Goal: Task Accomplishment & Management: Complete application form

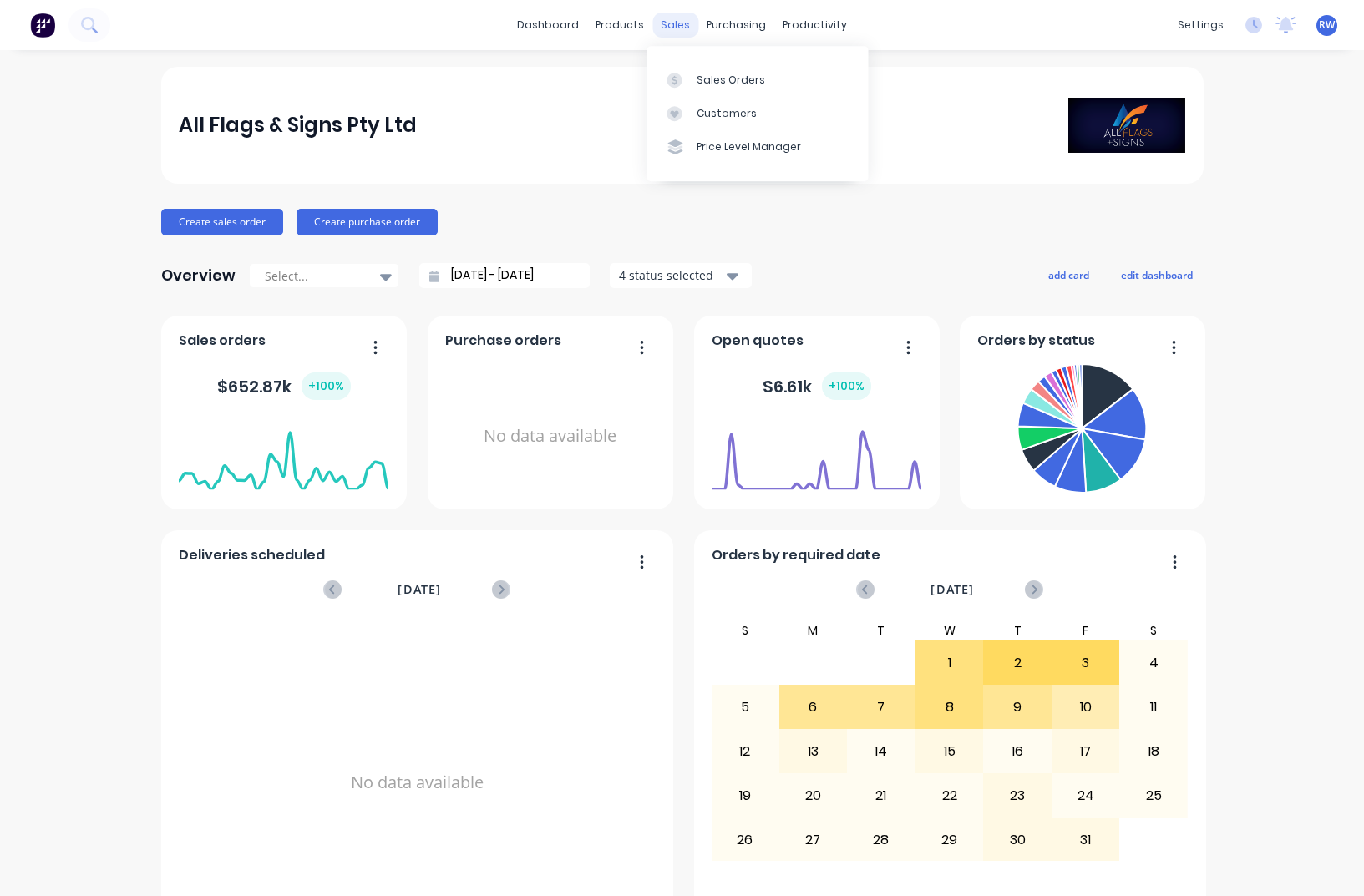
click at [660, 27] on div "sales" at bounding box center [675, 25] width 45 height 25
click at [704, 79] on div "Sales Orders" at bounding box center [731, 80] width 69 height 15
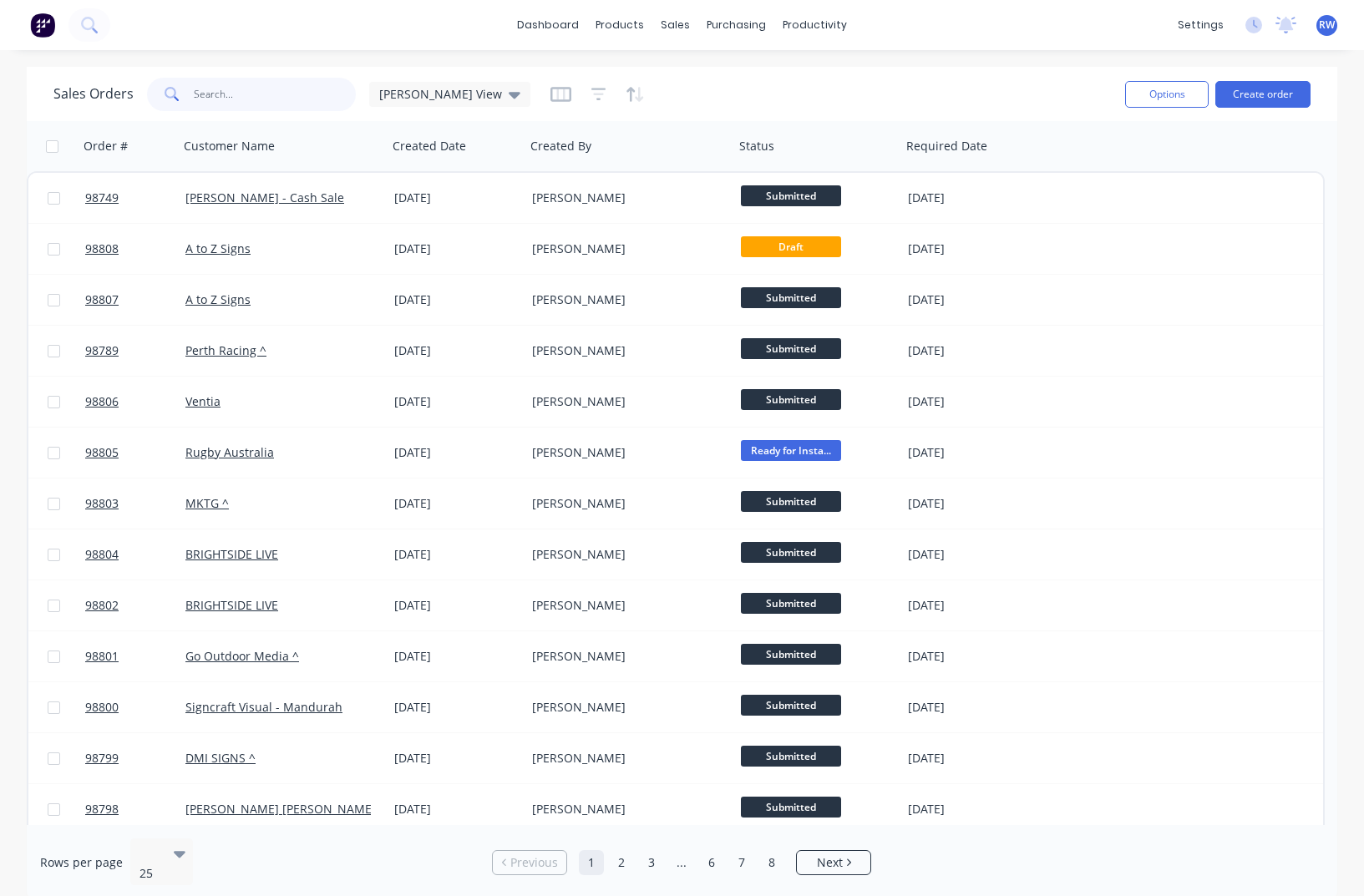
click at [266, 86] on input "text" at bounding box center [275, 94] width 163 height 34
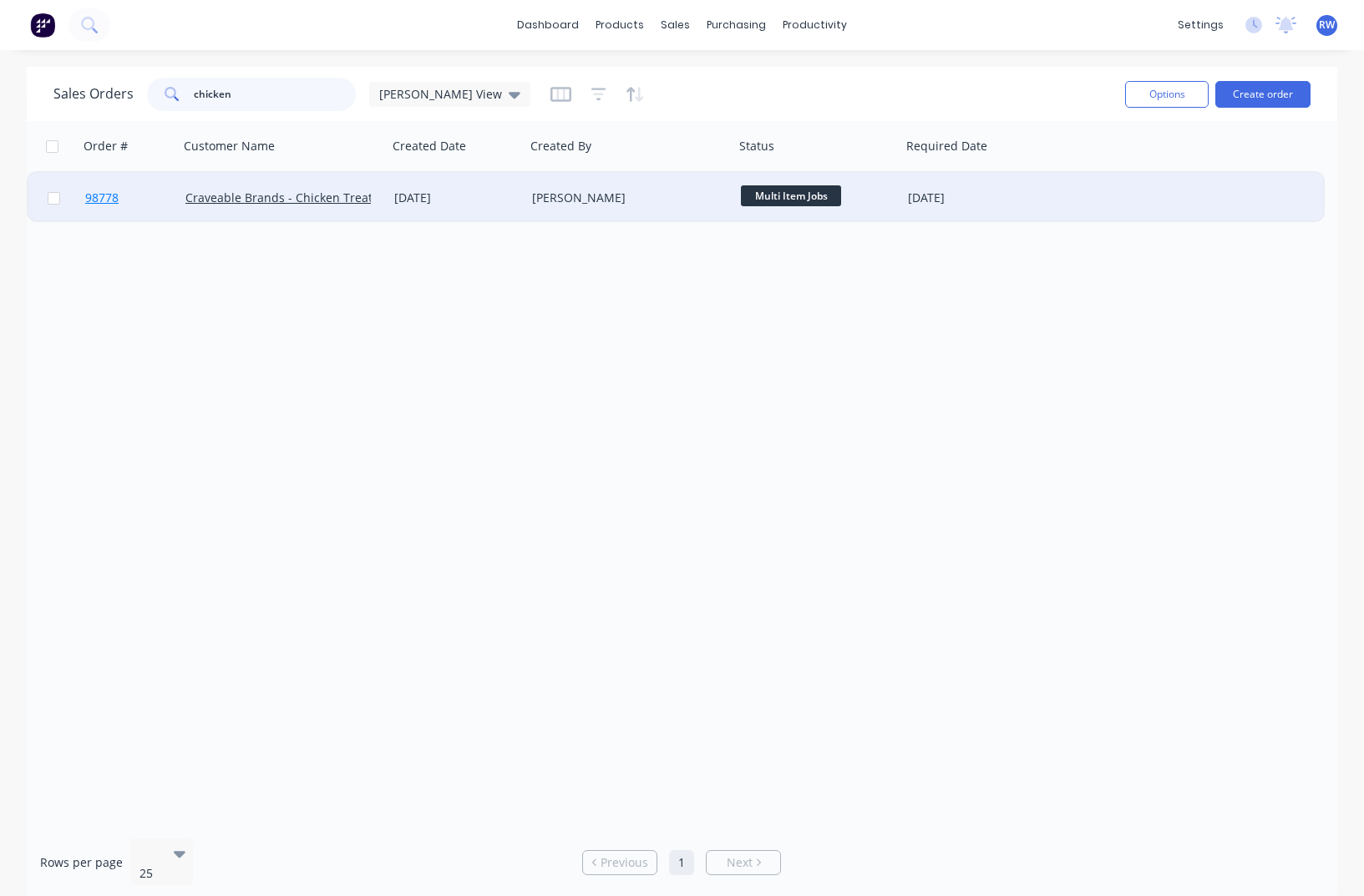
type input "chicken"
click at [104, 200] on span "98778" at bounding box center [102, 197] width 34 height 16
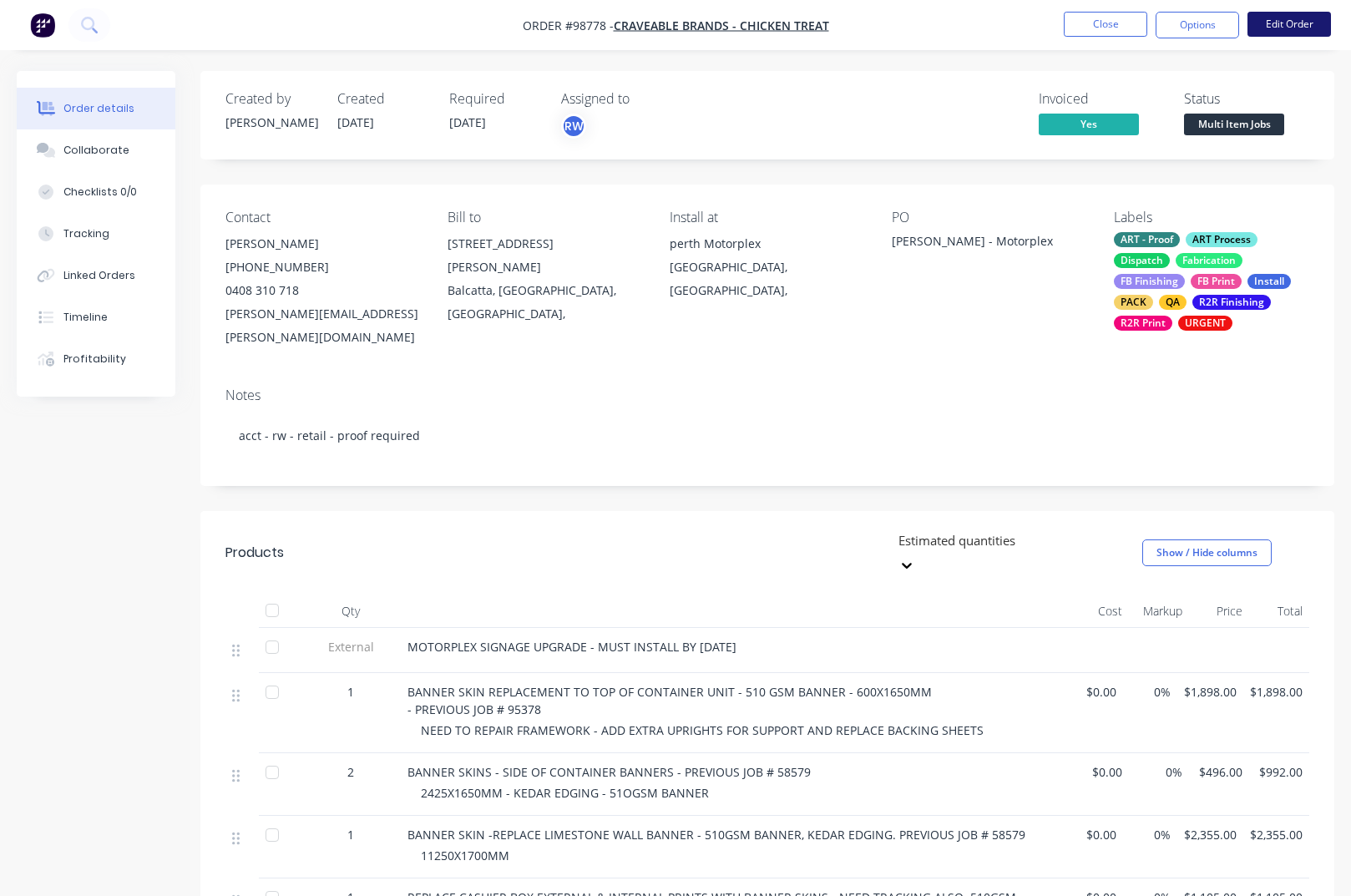
click at [1292, 28] on button "Edit Order" at bounding box center [1289, 24] width 83 height 25
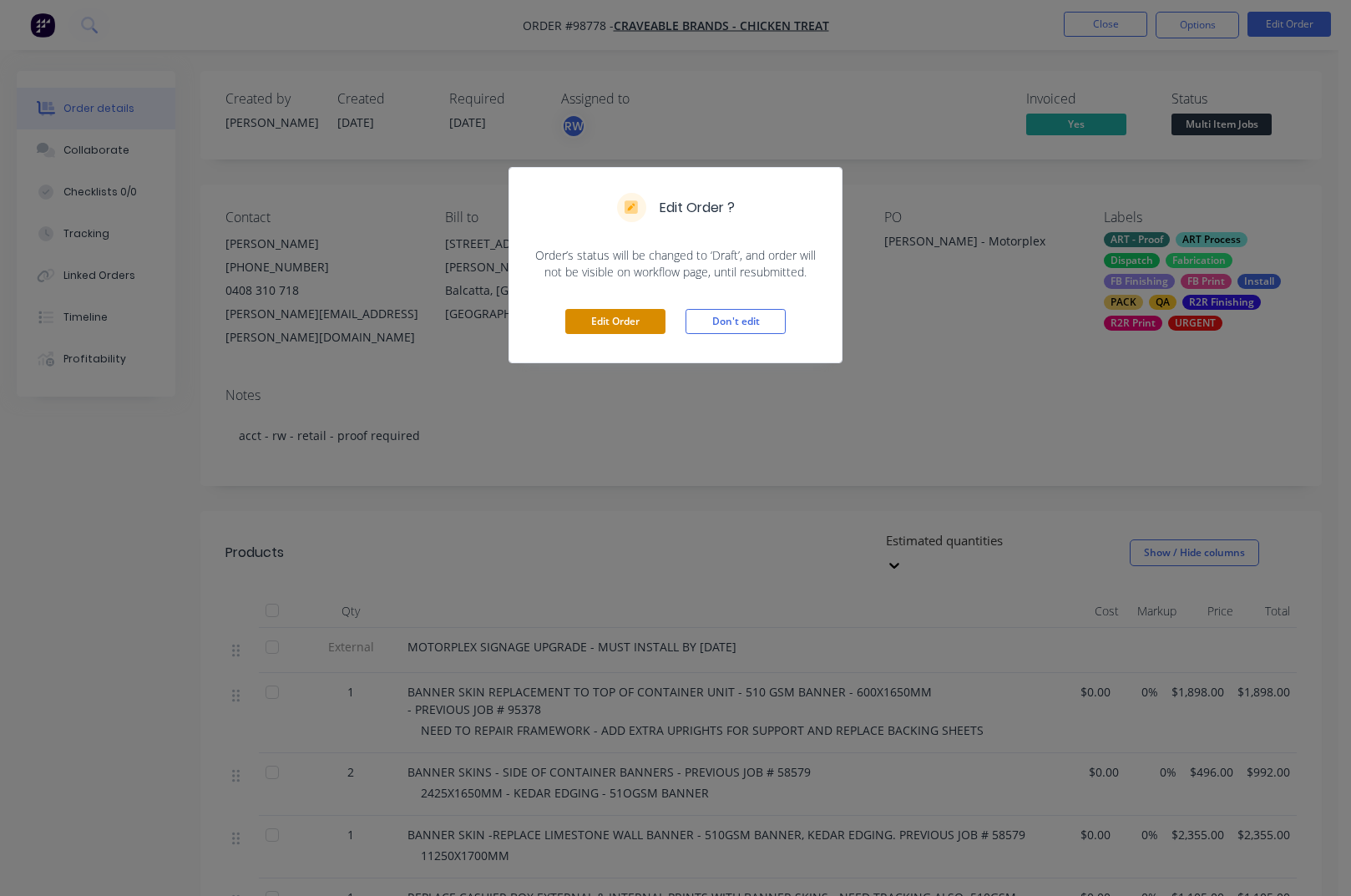
click at [592, 319] on button "Edit Order" at bounding box center [615, 321] width 101 height 25
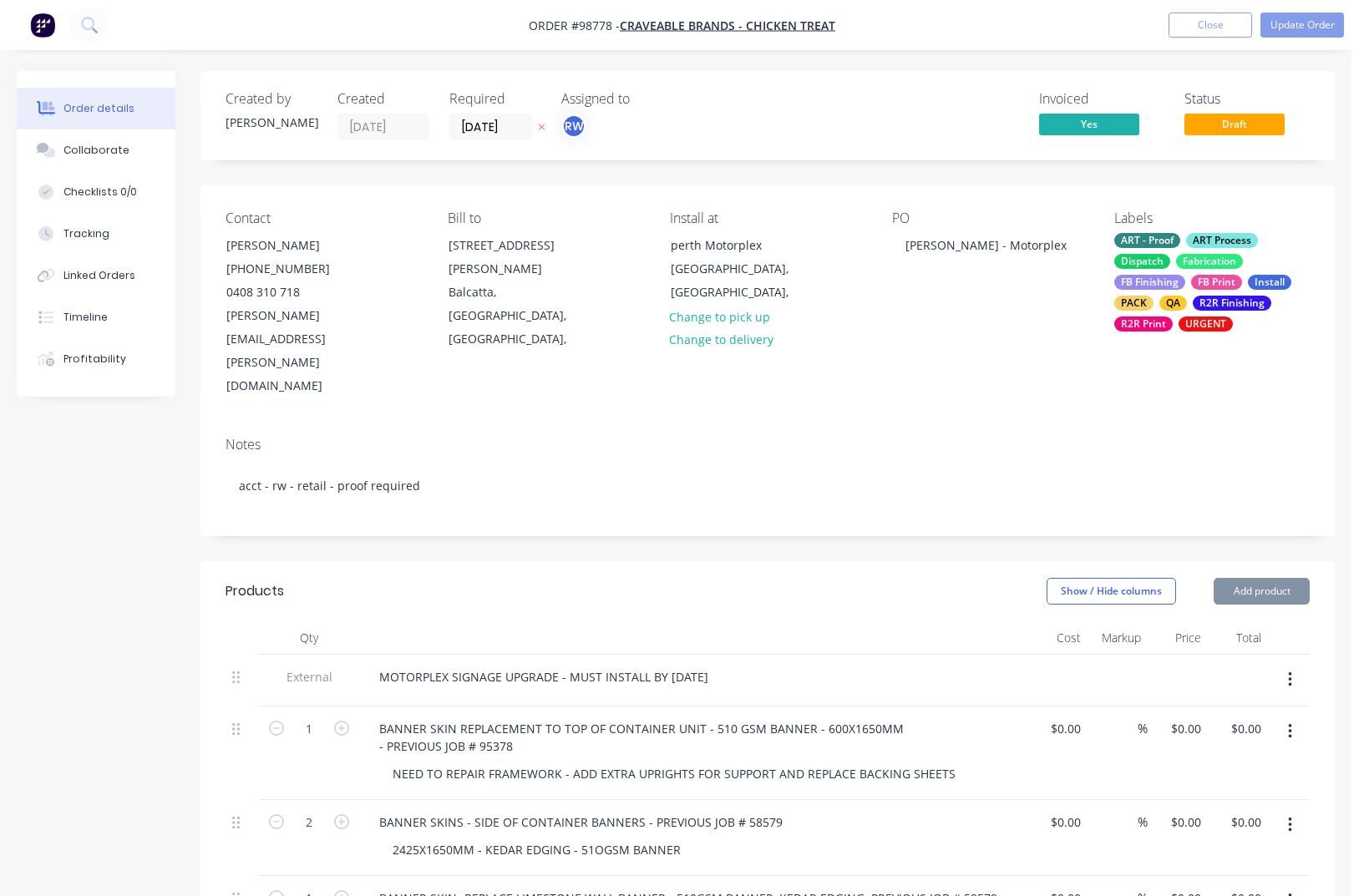
type input "$1,898.00"
type input "$496.00"
type input "$992.00"
type input "$2,355.00"
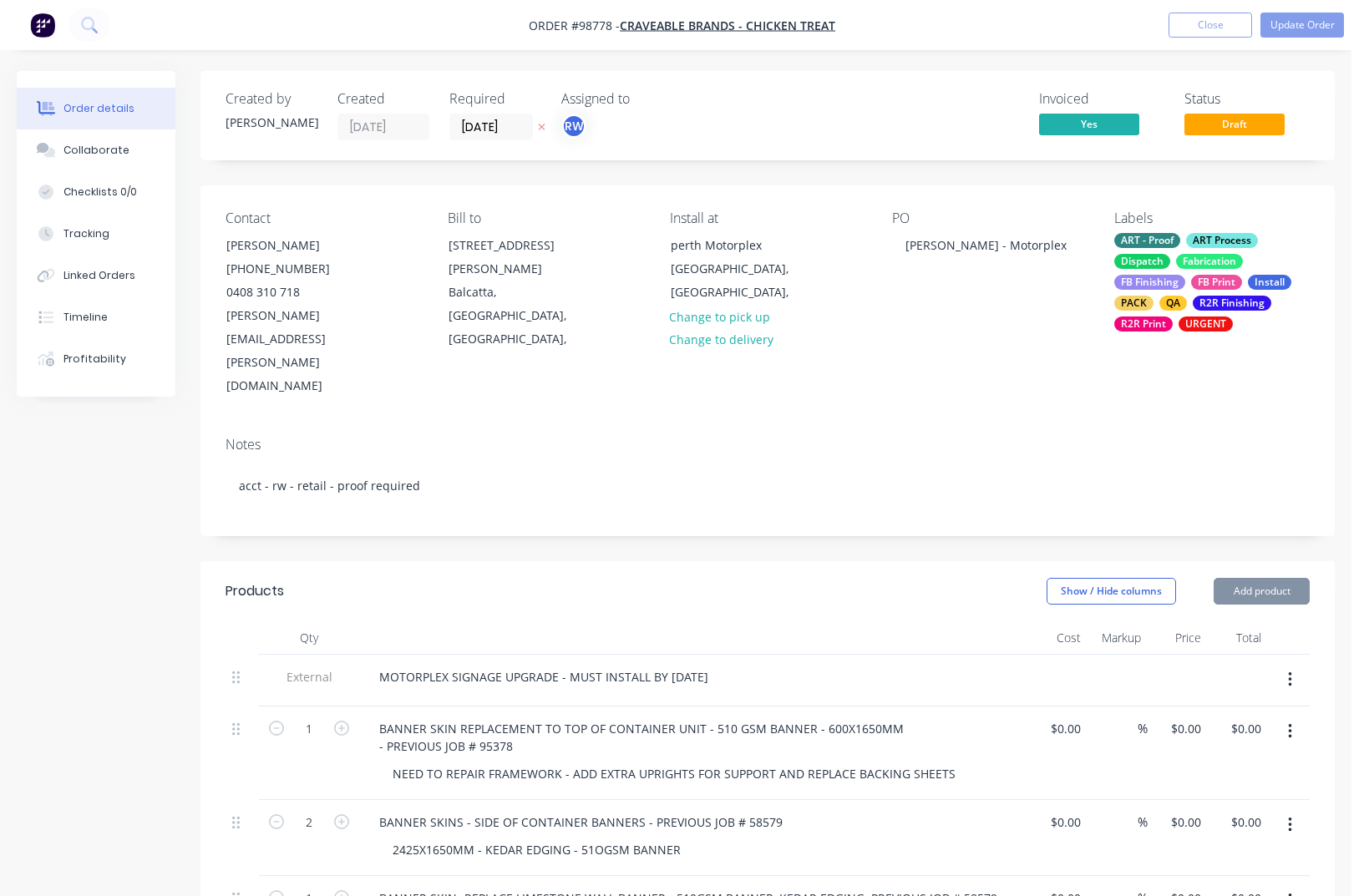
type input "$2,355.00"
type input "$1,105.00"
type input "$815.00"
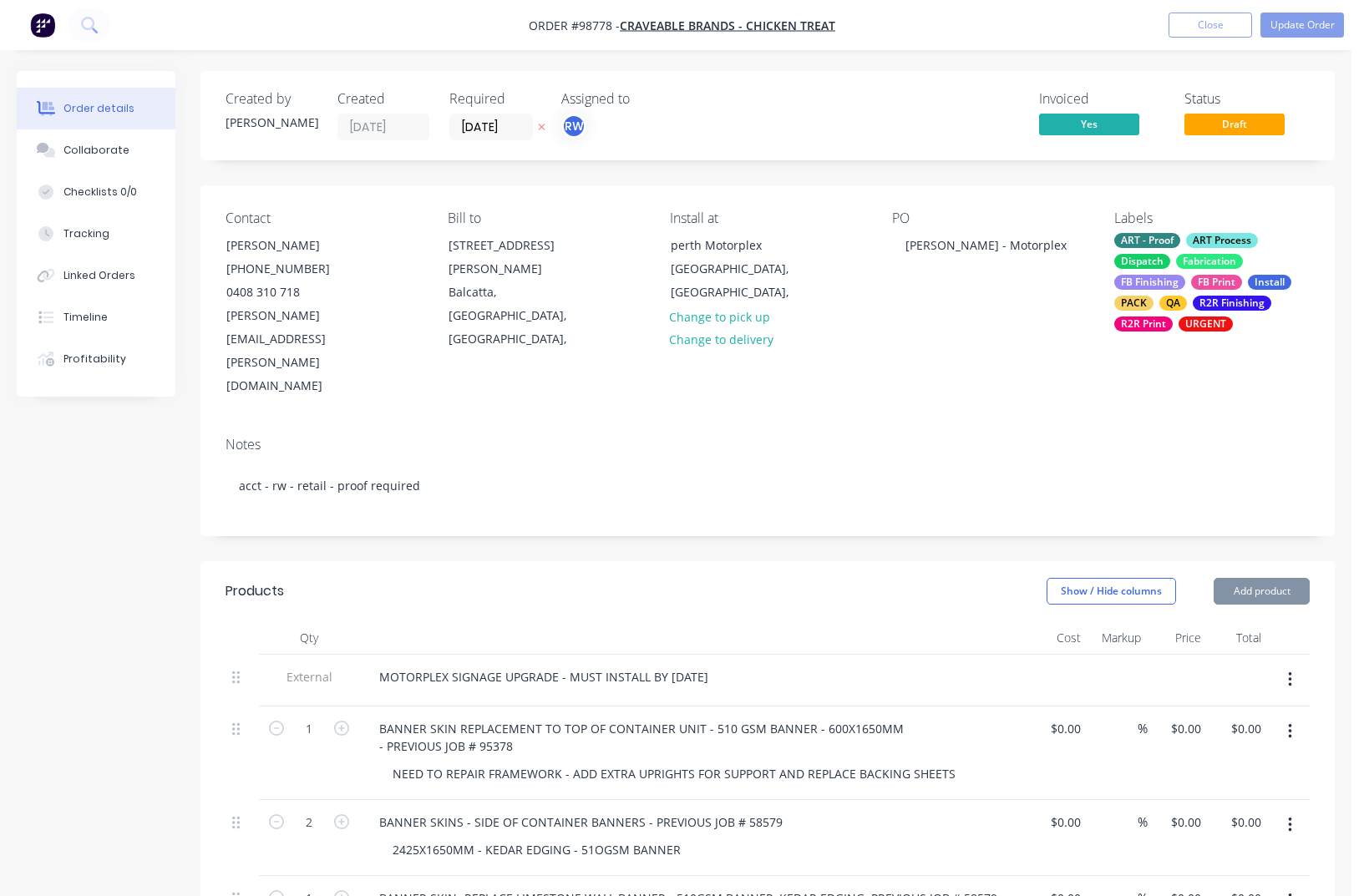
type input "$1,797.00"
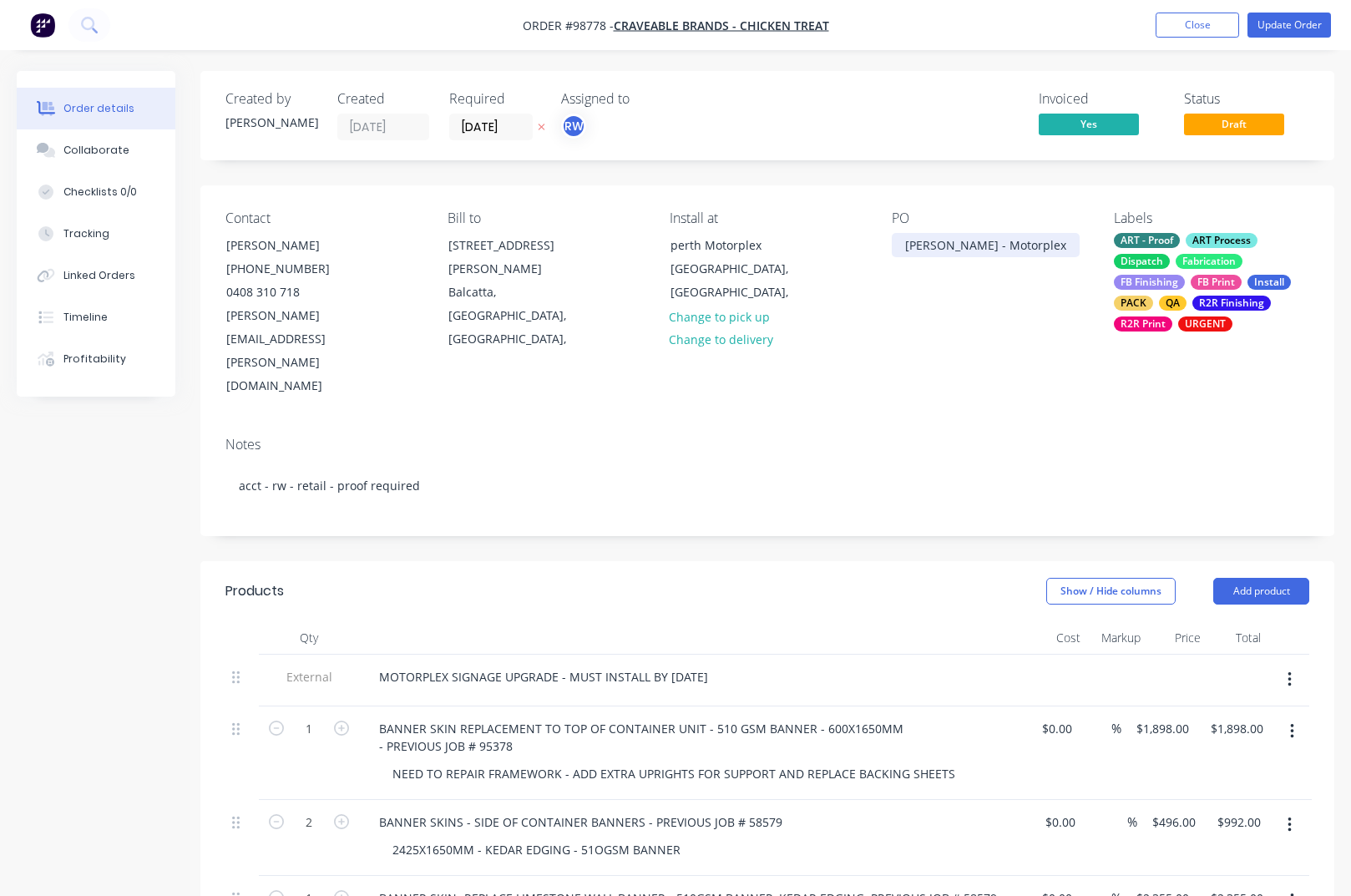
click at [973, 251] on div "[PERSON_NAME] - Motorplex" at bounding box center [985, 245] width 188 height 24
drag, startPoint x: 1002, startPoint y: 246, endPoint x: 886, endPoint y: 240, distance: 116.2
click at [891, 243] on div "[PERSON_NAME] - Motorplex" at bounding box center [985, 245] width 188 height 24
click at [1177, 25] on button "Close" at bounding box center [1197, 25] width 83 height 25
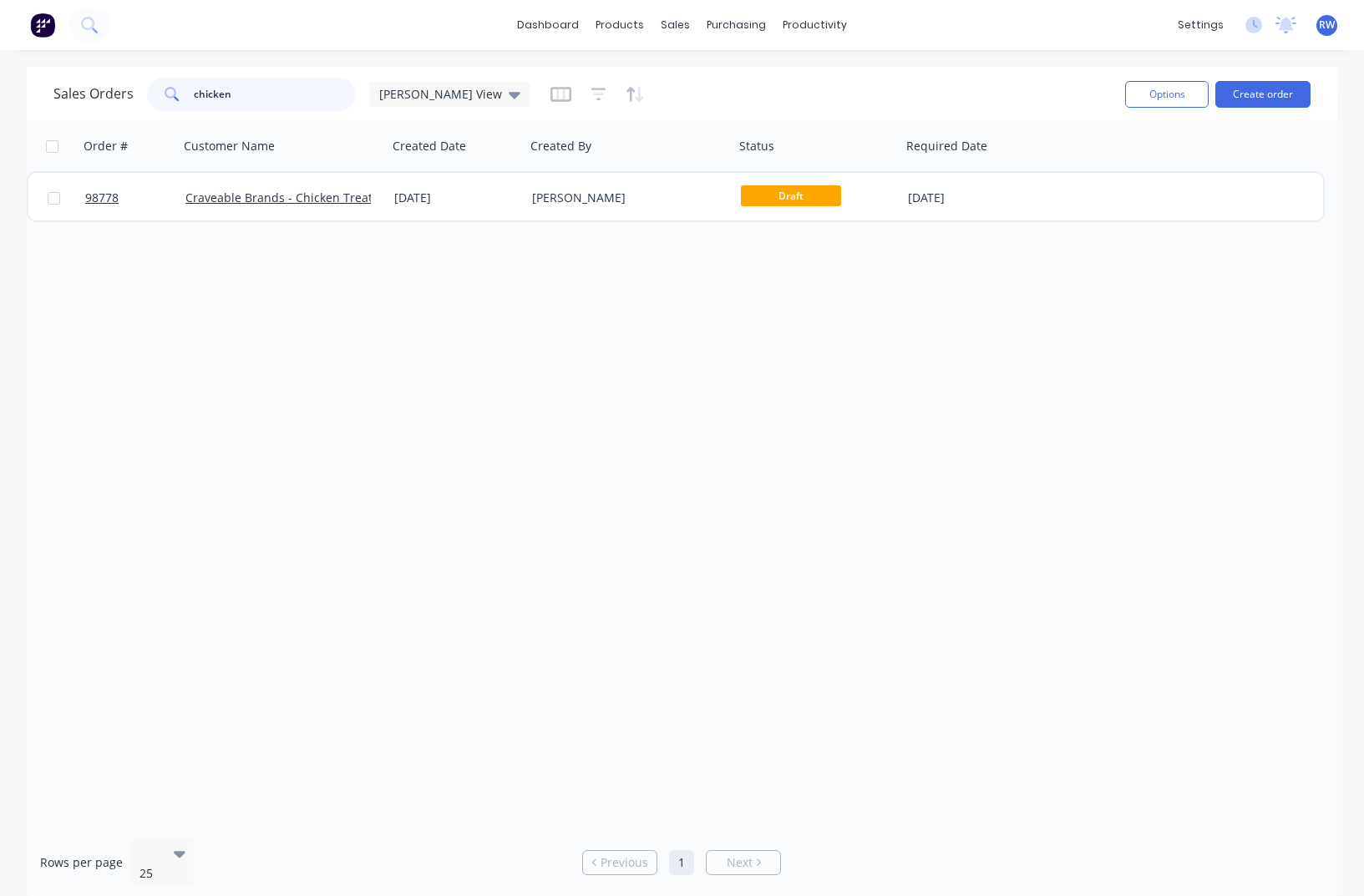
click at [278, 94] on input "chicken" at bounding box center [275, 94] width 163 height 34
drag, startPoint x: 277, startPoint y: 94, endPoint x: 162, endPoint y: 93, distance: 115.0
click at [194, 93] on input "chicken" at bounding box center [275, 94] width 163 height 34
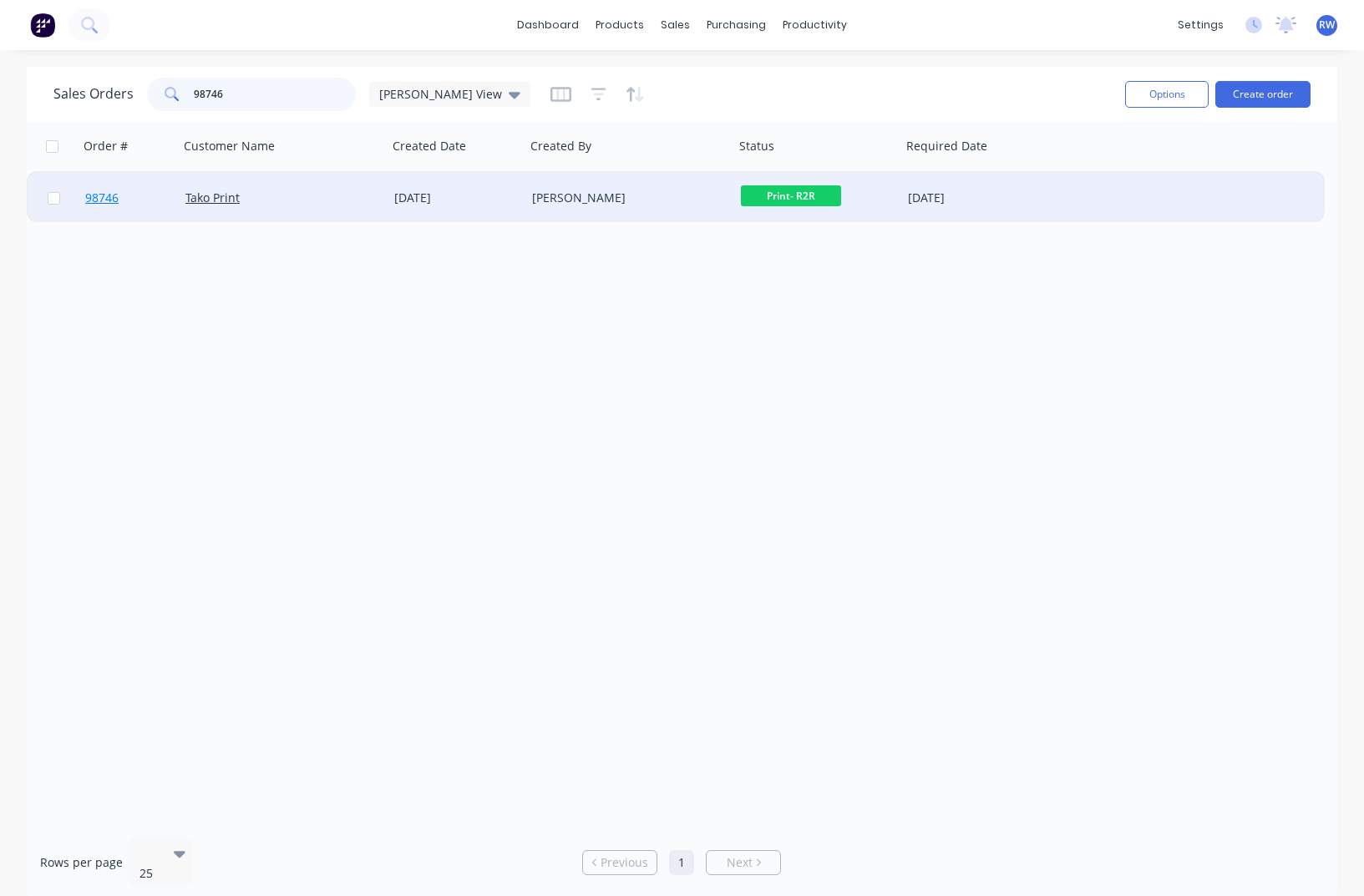
type input "98746"
click at [96, 199] on span "98746" at bounding box center [102, 197] width 34 height 16
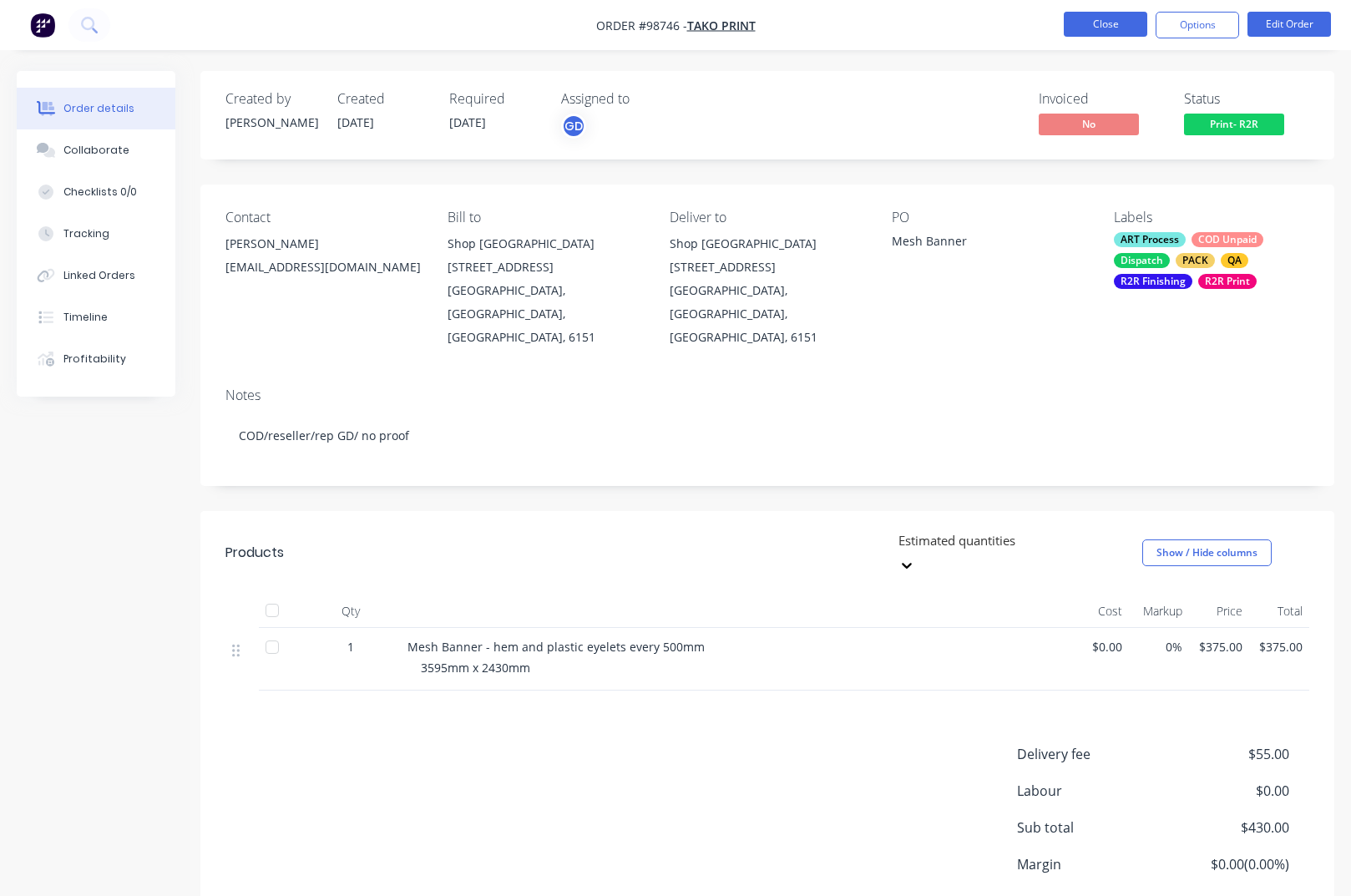
click at [1090, 19] on button "Close" at bounding box center [1105, 24] width 83 height 25
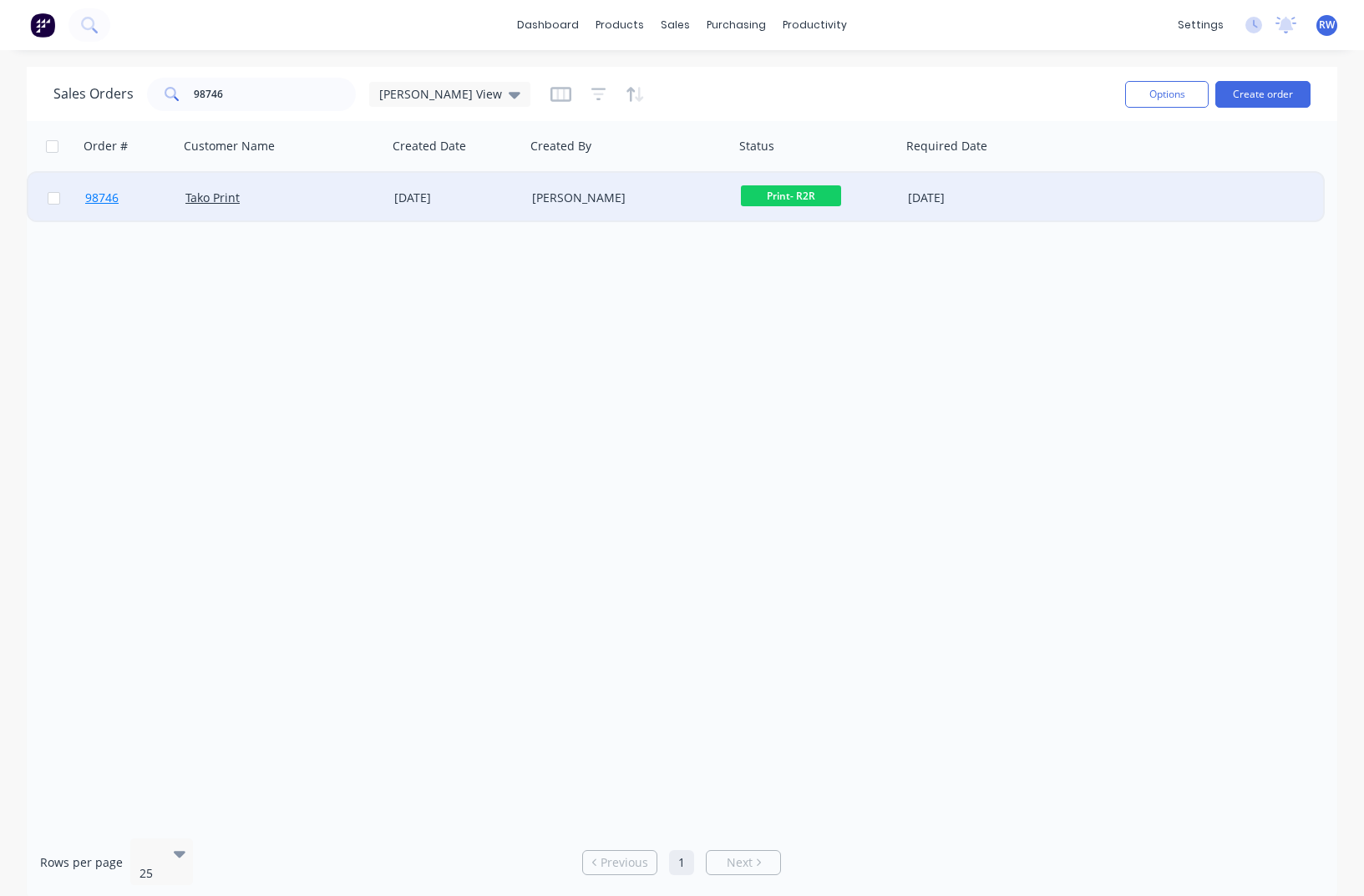
click at [101, 201] on span "98746" at bounding box center [102, 197] width 34 height 16
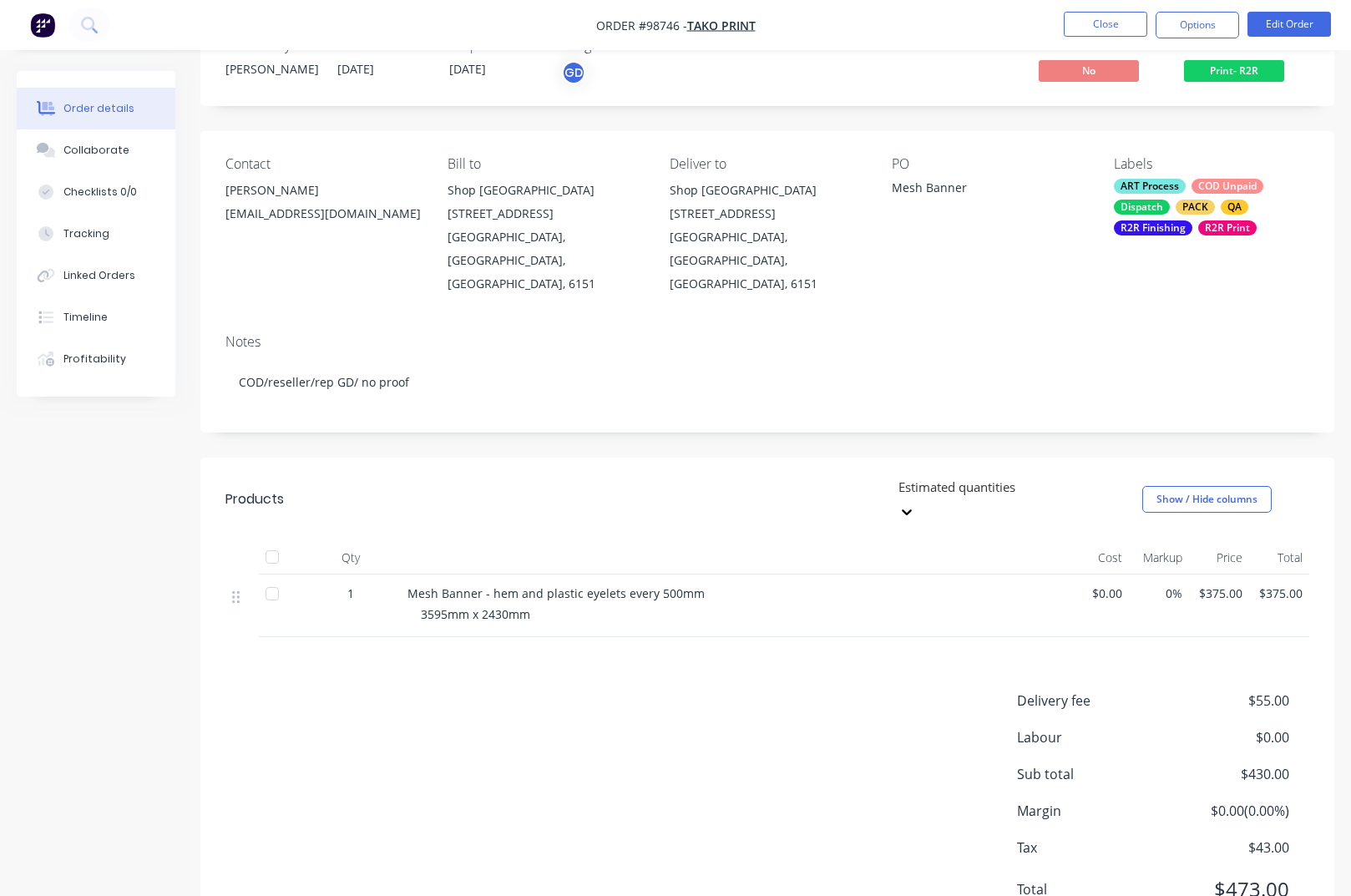
scroll to position [58, 0]
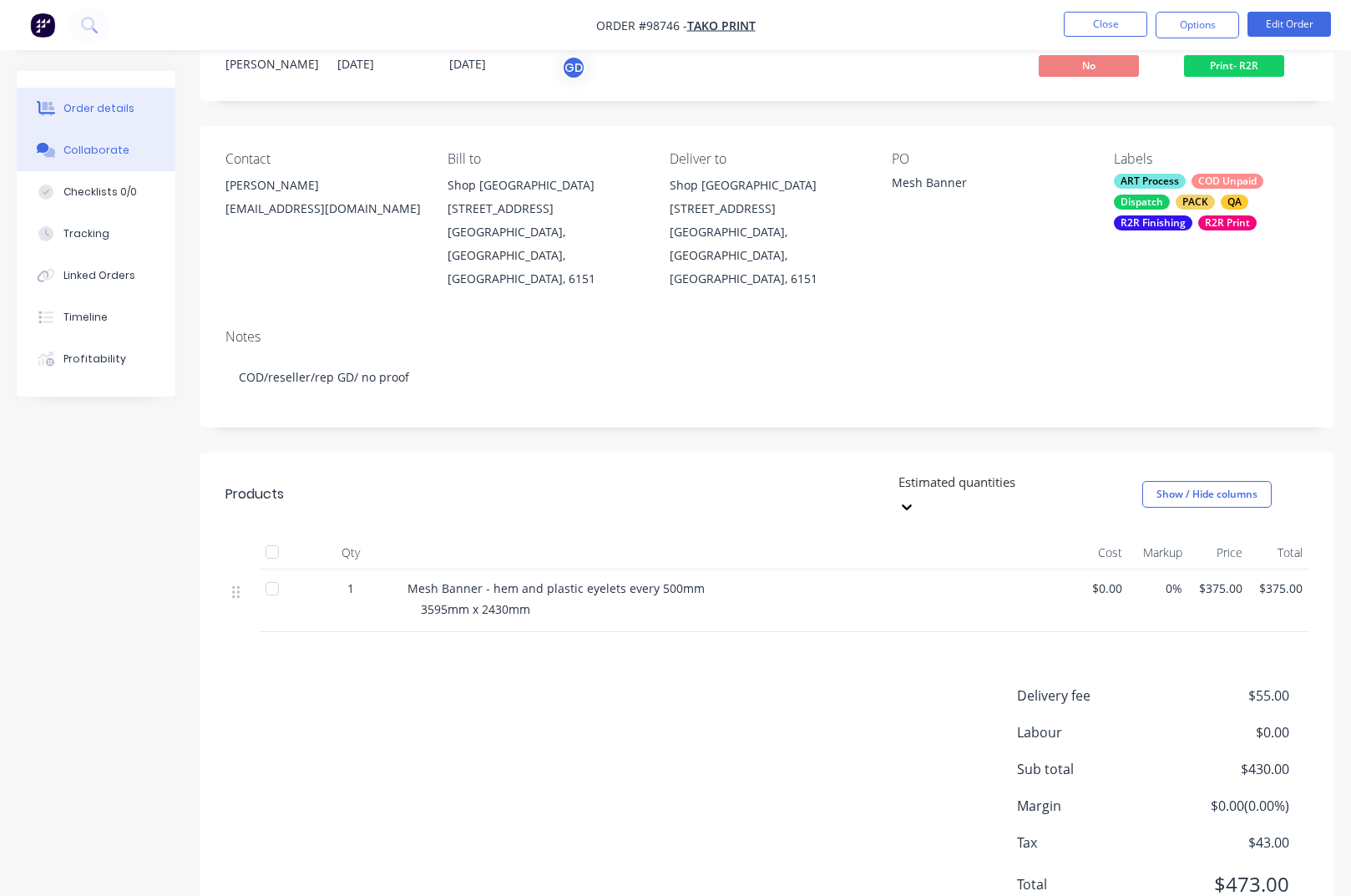
click at [108, 153] on div "Collaborate" at bounding box center [97, 151] width 66 height 15
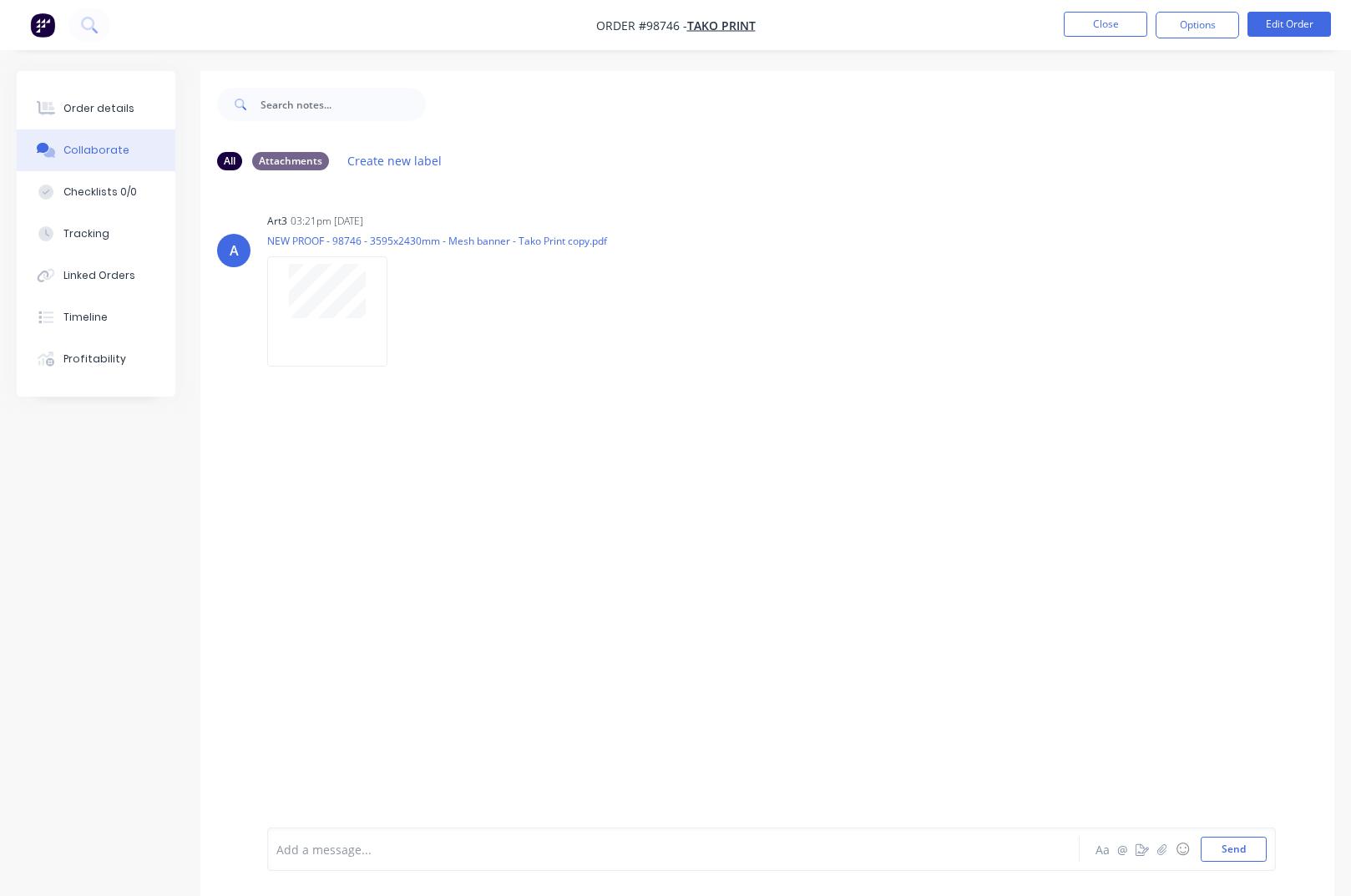
click at [345, 846] on div at bounding box center [647, 850] width 742 height 17
click at [1232, 851] on button "Send" at bounding box center [1234, 849] width 66 height 25
click at [1110, 27] on button "Close" at bounding box center [1105, 24] width 83 height 25
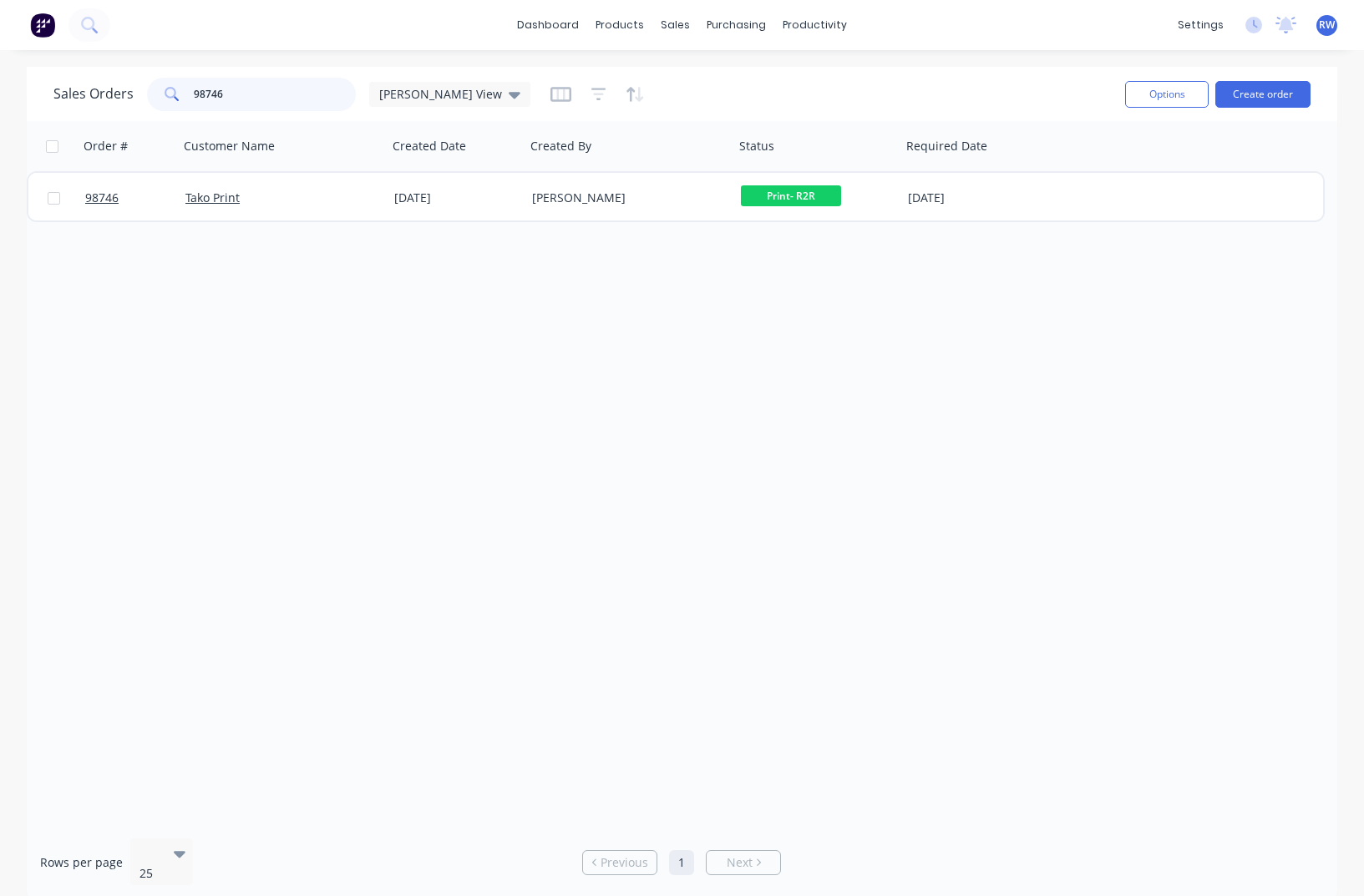
drag, startPoint x: 244, startPoint y: 95, endPoint x: 154, endPoint y: 95, distance: 90.0
click at [194, 95] on input "98746" at bounding box center [275, 94] width 163 height 34
click at [1252, 97] on button "Create order" at bounding box center [1262, 95] width 95 height 27
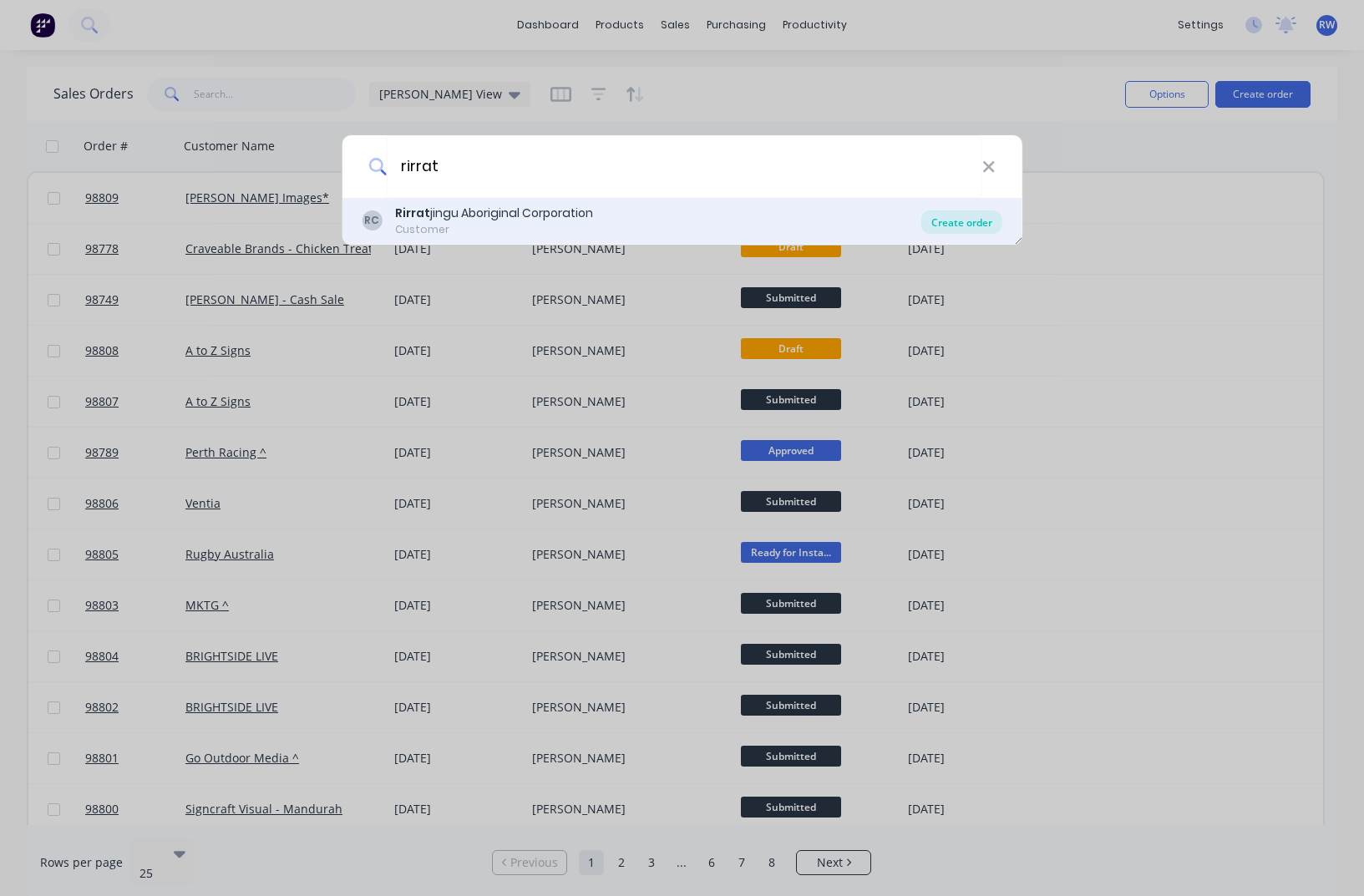
type input "rirrat"
click at [983, 222] on div "Create order" at bounding box center [962, 222] width 81 height 23
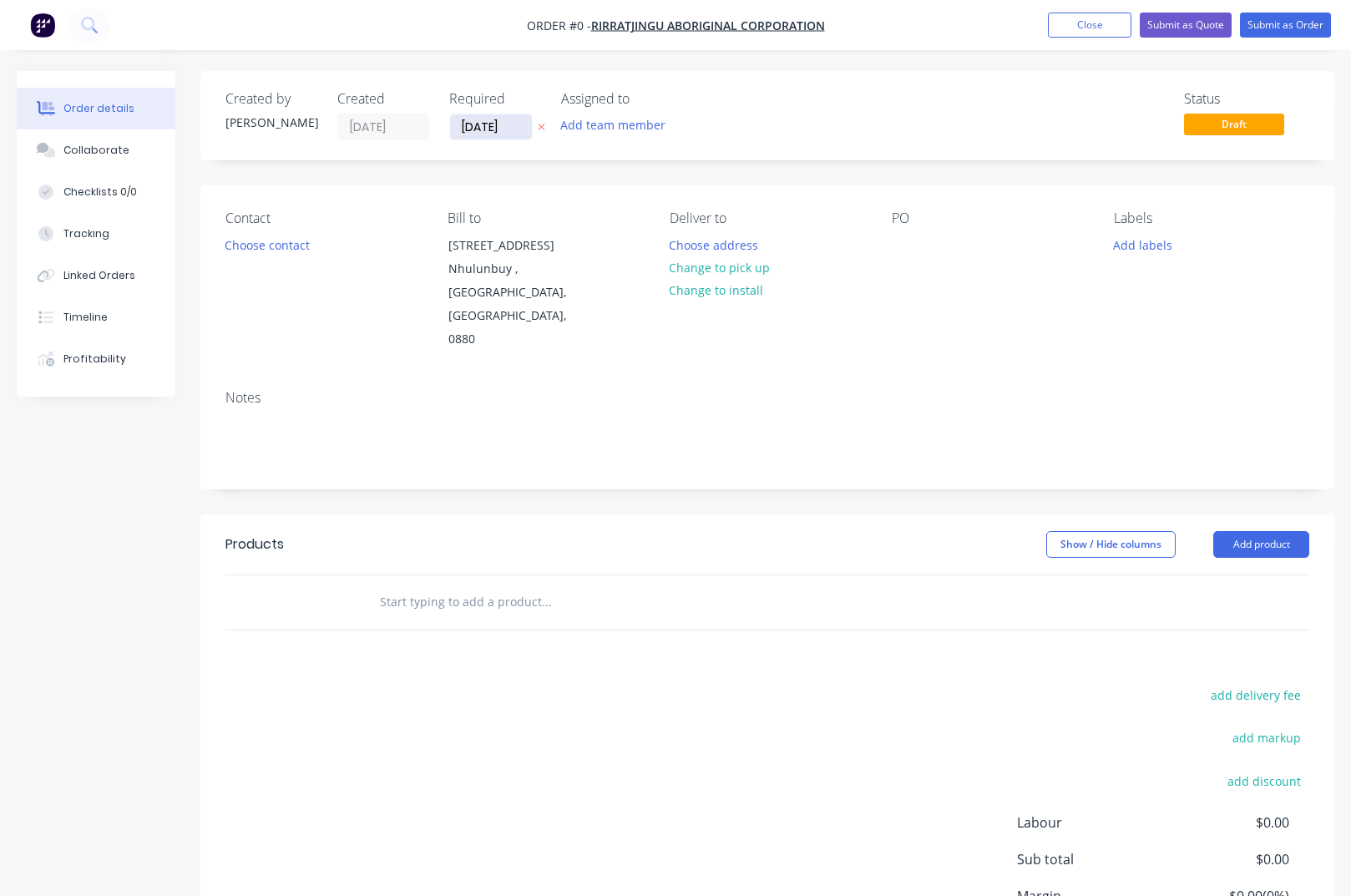
click at [520, 128] on input "[DATE]" at bounding box center [491, 127] width 82 height 25
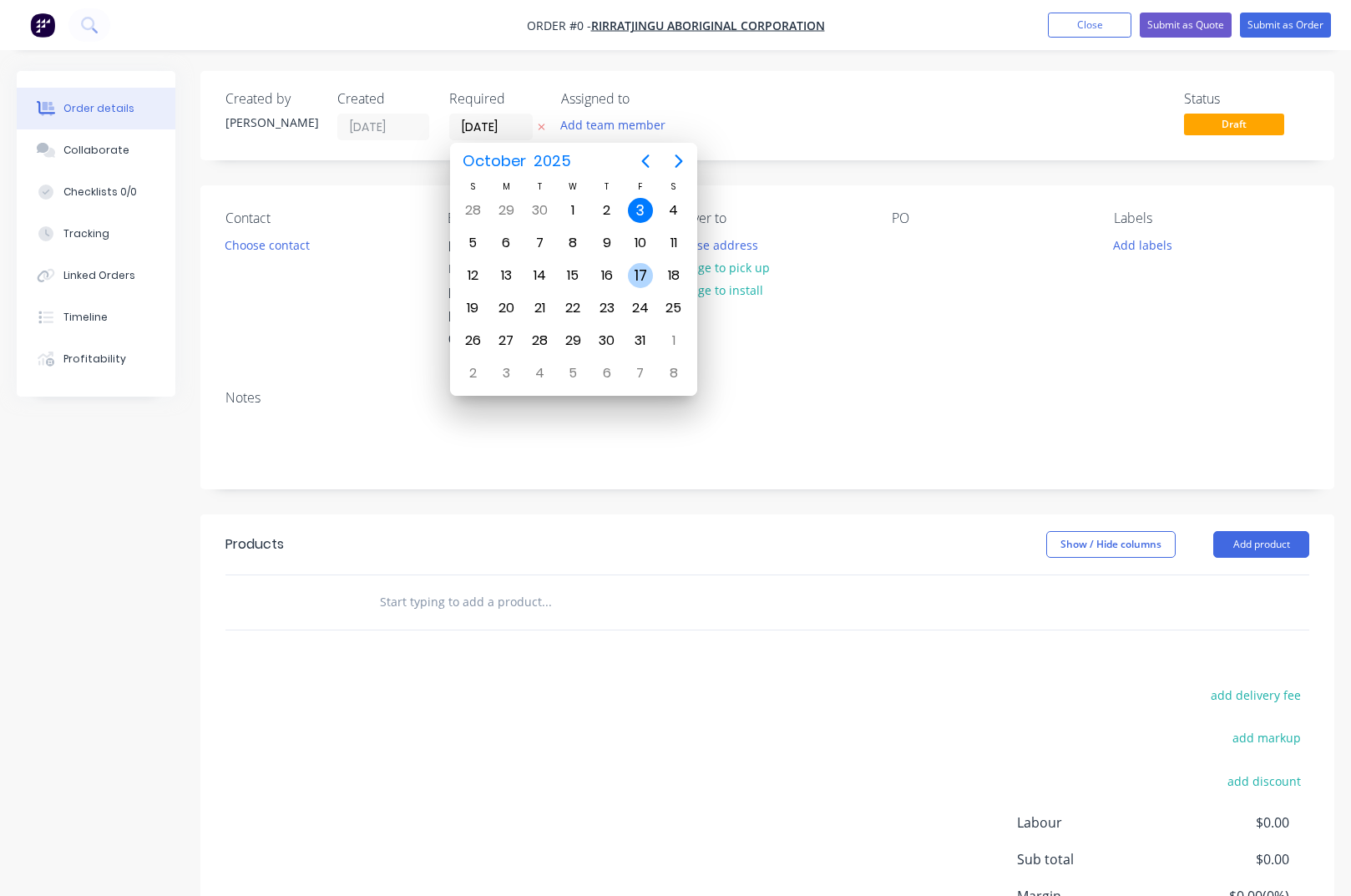
click at [636, 275] on div "17" at bounding box center [641, 276] width 25 height 25
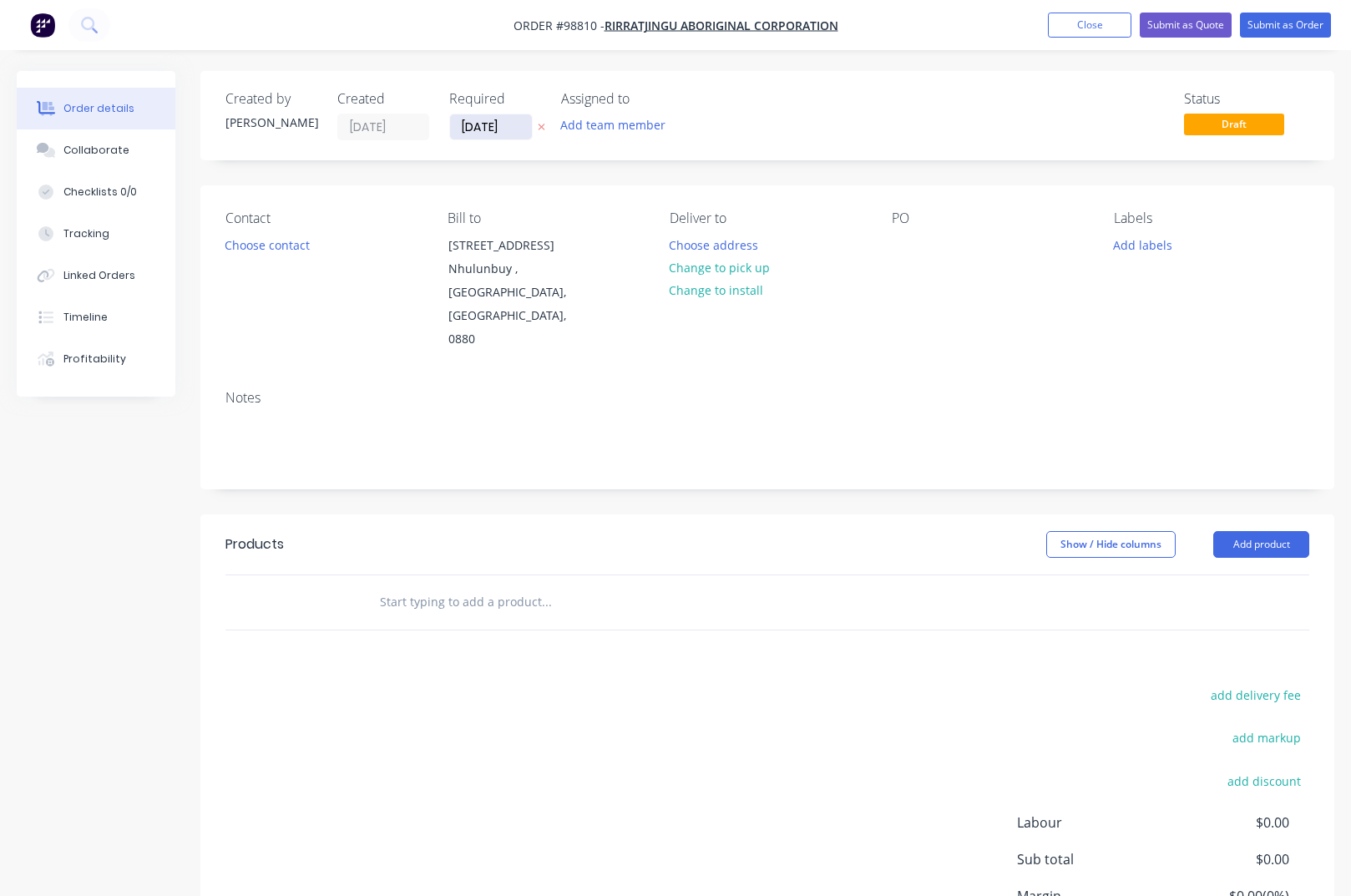
click at [519, 125] on input "[DATE]" at bounding box center [491, 127] width 82 height 25
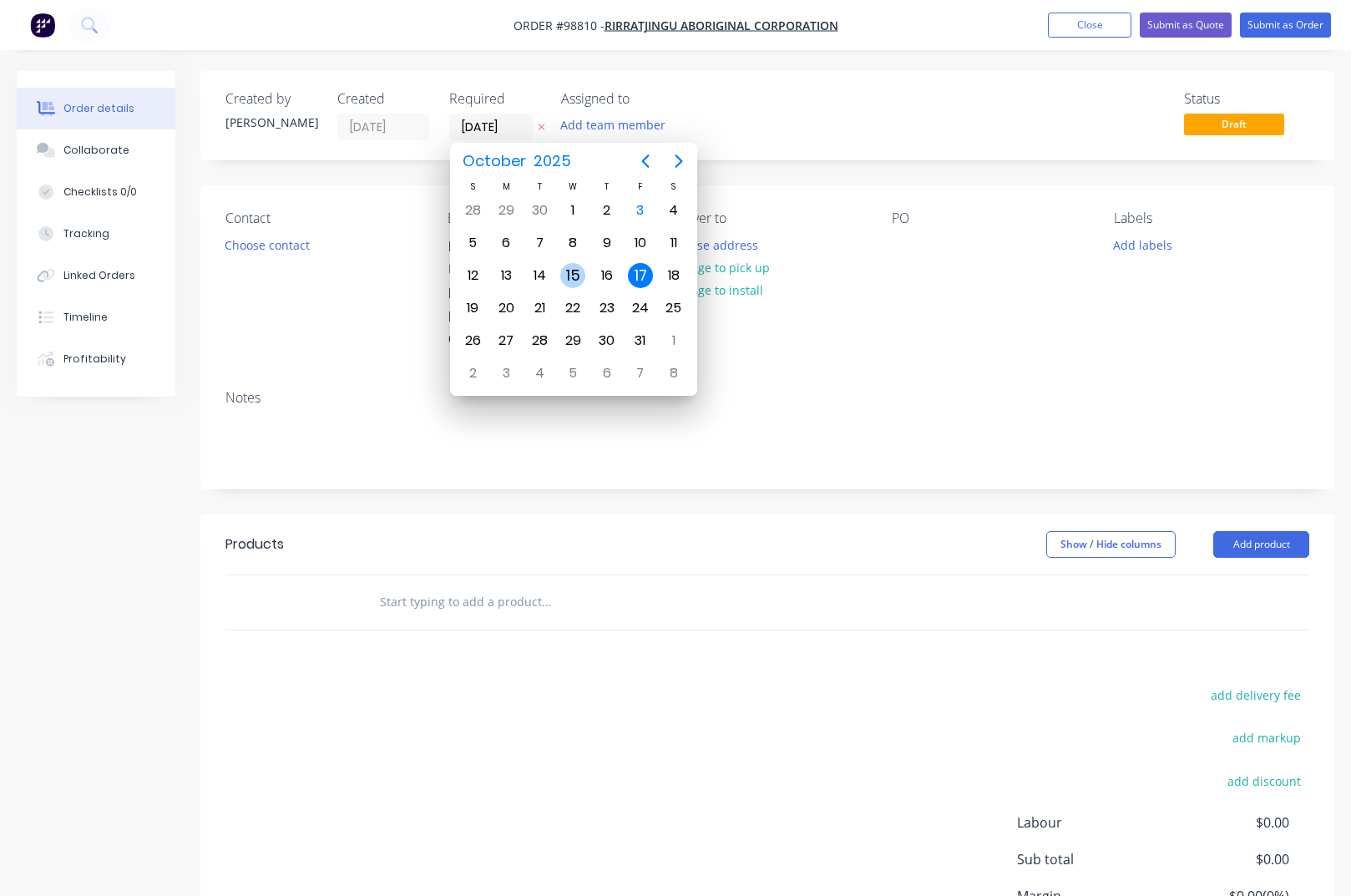
click at [571, 279] on div "15" at bounding box center [573, 276] width 25 height 25
type input "[DATE]"
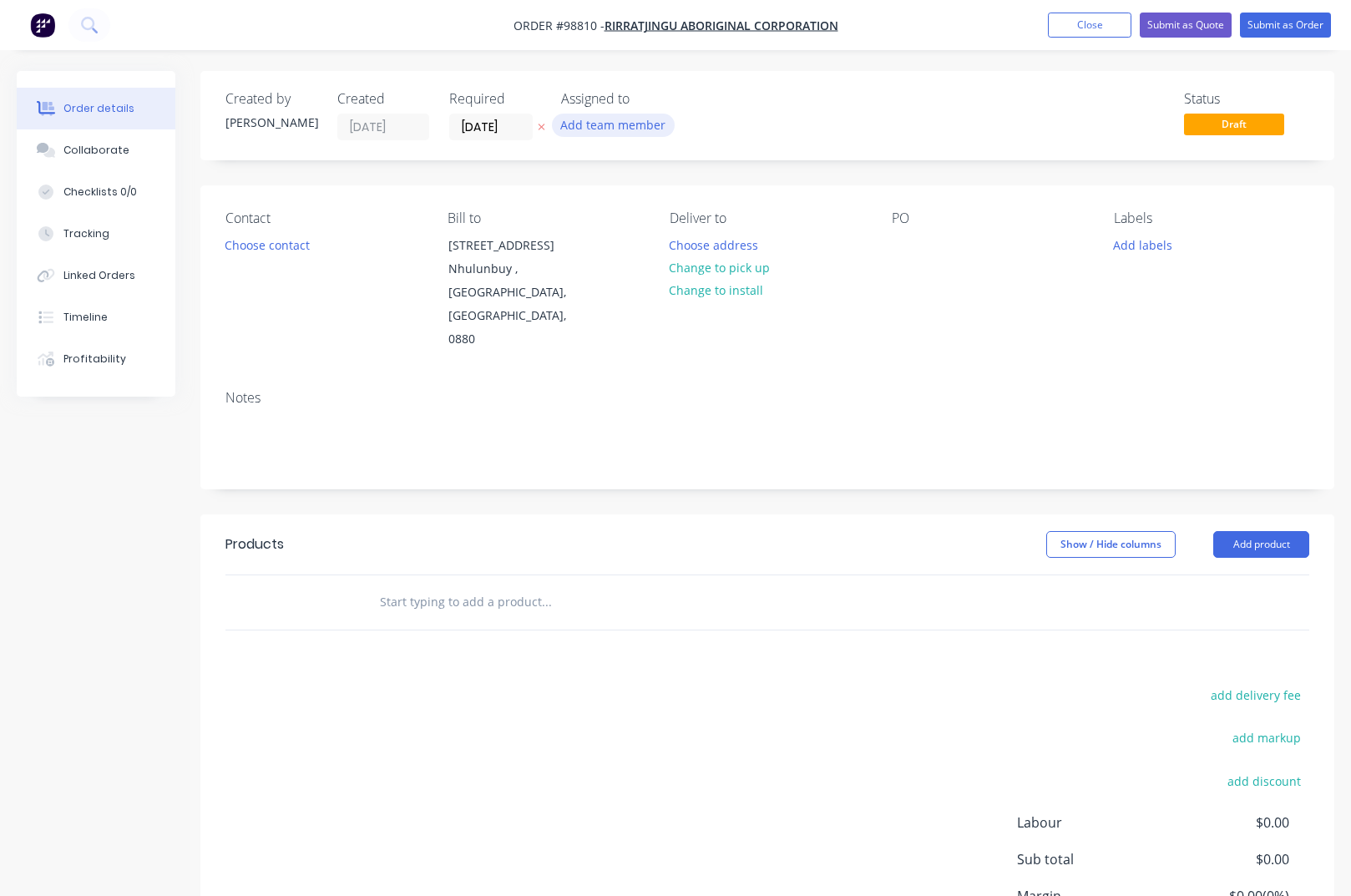
click at [612, 125] on button "Add team member" at bounding box center [613, 124] width 123 height 22
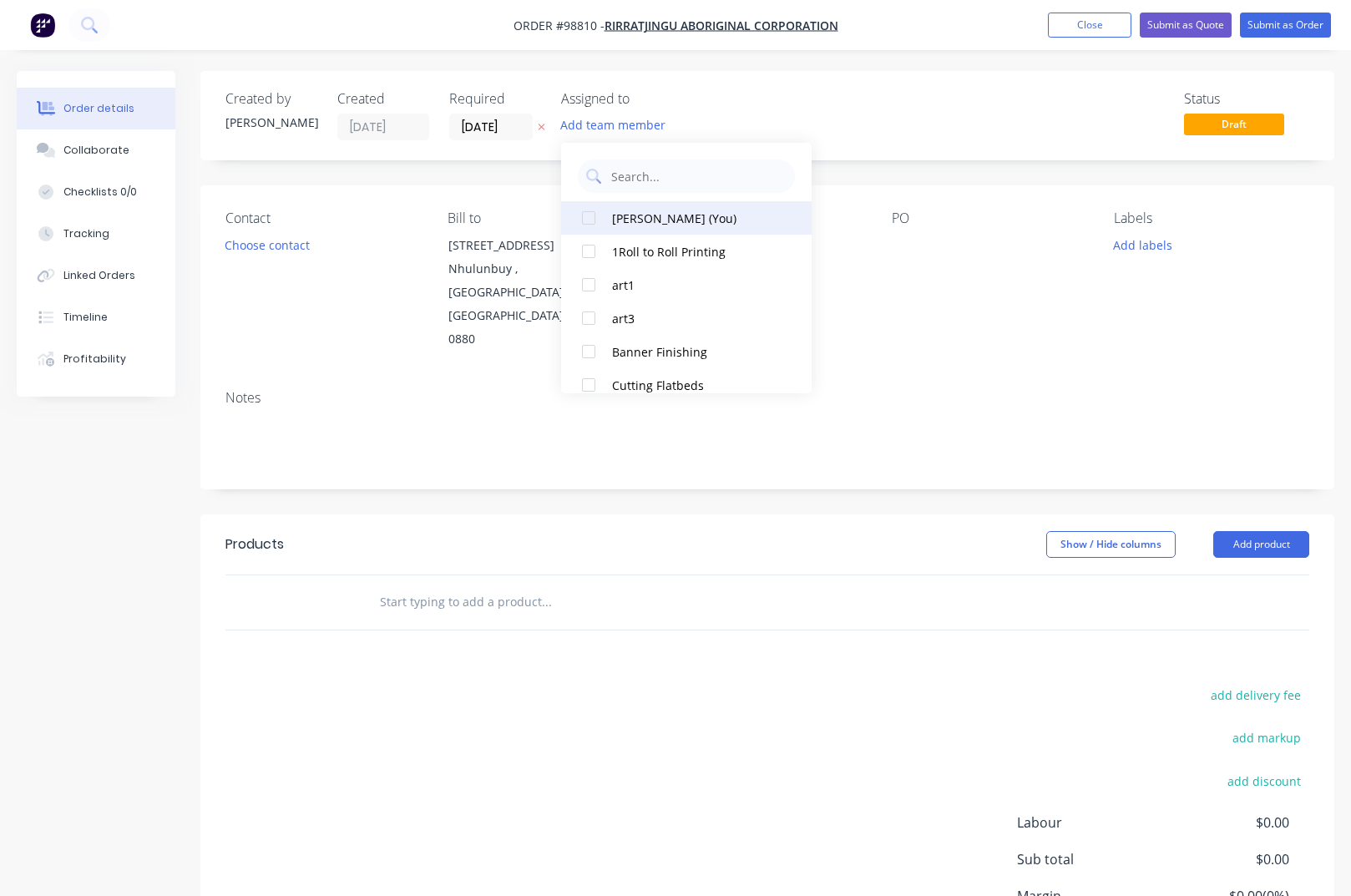
click at [642, 223] on div "[PERSON_NAME] (You)" at bounding box center [695, 219] width 167 height 17
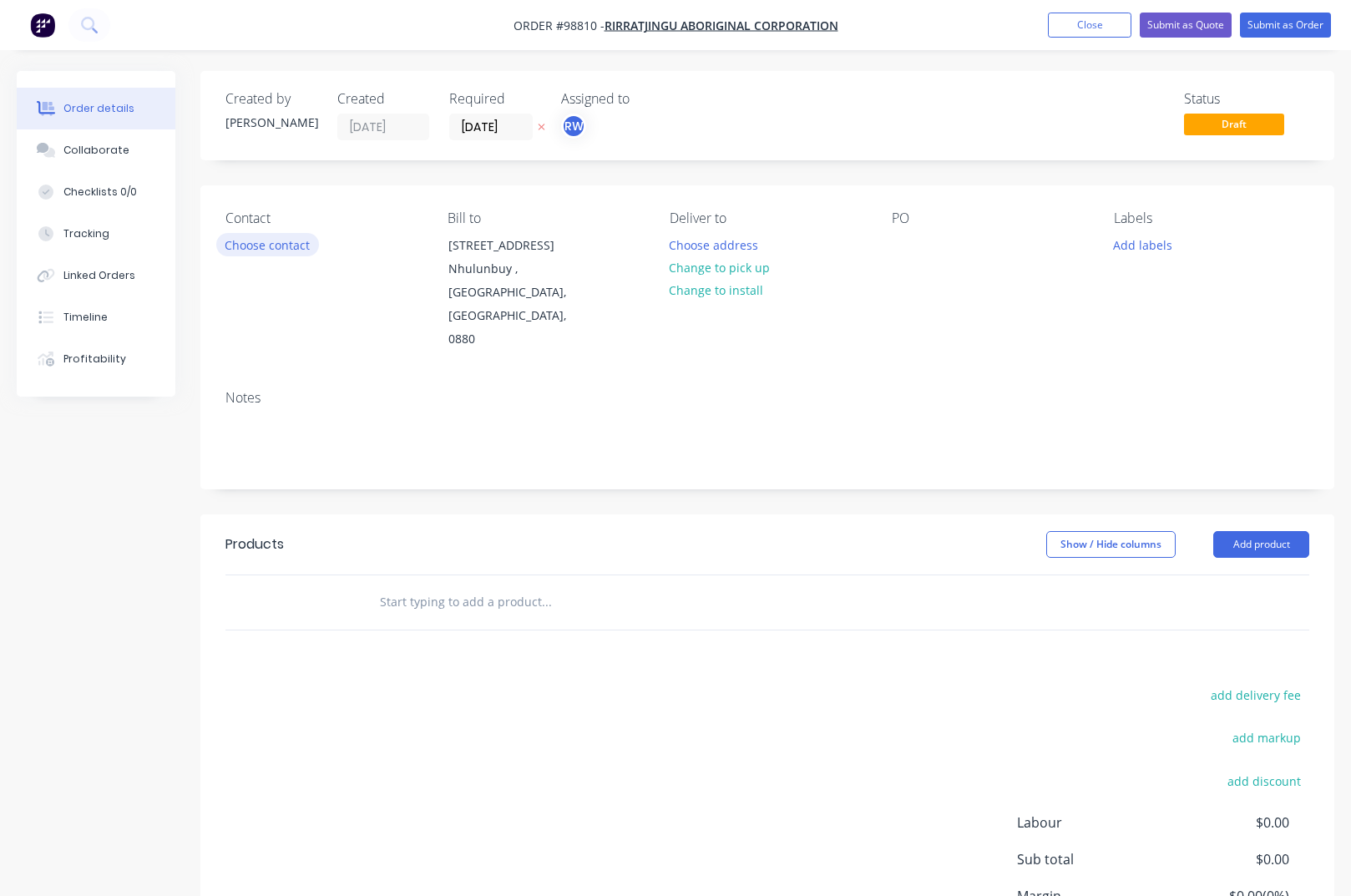
click at [281, 250] on button "Choose contact" at bounding box center [267, 244] width 103 height 22
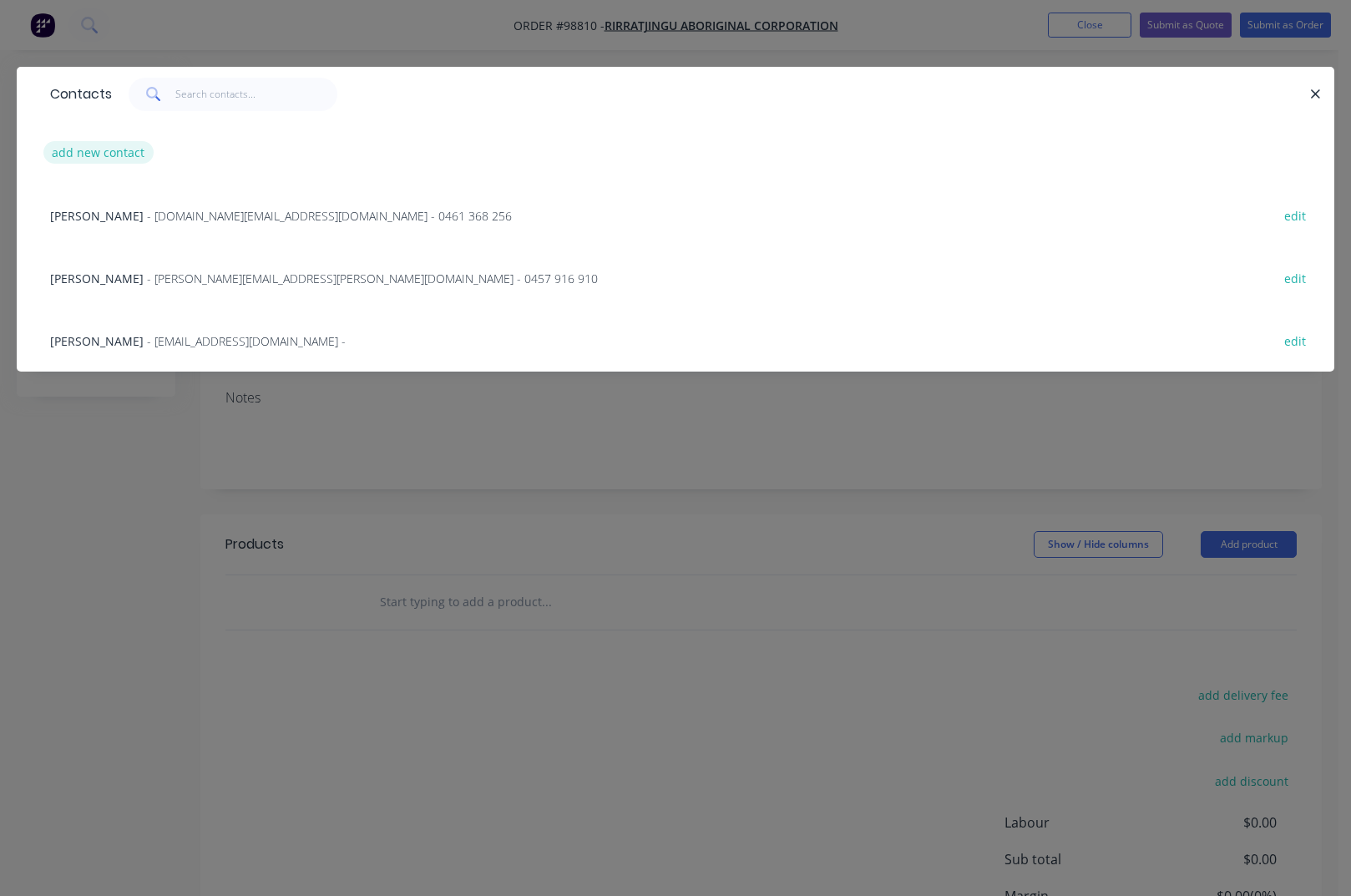
click at [100, 156] on button "add new contact" at bounding box center [99, 152] width 110 height 22
select select "AU"
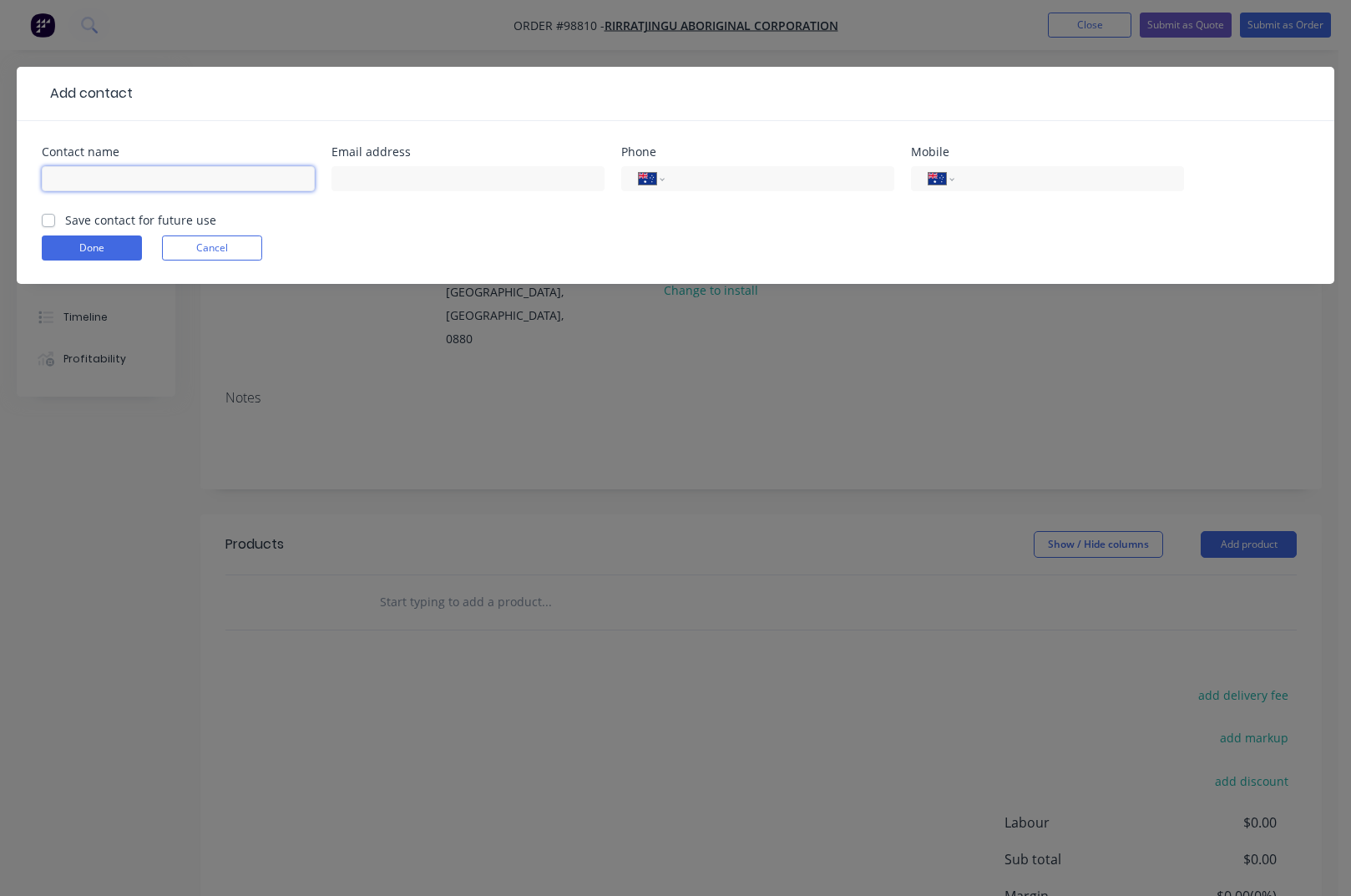
click at [109, 179] on input "text" at bounding box center [178, 179] width 273 height 25
type input "[PERSON_NAME]"
click at [423, 180] on input "text" at bounding box center [467, 179] width 273 height 25
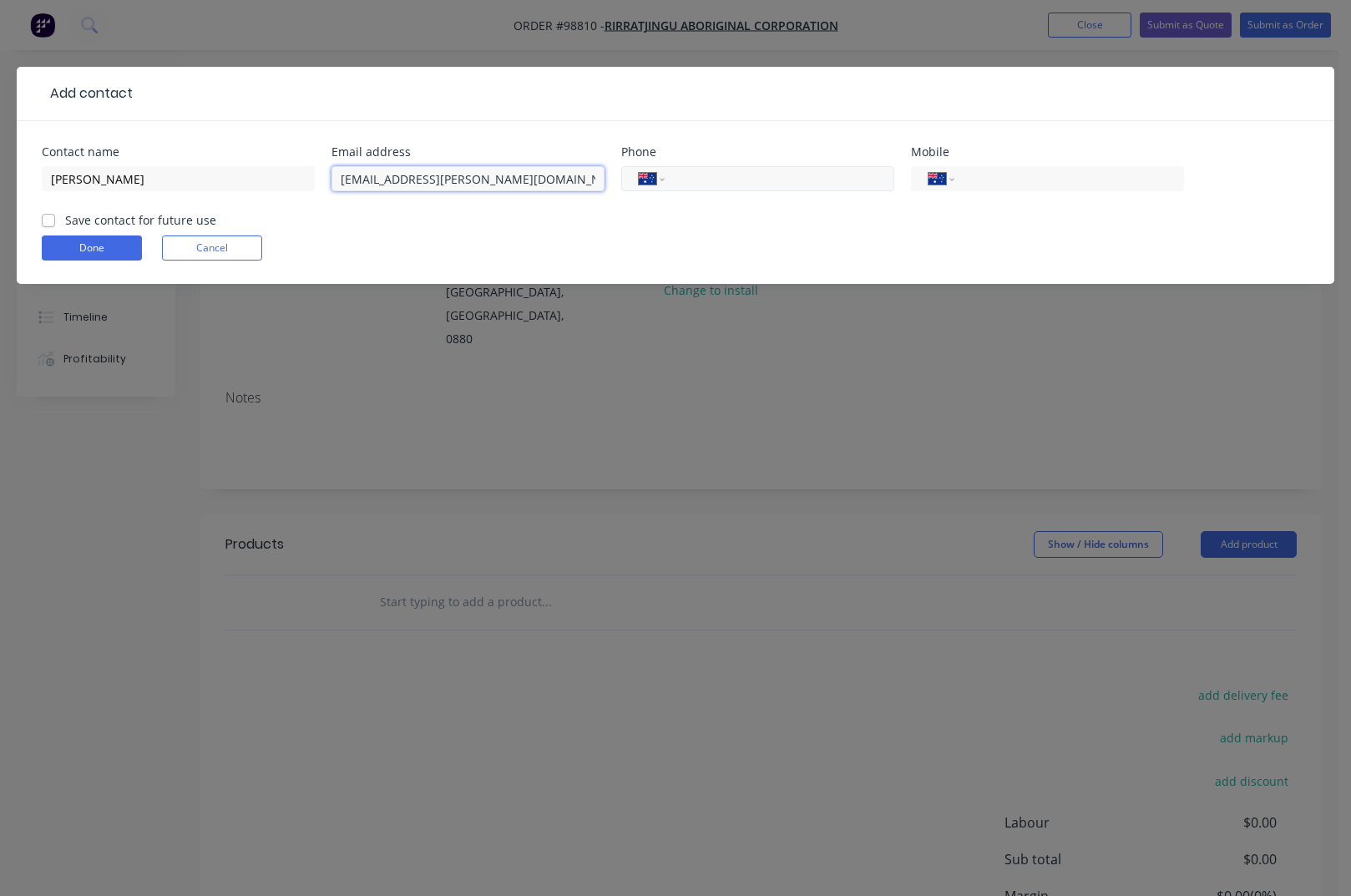
type input "[EMAIL_ADDRESS][PERSON_NAME][DOMAIN_NAME]"
click at [806, 180] on input "tel" at bounding box center [776, 179] width 200 height 19
type input "[PHONE_NUMBER]"
click at [986, 179] on input "tel" at bounding box center [1066, 179] width 200 height 19
type input "0458 922 214"
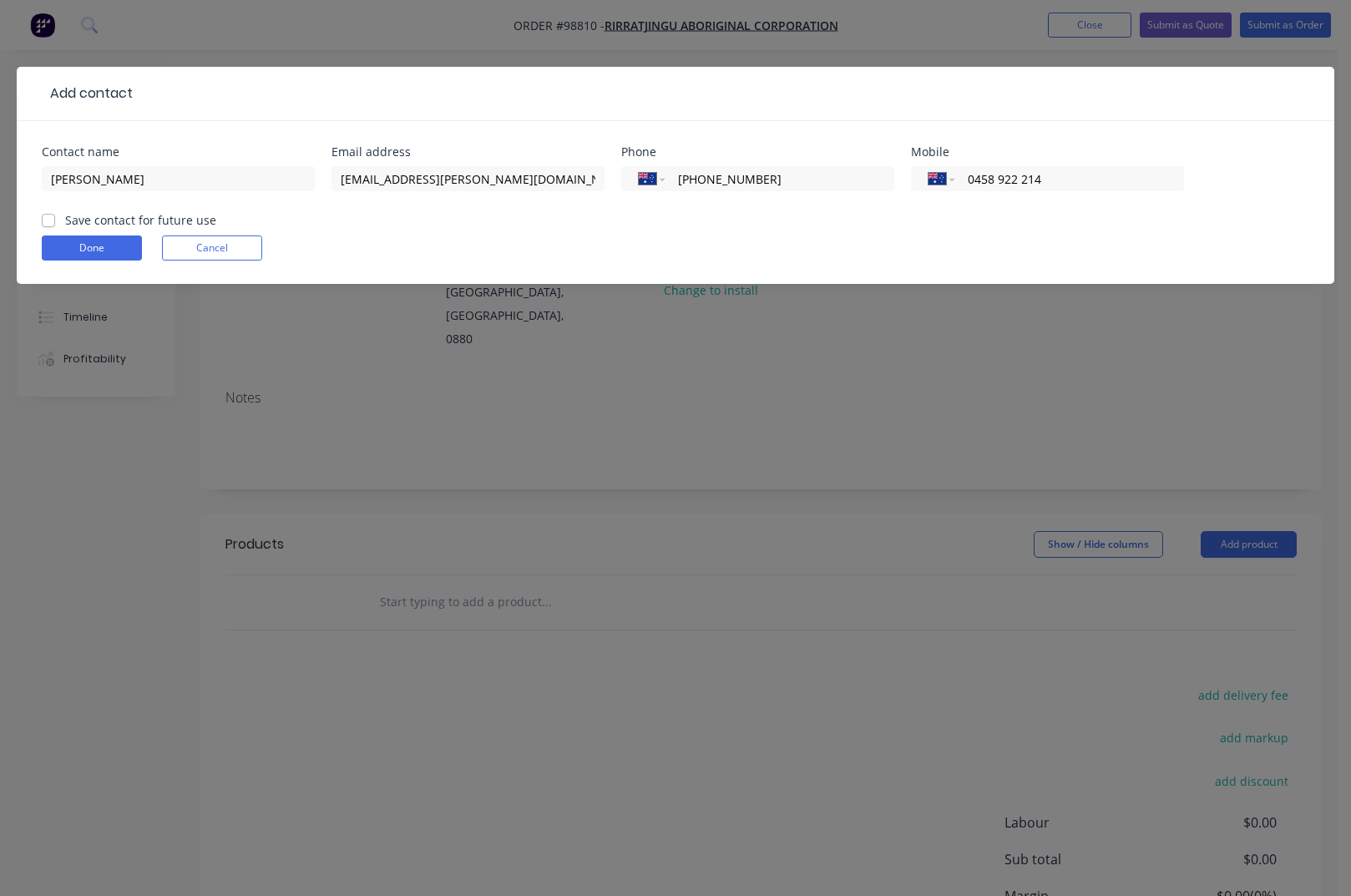
click at [65, 222] on label "Save contact for future use" at bounding box center [140, 220] width 151 height 17
click at [50, 222] on input "Save contact for future use" at bounding box center [48, 219] width 14 height 15
checkbox input "true"
click at [82, 254] on button "Done" at bounding box center [92, 248] width 101 height 25
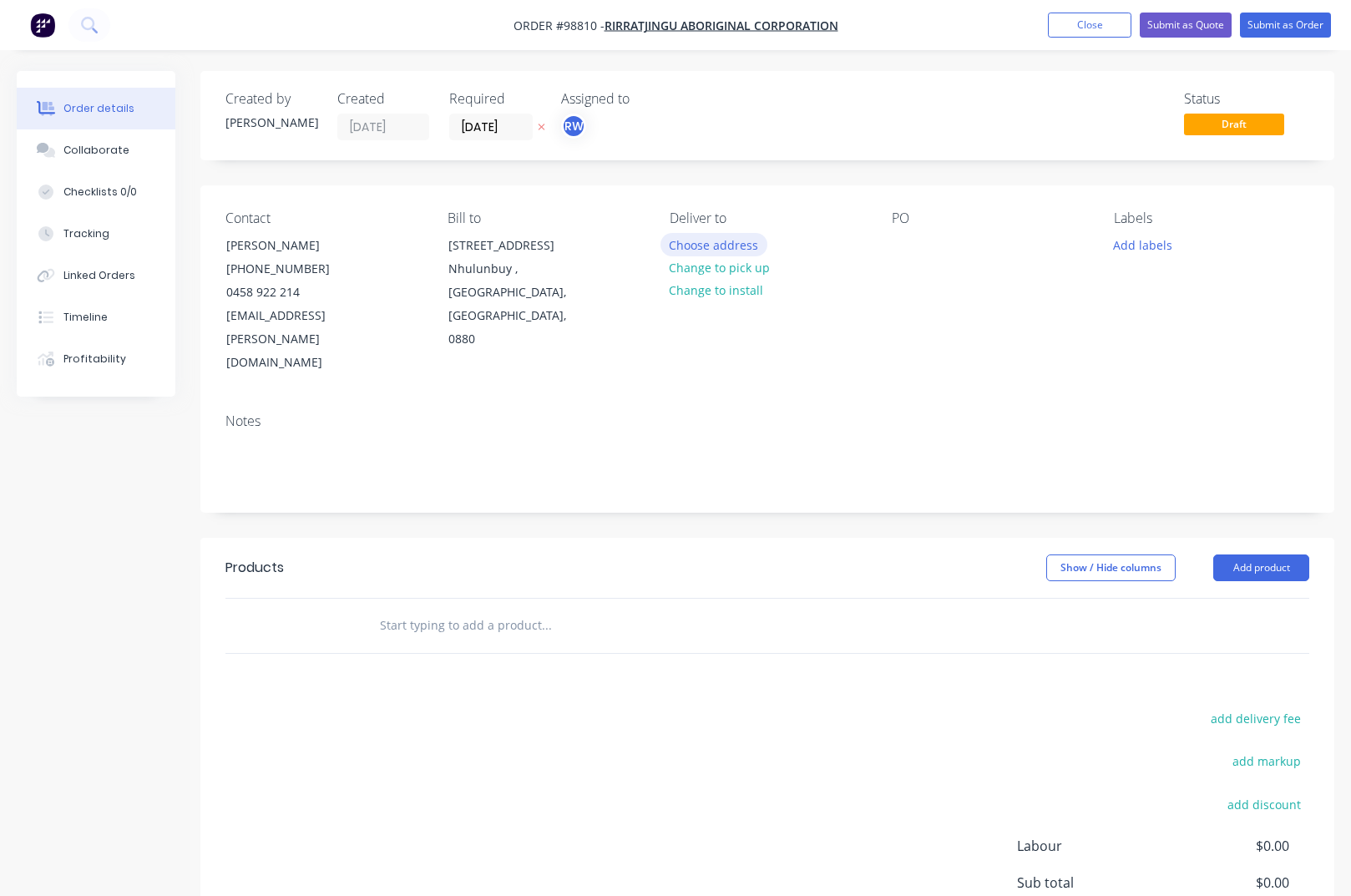
click at [708, 247] on button "Choose address" at bounding box center [713, 244] width 106 height 22
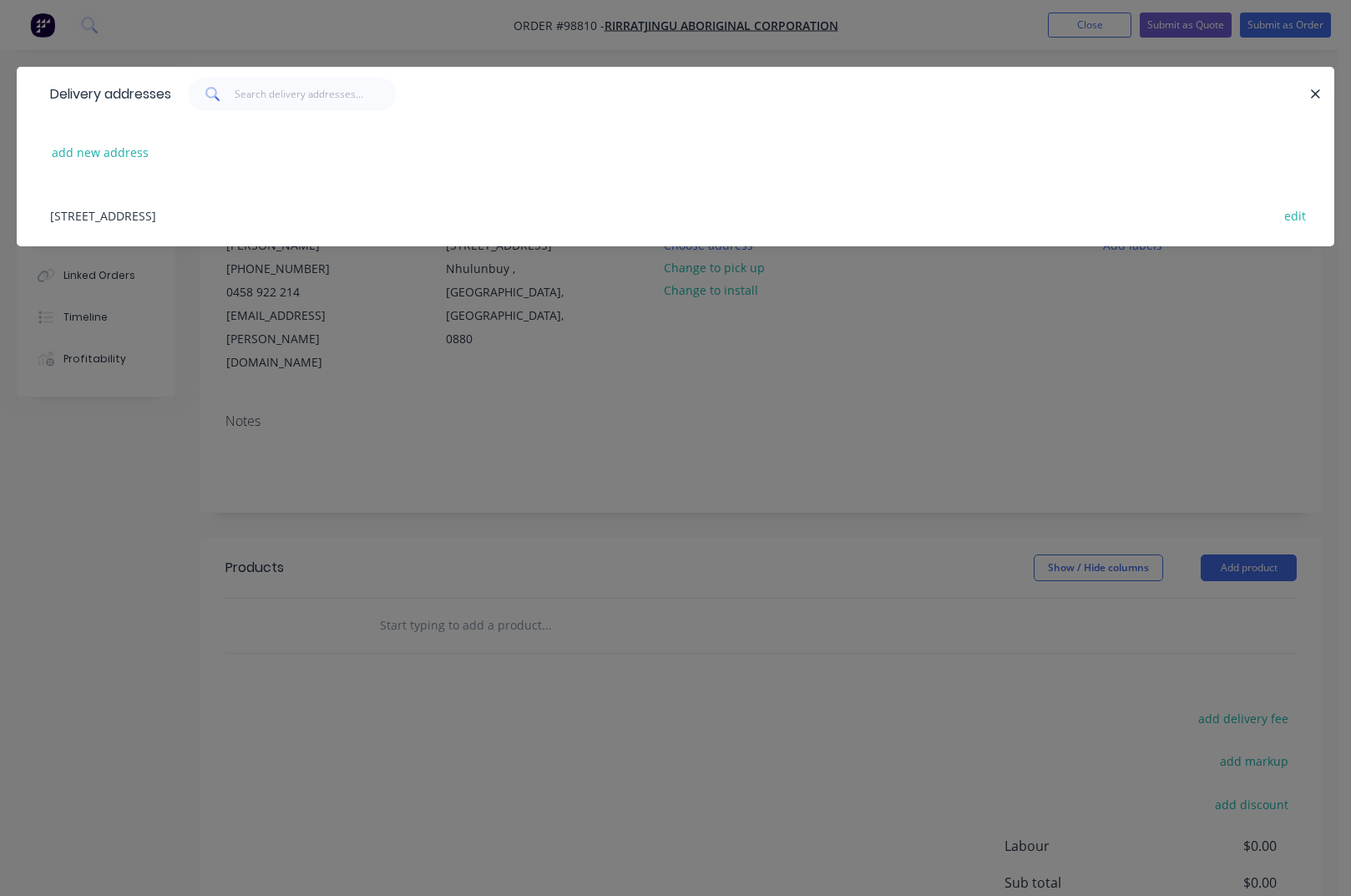
click at [319, 220] on div "[STREET_ADDRESS] edit" at bounding box center [676, 215] width 1268 height 63
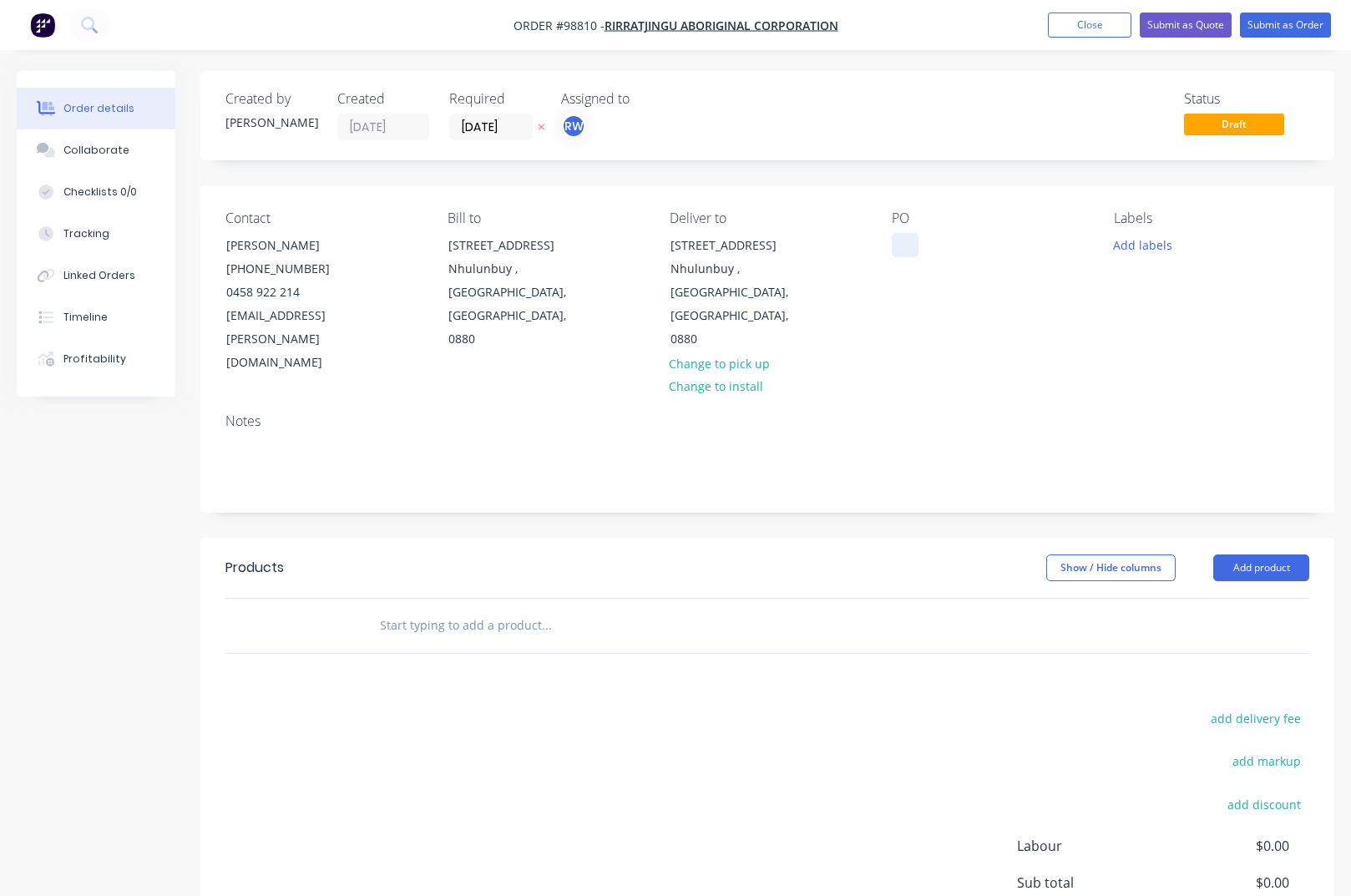
click at [898, 250] on div at bounding box center [905, 245] width 27 height 24
click at [1140, 249] on button "Add labels" at bounding box center [1142, 244] width 76 height 22
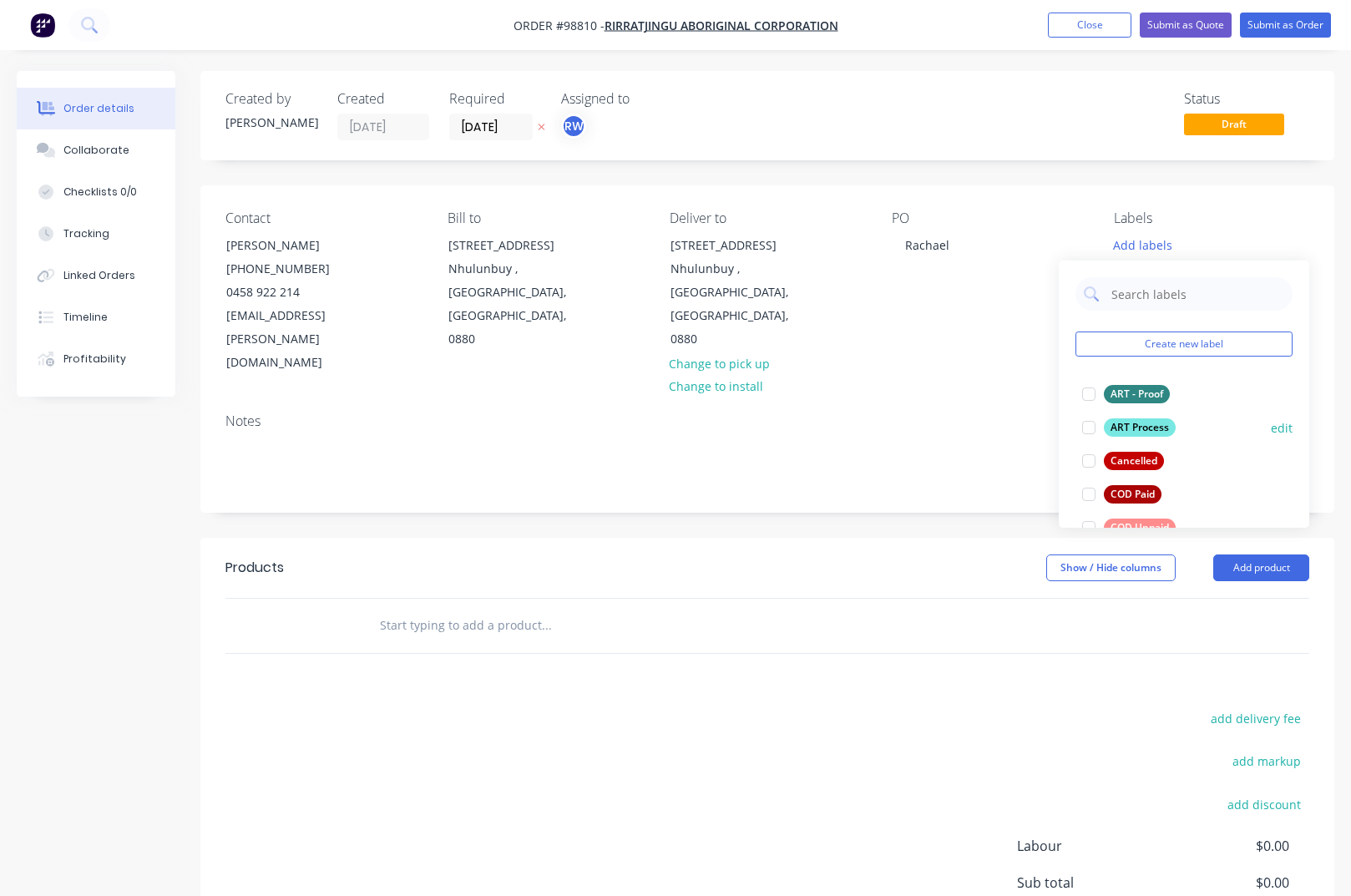
click at [1148, 423] on div "ART Process" at bounding box center [1140, 427] width 72 height 18
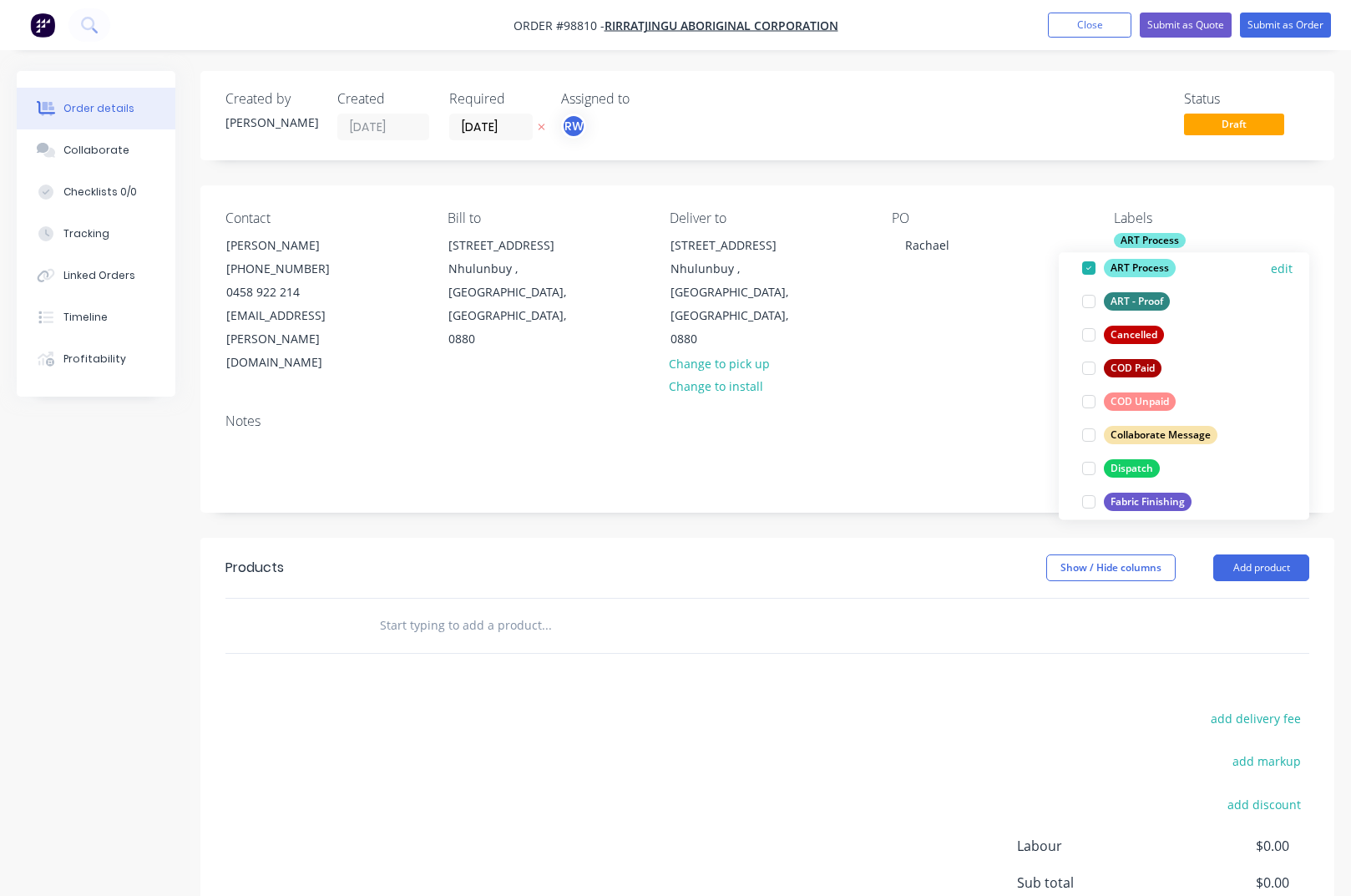
scroll to position [133, 0]
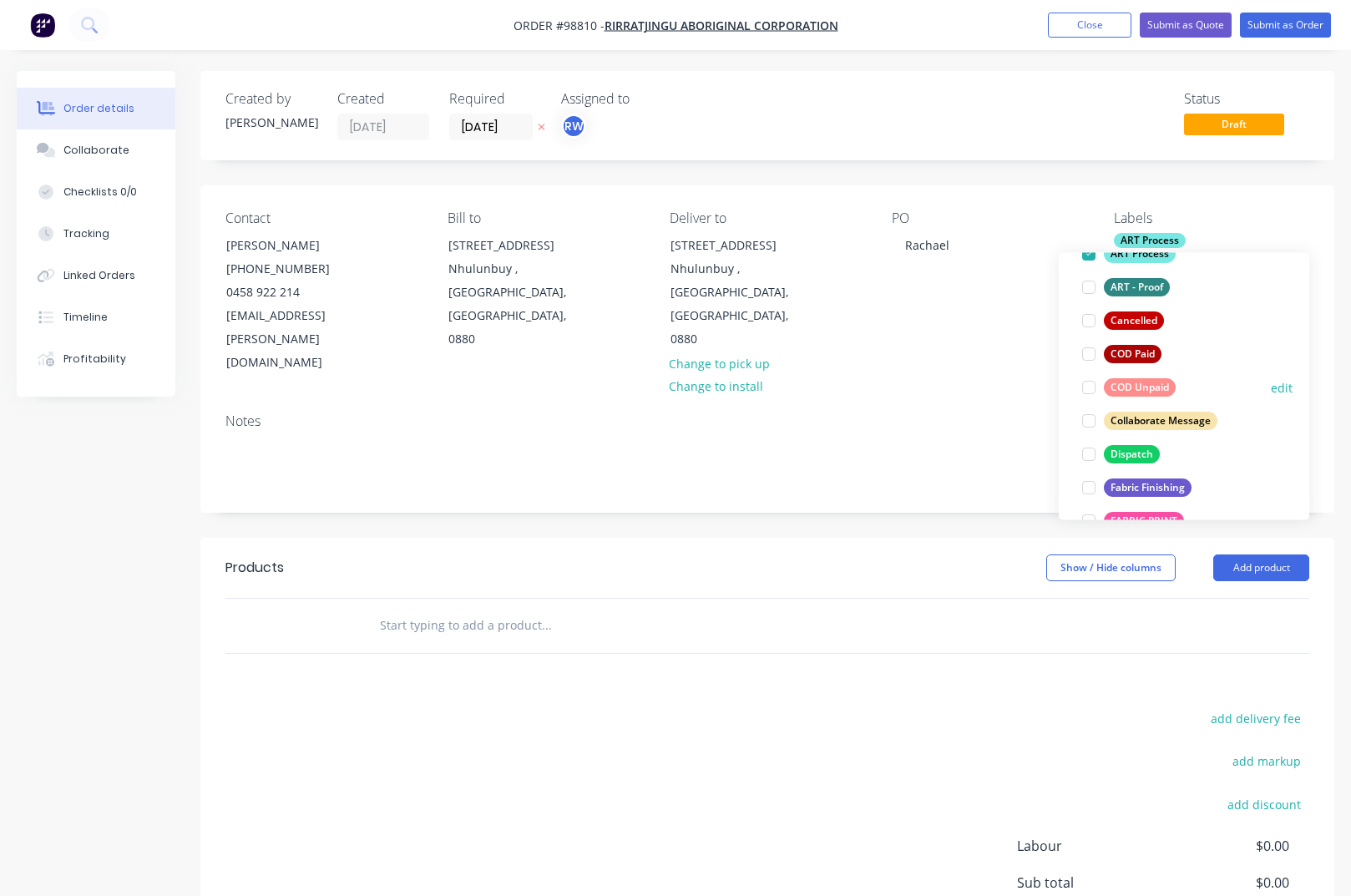
click at [1141, 391] on div "COD Unpaid" at bounding box center [1140, 387] width 72 height 18
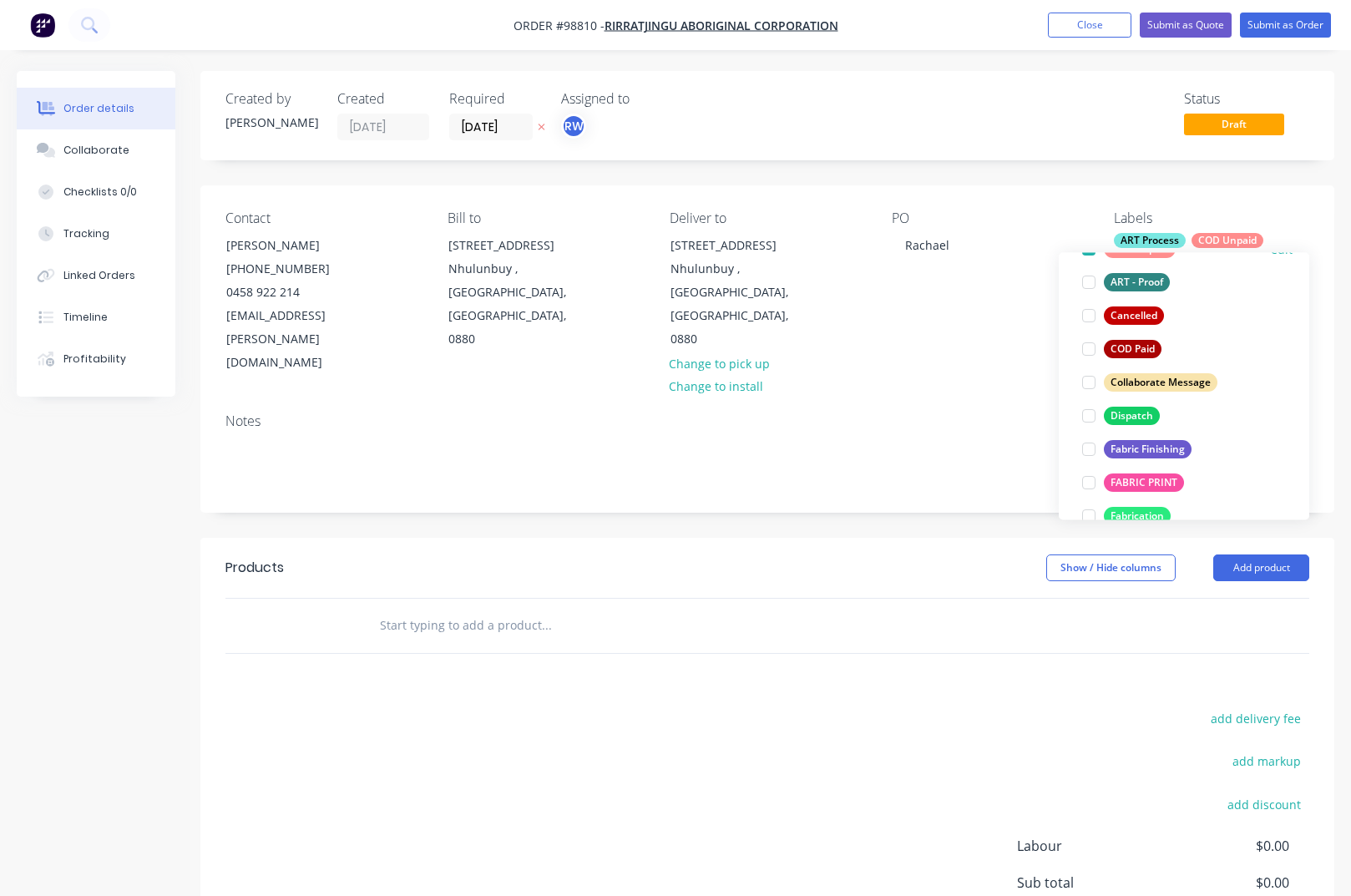
scroll to position [177, 0]
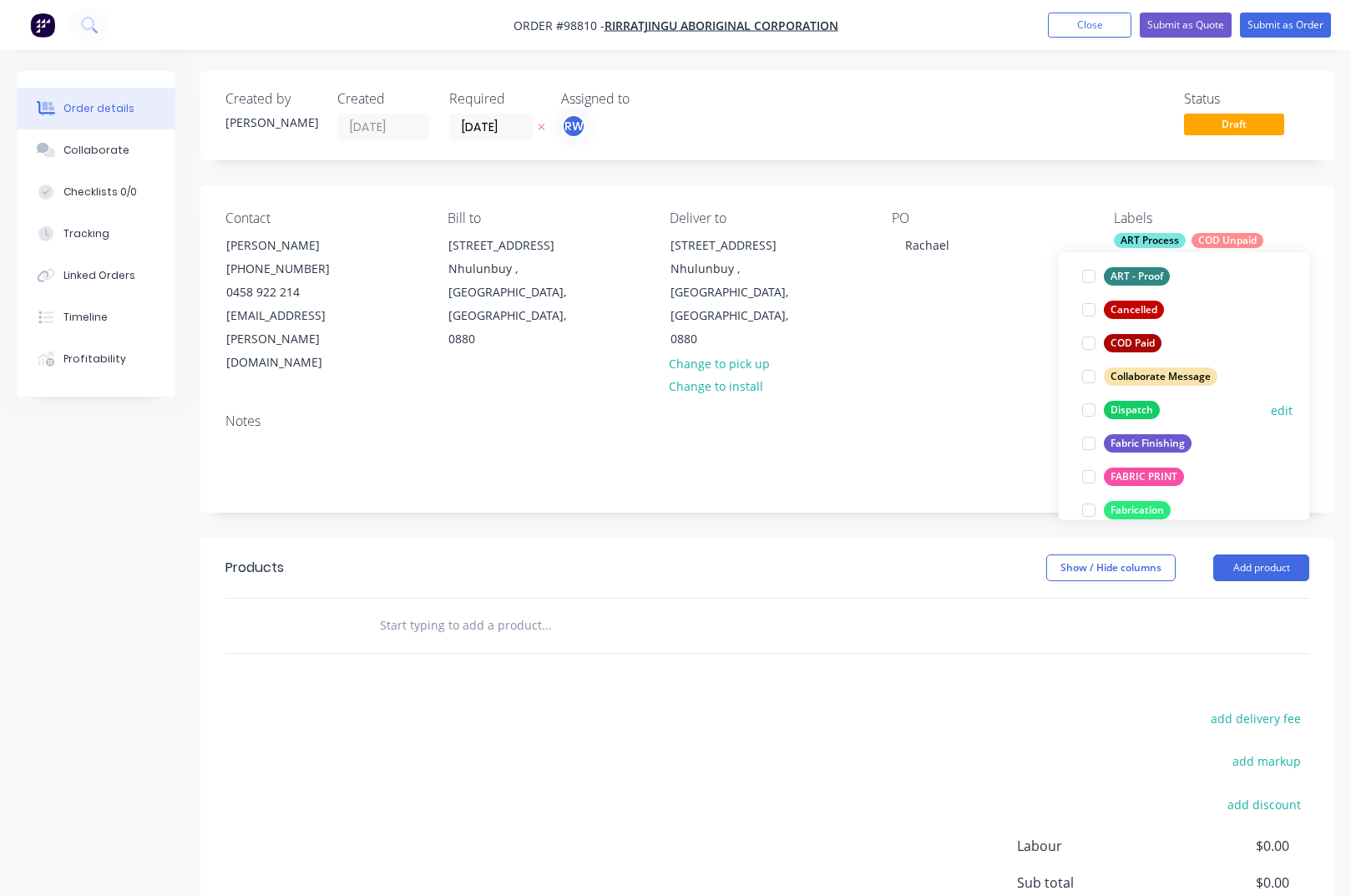
click at [1132, 408] on div "Dispatch" at bounding box center [1132, 409] width 56 height 18
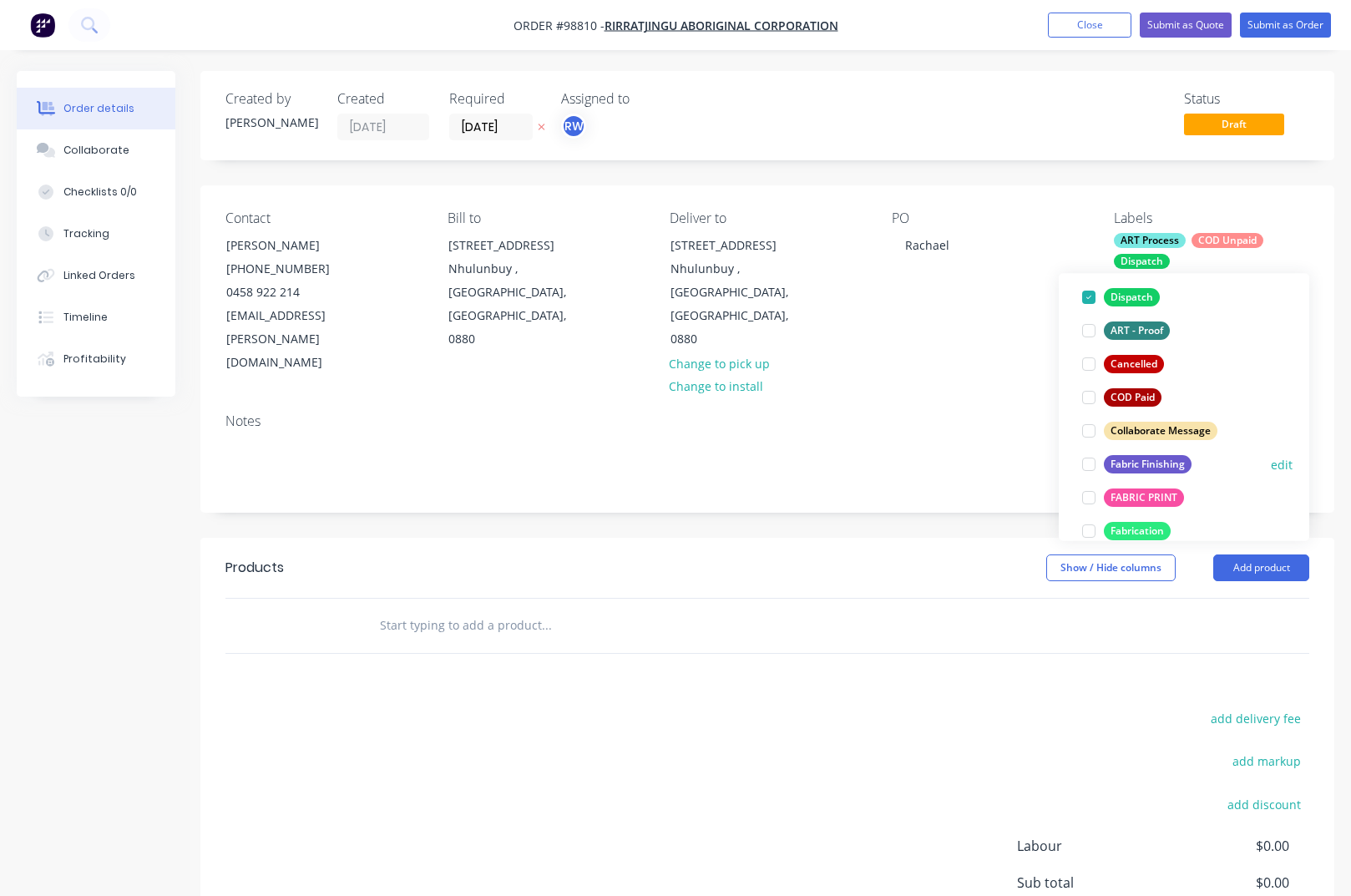
click at [1157, 467] on div "Fabric Finishing" at bounding box center [1148, 463] width 88 height 18
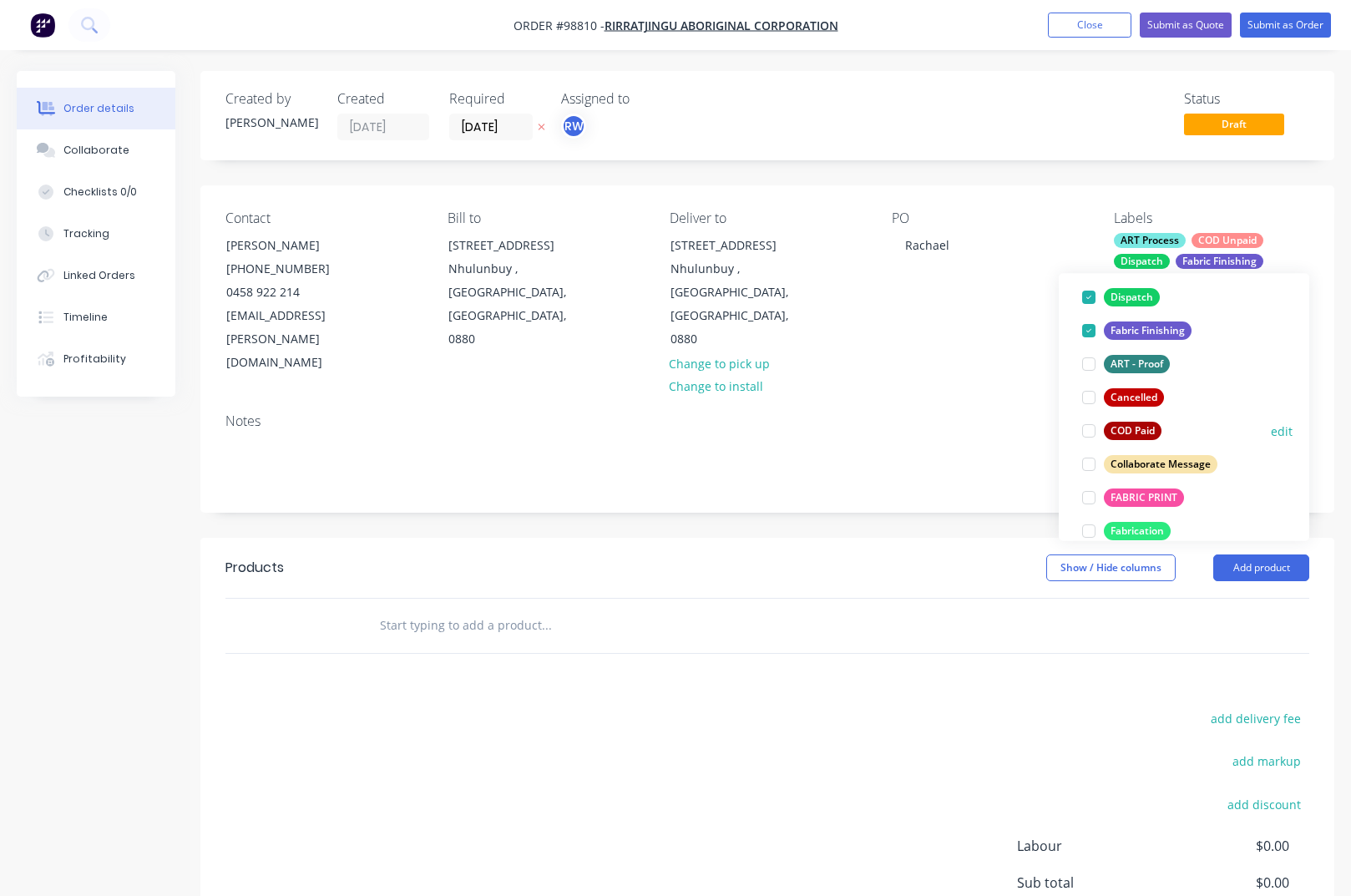
click at [1158, 495] on div "FABRIC PRINT" at bounding box center [1144, 497] width 80 height 18
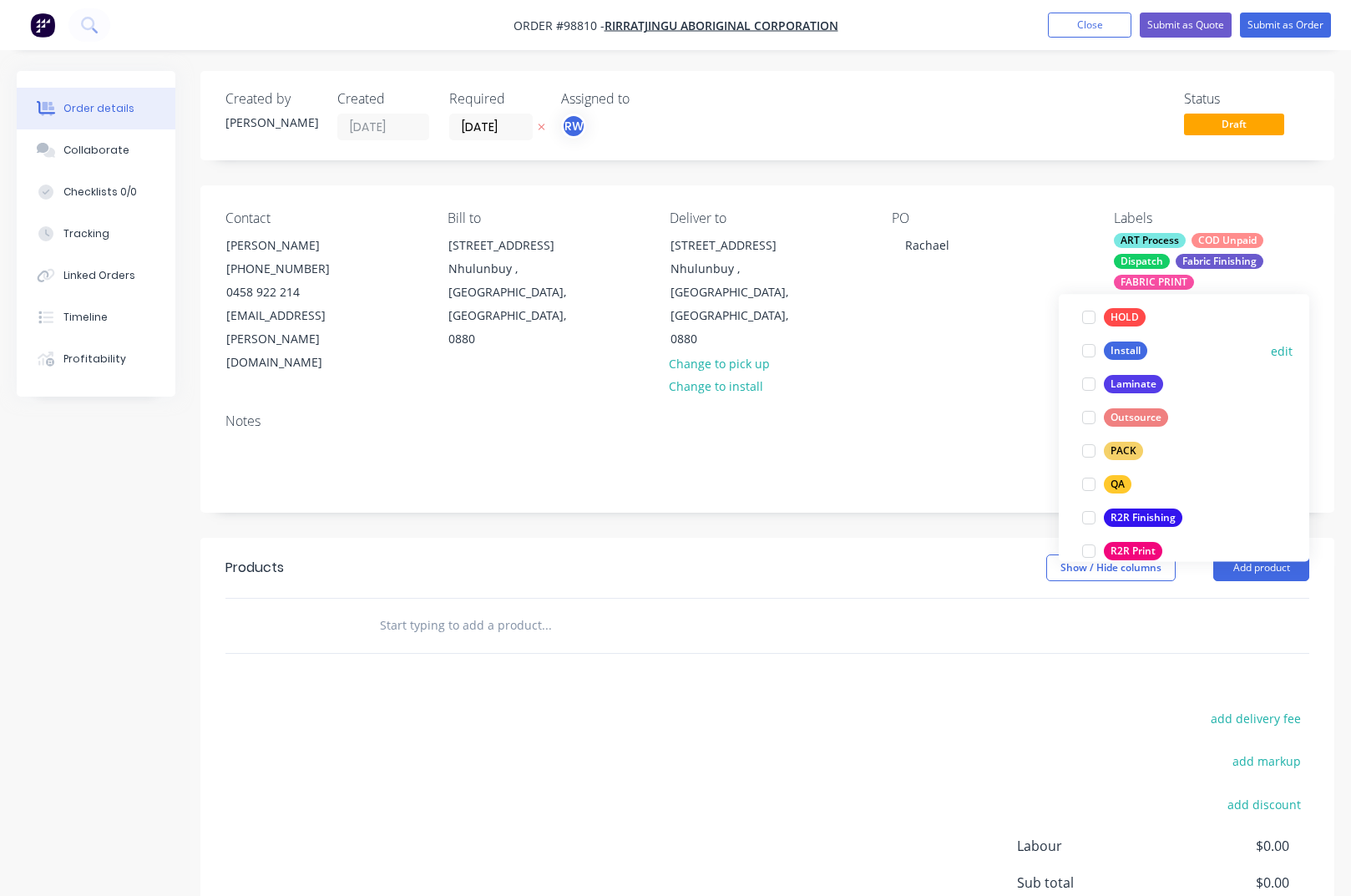
scroll to position [510, 0]
click at [1117, 453] on div "PACK" at bounding box center [1124, 452] width 40 height 18
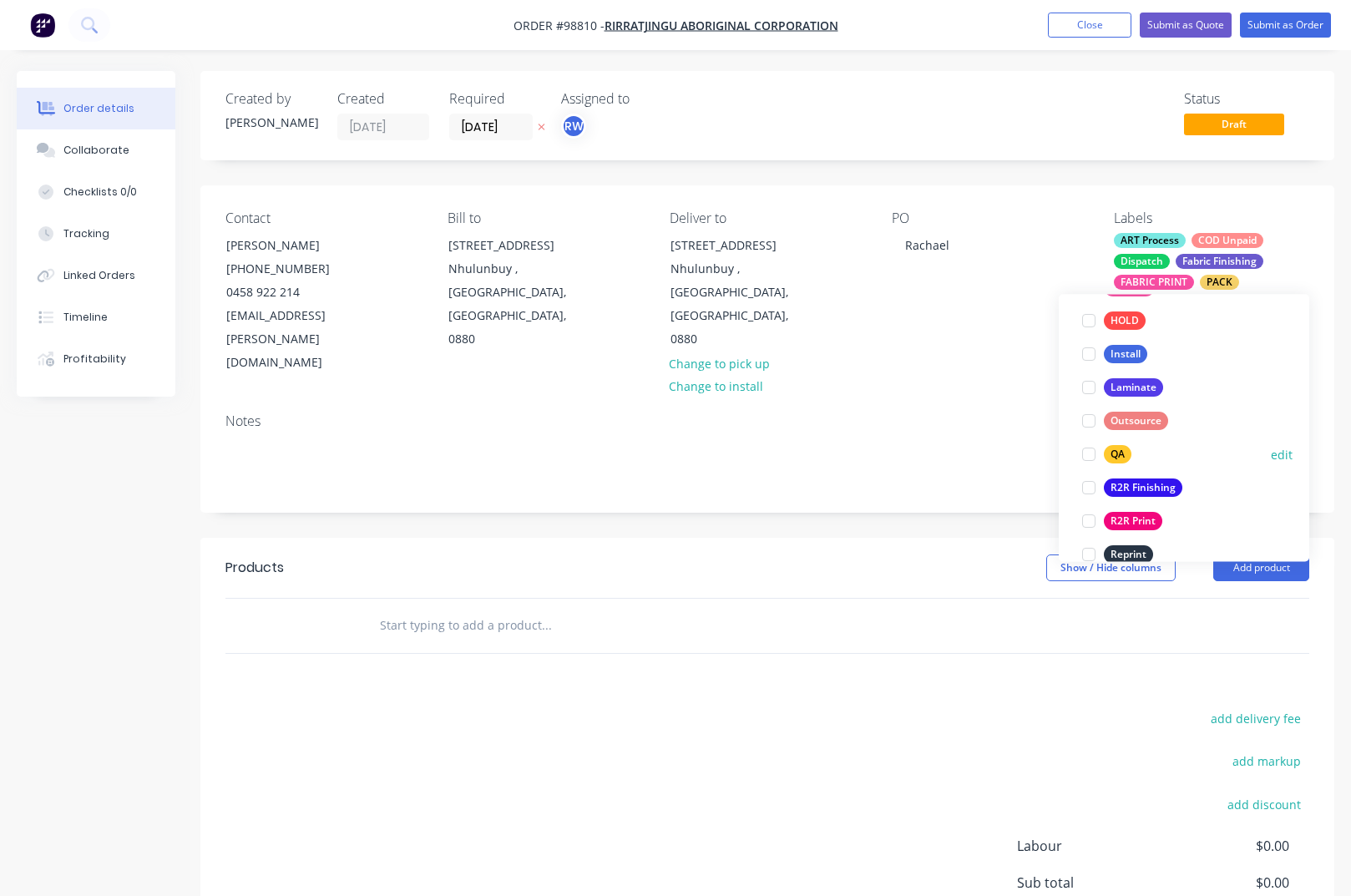
click at [1115, 454] on div "QA" at bounding box center [1118, 455] width 27 height 18
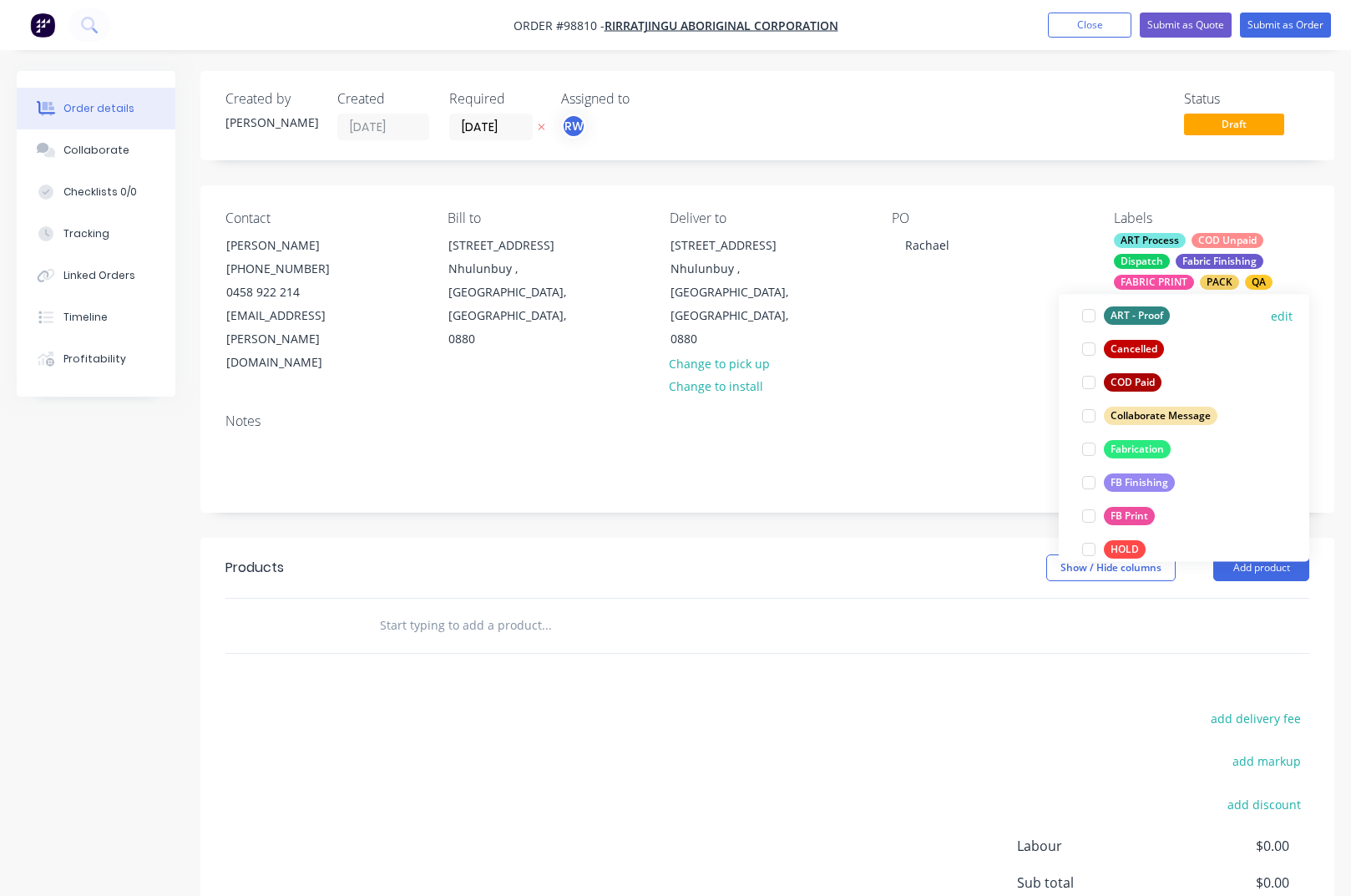
scroll to position [346, 0]
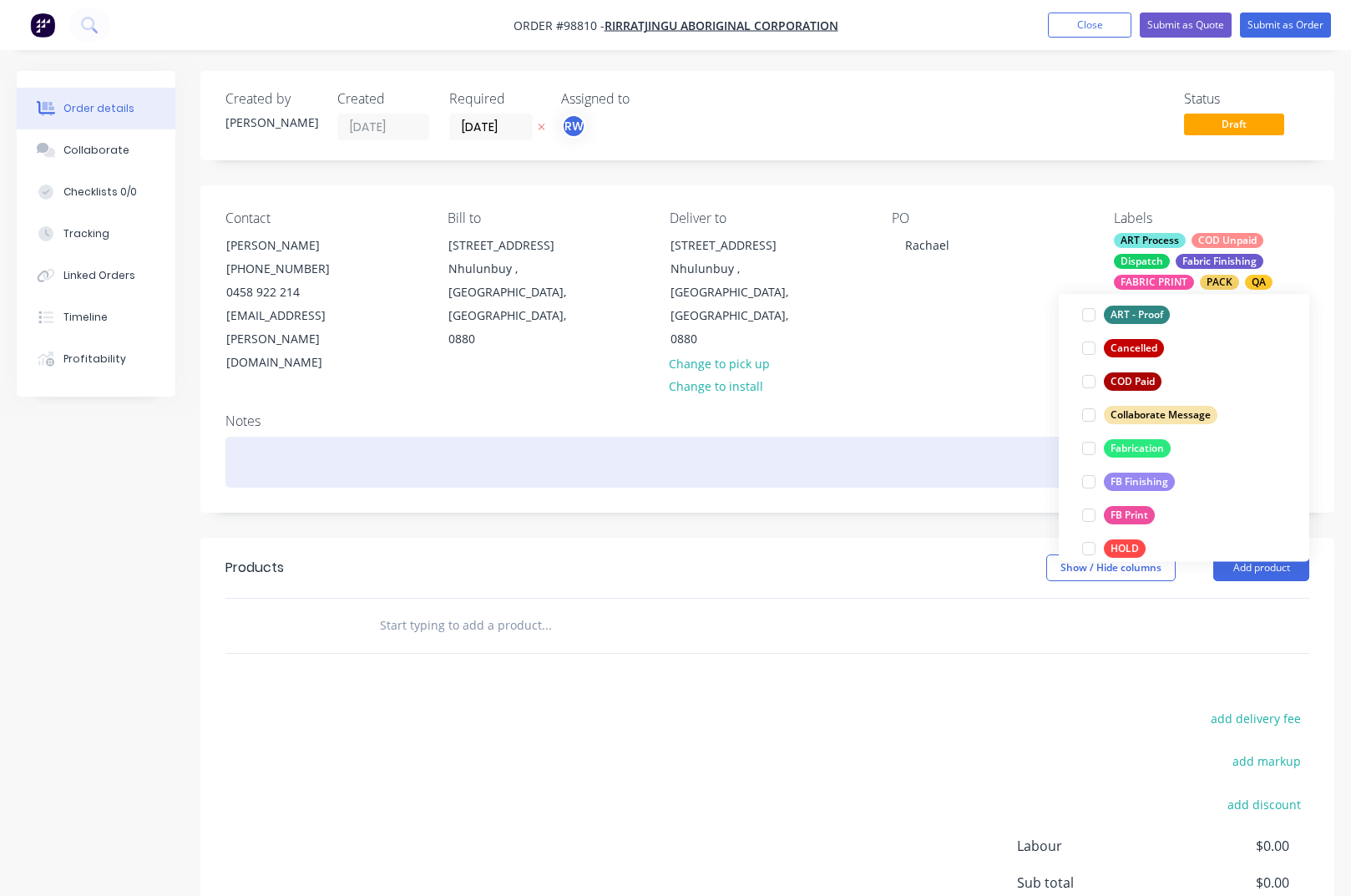
click at [446, 436] on div at bounding box center [767, 462] width 1084 height 51
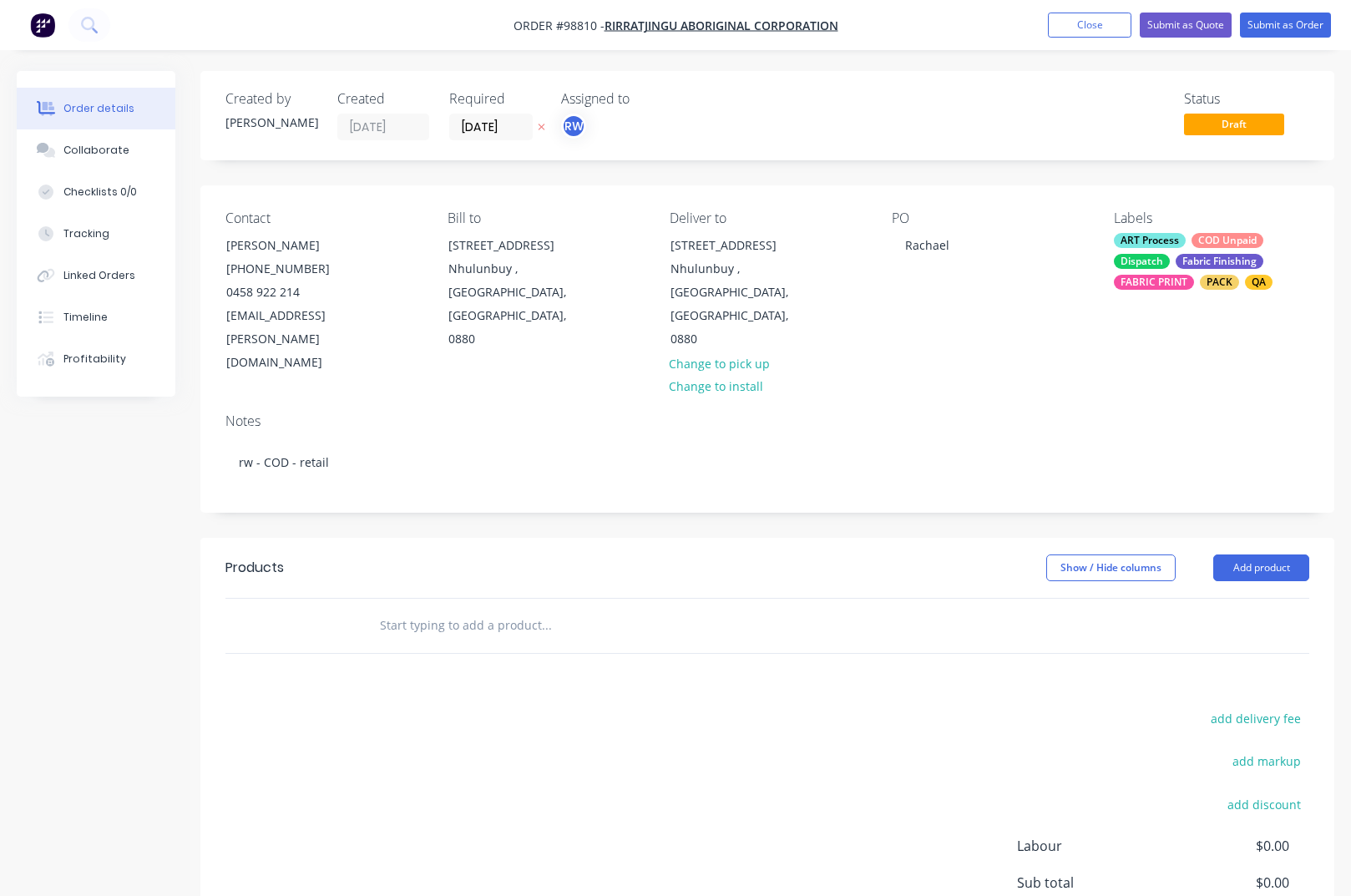
click at [455, 609] on input "text" at bounding box center [546, 625] width 334 height 34
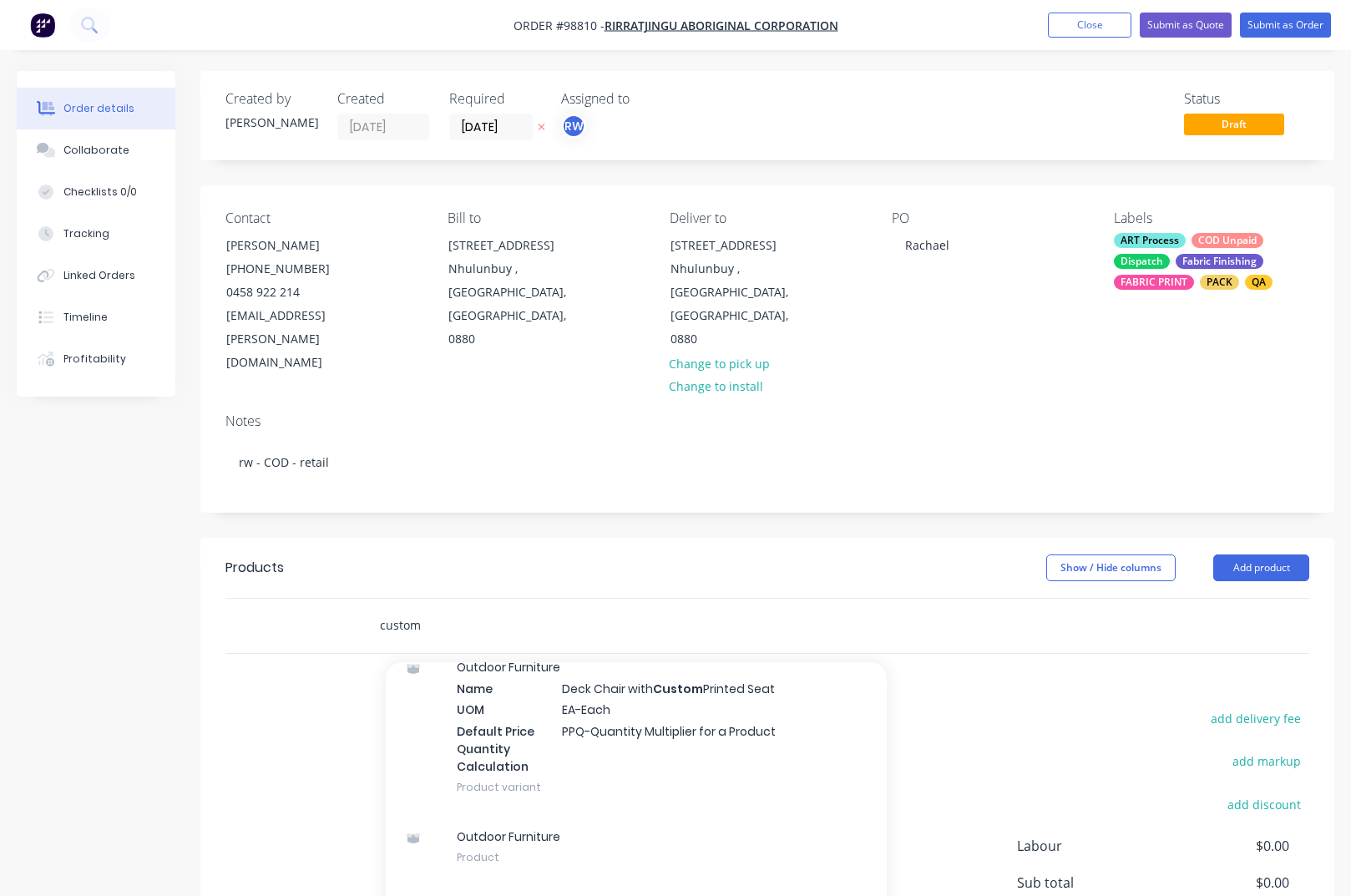
scroll to position [312, 0]
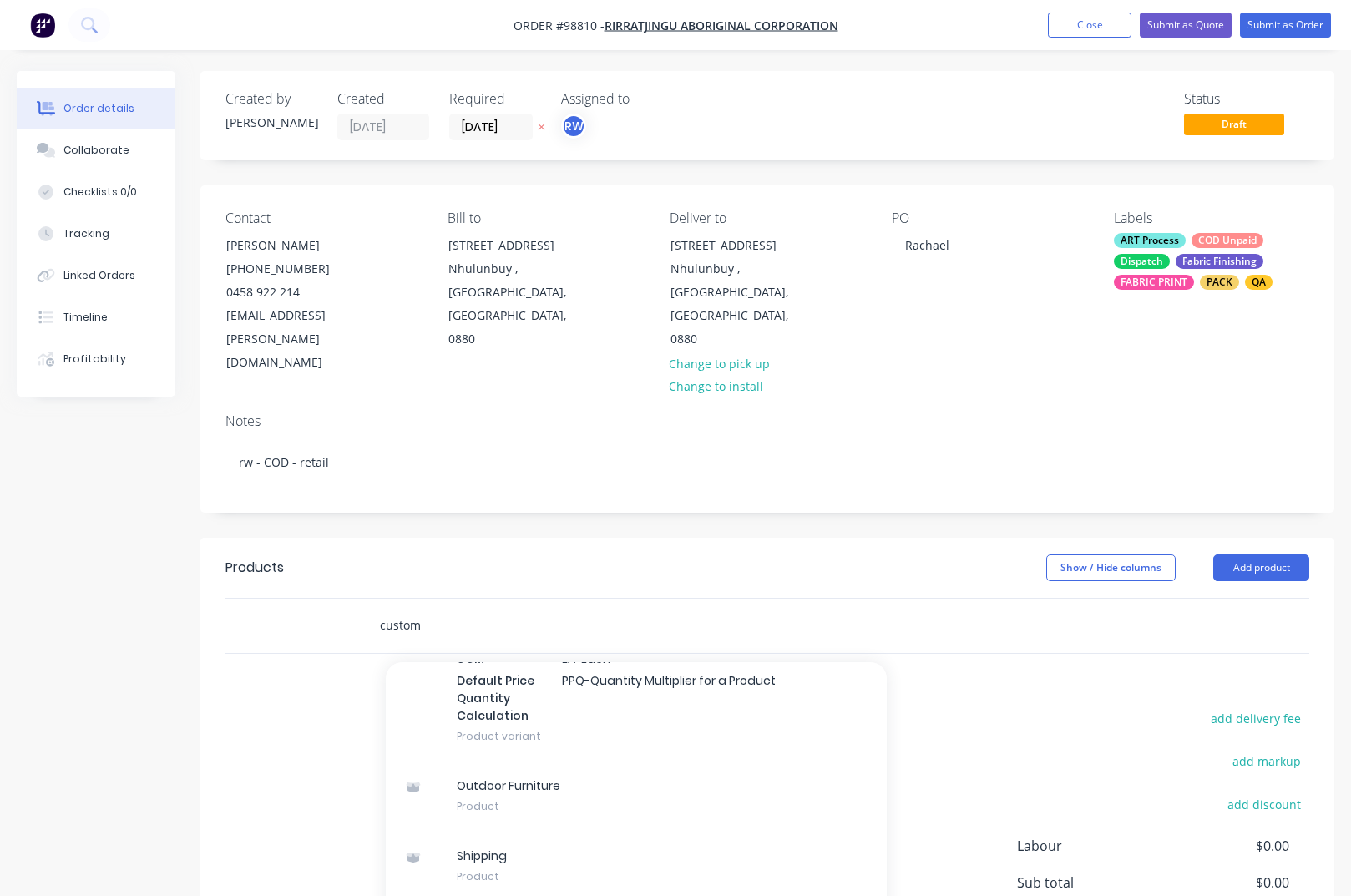
type input "custom"
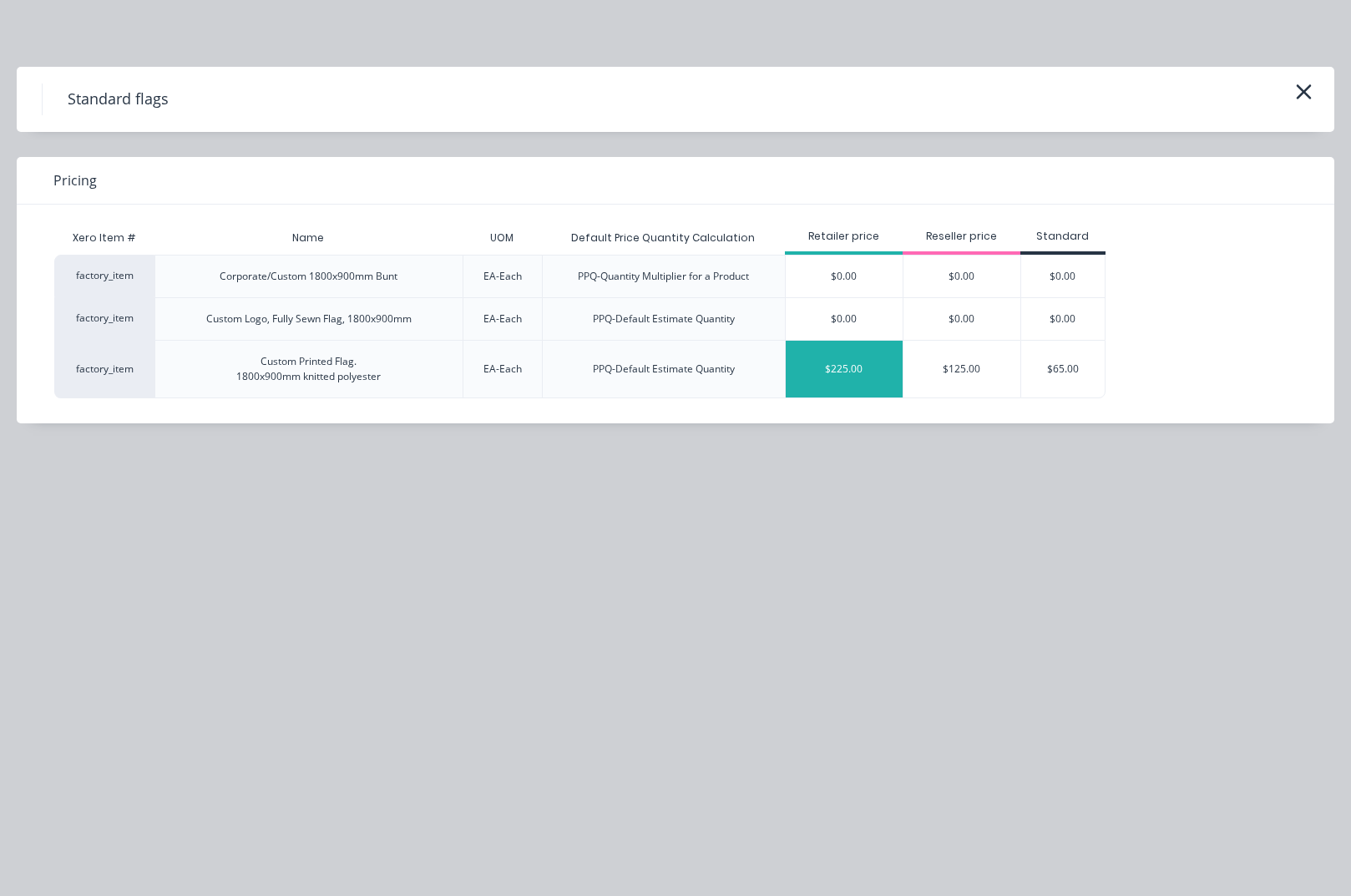
click at [833, 368] on div "$225.00" at bounding box center [844, 369] width 117 height 57
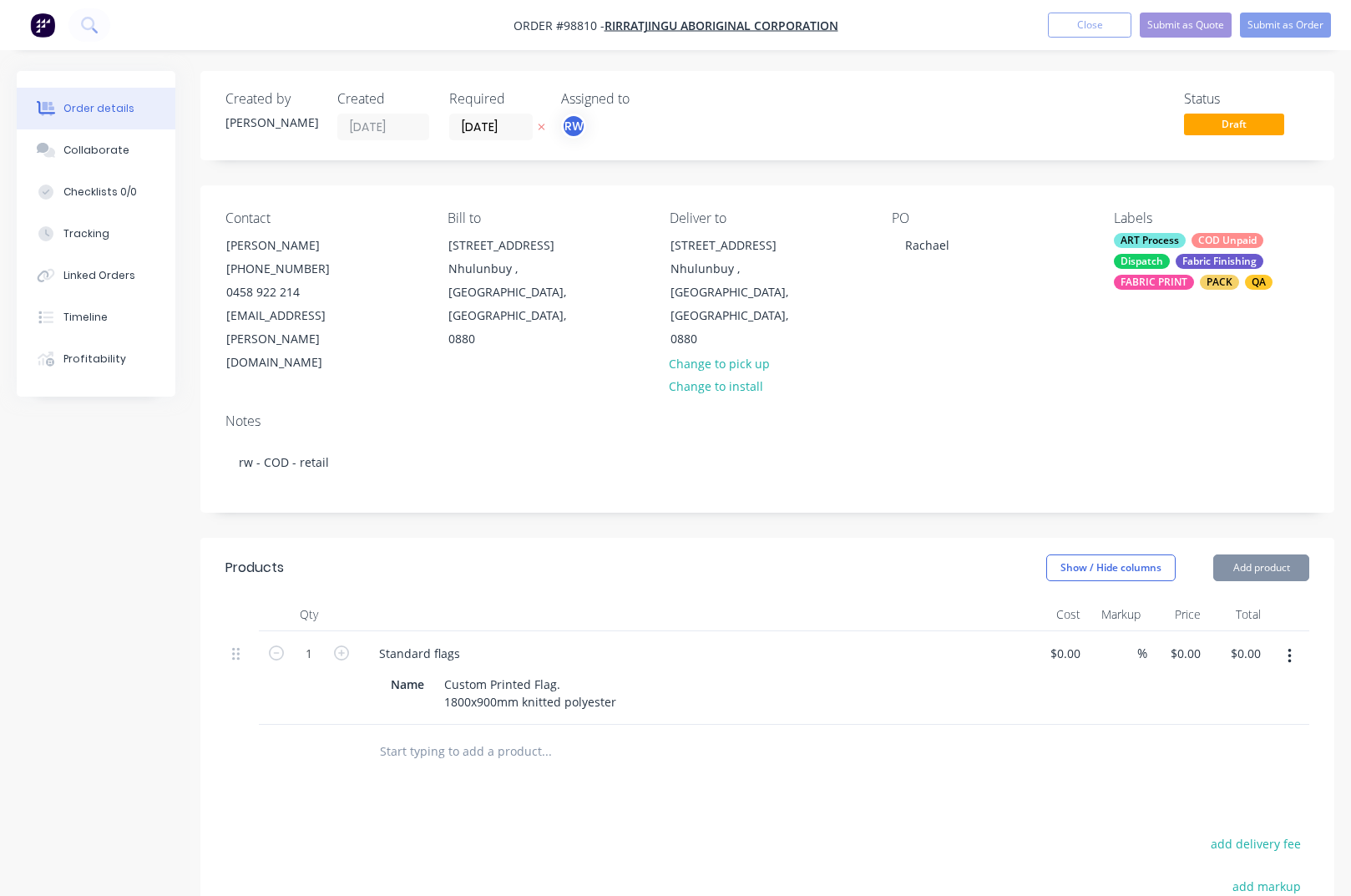
type input "$225.00"
click at [462, 642] on div "Standard flags" at bounding box center [419, 653] width 107 height 24
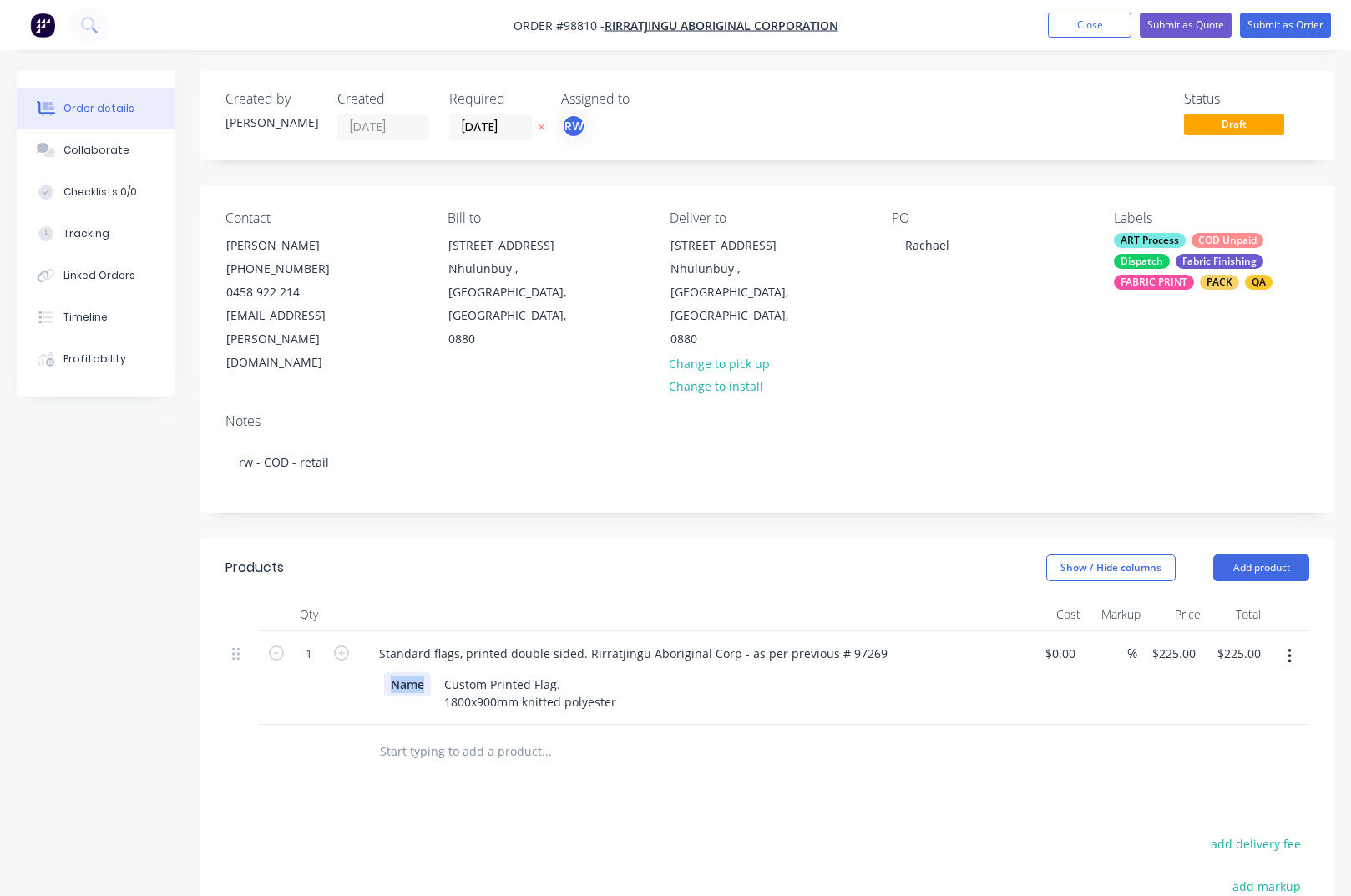
drag, startPoint x: 427, startPoint y: 637, endPoint x: 382, endPoint y: 639, distance: 45.0
click at [384, 672] on div "Name" at bounding box center [407, 683] width 46 height 24
drag, startPoint x: 428, startPoint y: 637, endPoint x: 383, endPoint y: 638, distance: 45.0
click at [384, 672] on div "Name" at bounding box center [407, 683] width 46 height 24
click at [1166, 642] on input "225" at bounding box center [1176, 653] width 51 height 24
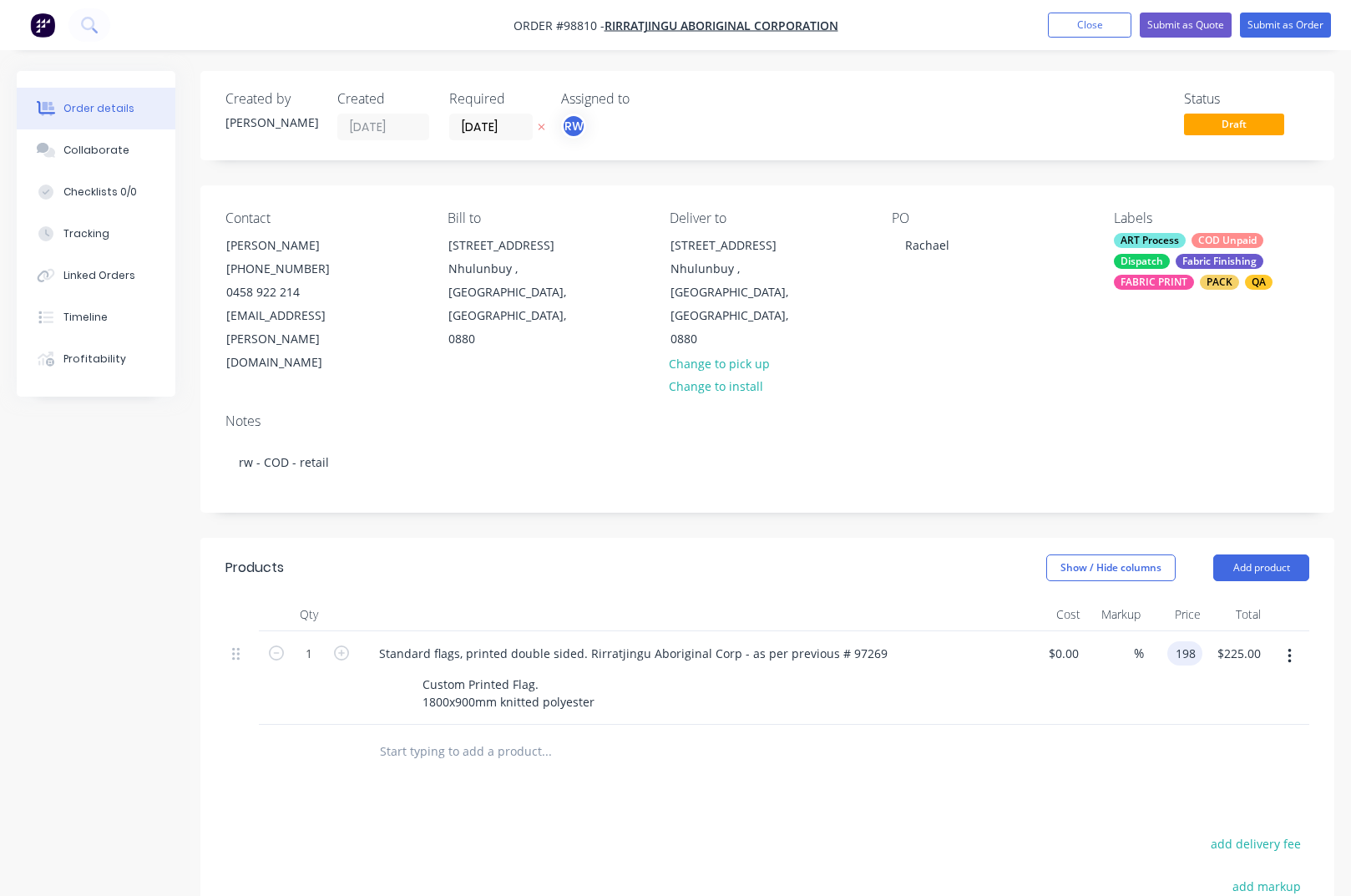
type input "$198.00"
click at [321, 642] on input "1" at bounding box center [309, 654] width 44 height 25
type input "30"
type input "$5,940.00"
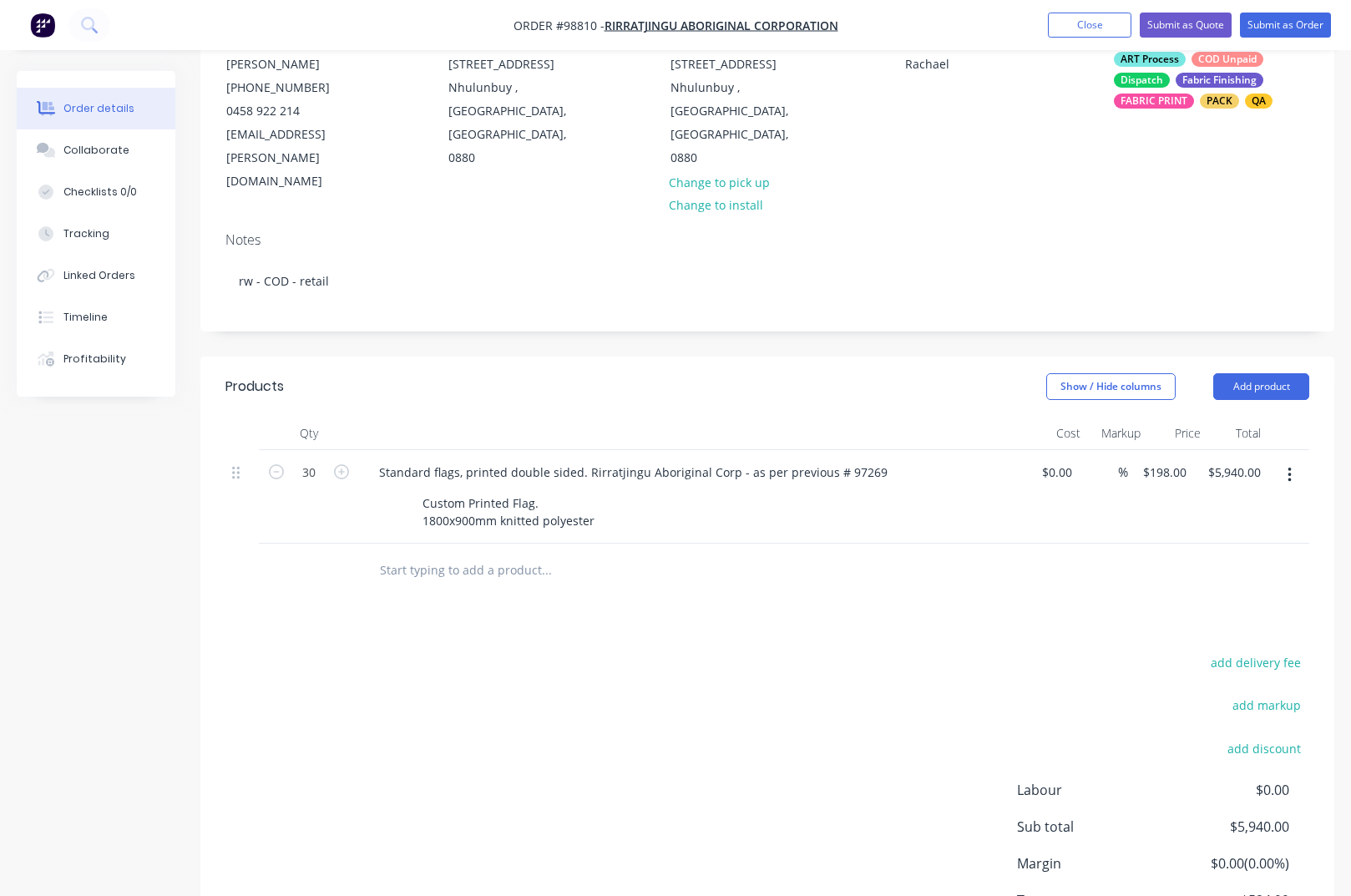
scroll to position [262, 0]
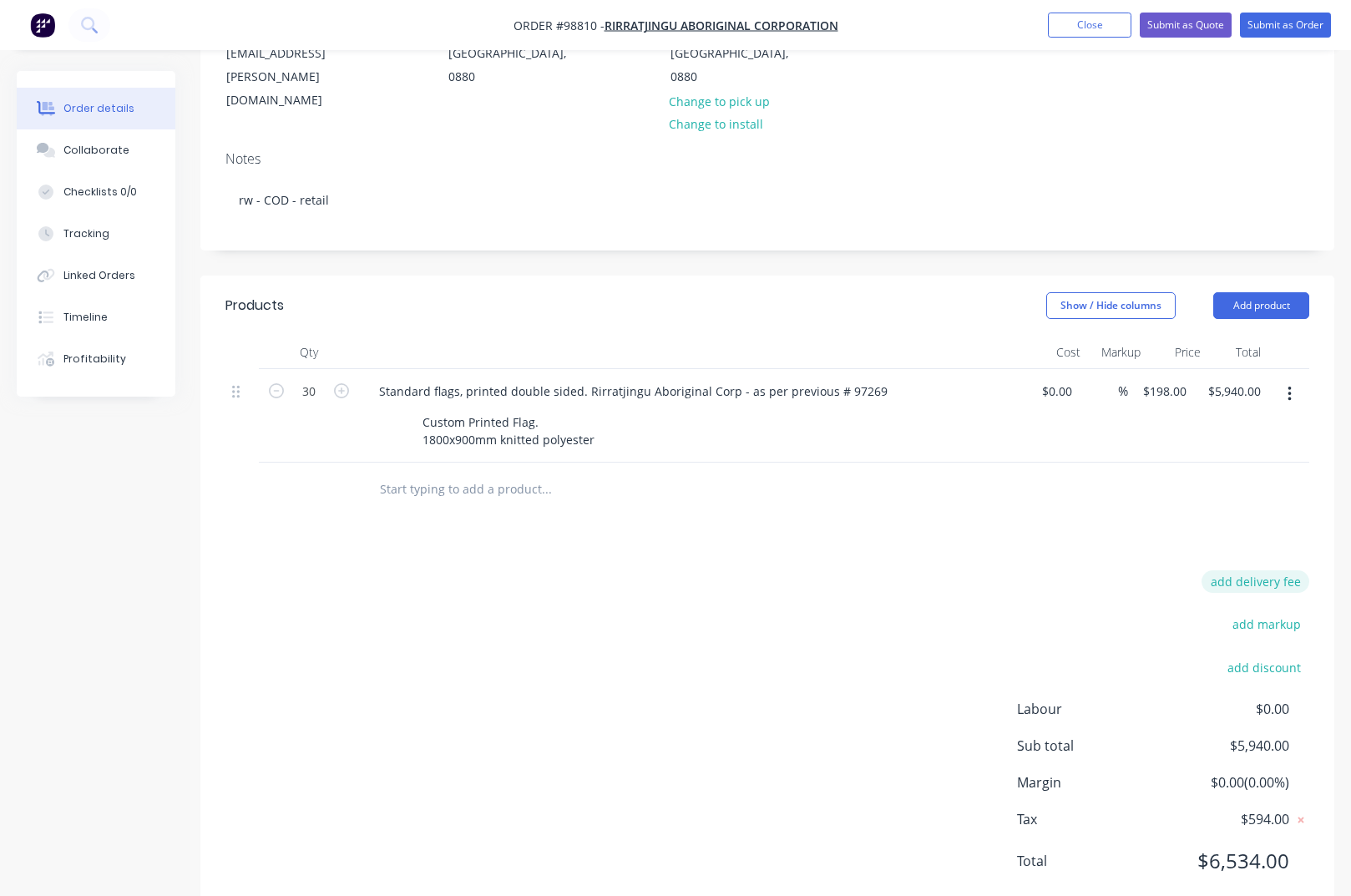
click at [1244, 570] on button "add delivery fee" at bounding box center [1254, 581] width 107 height 22
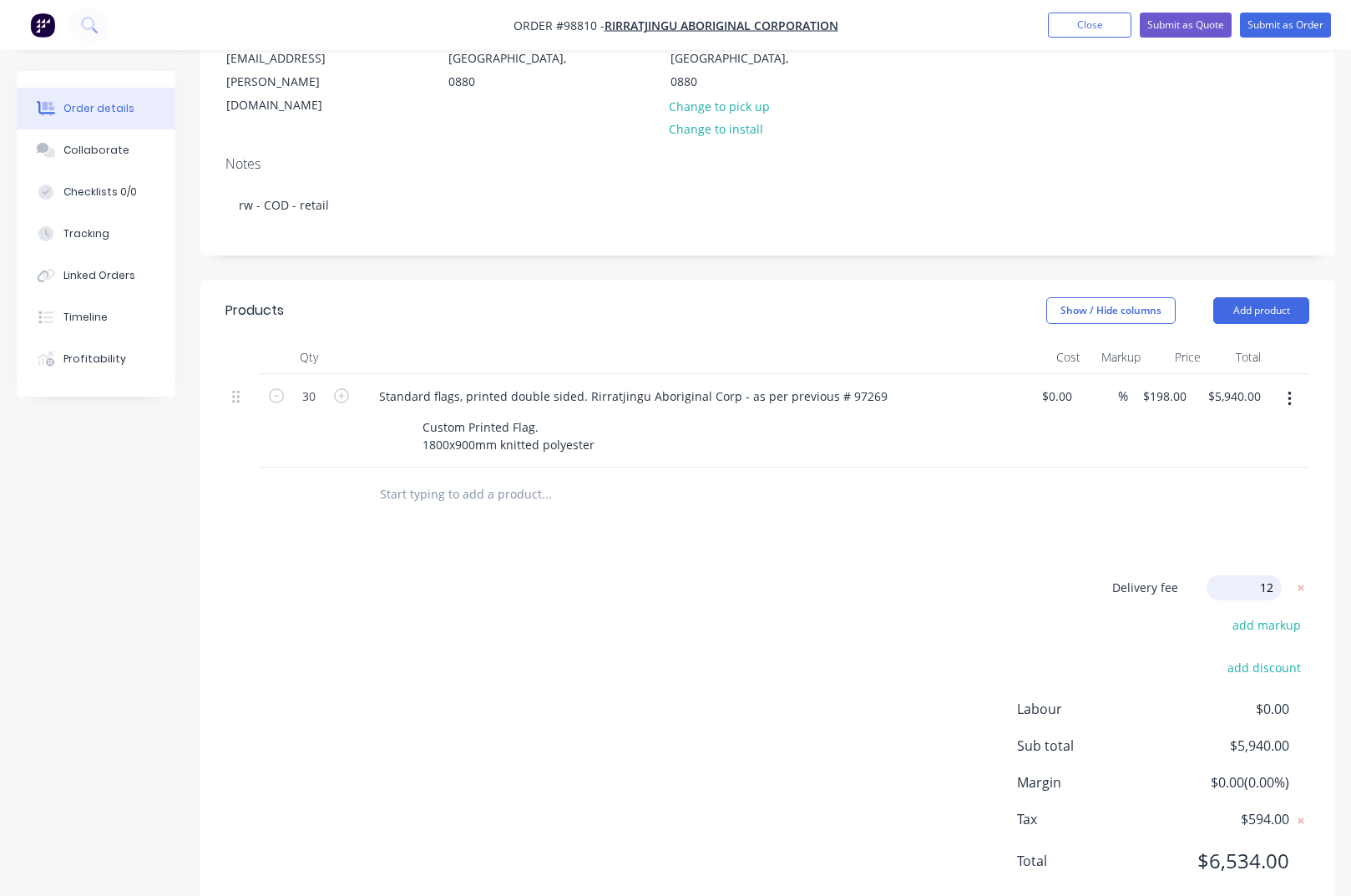
type input "120"
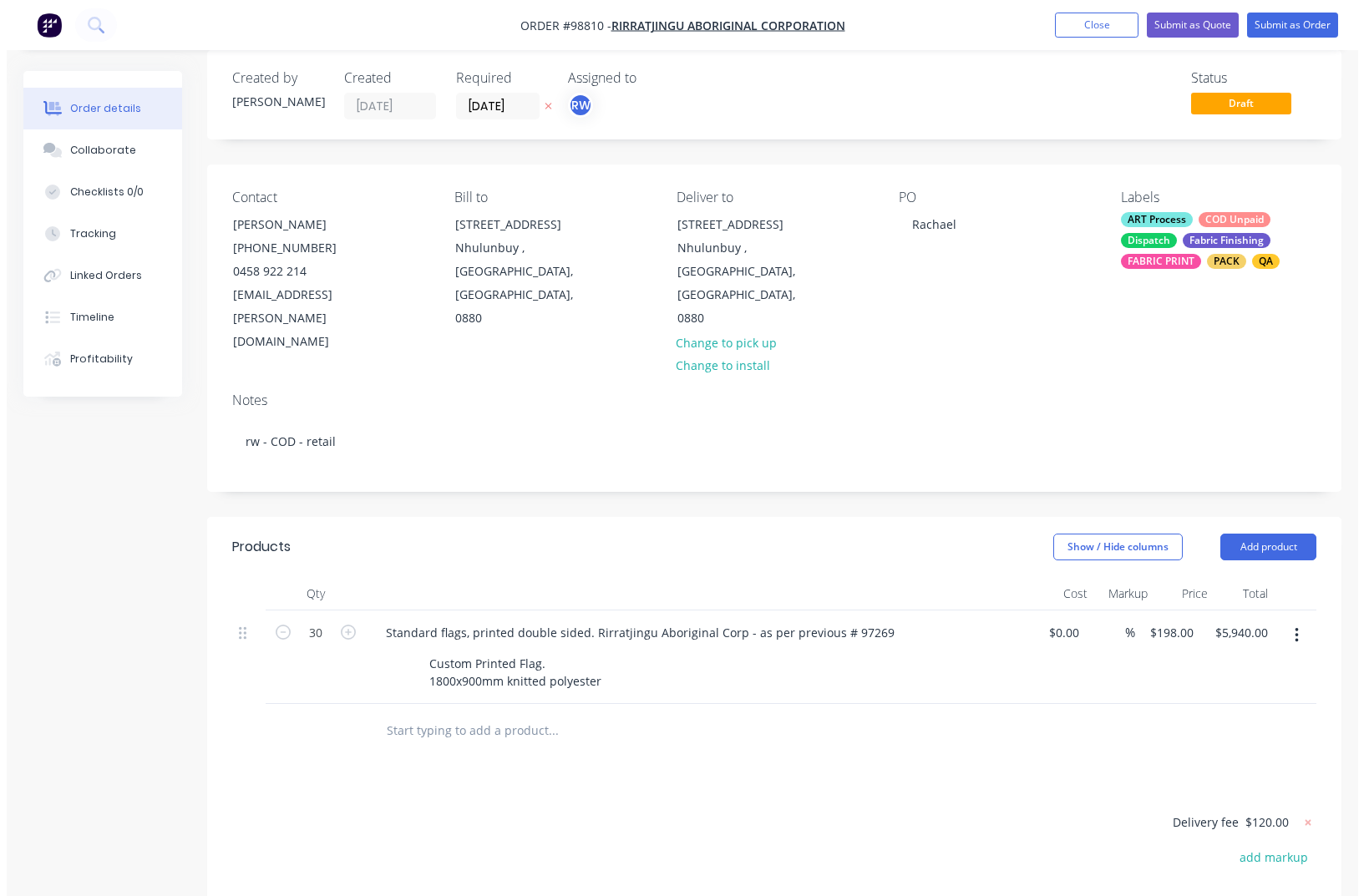
scroll to position [0, 0]
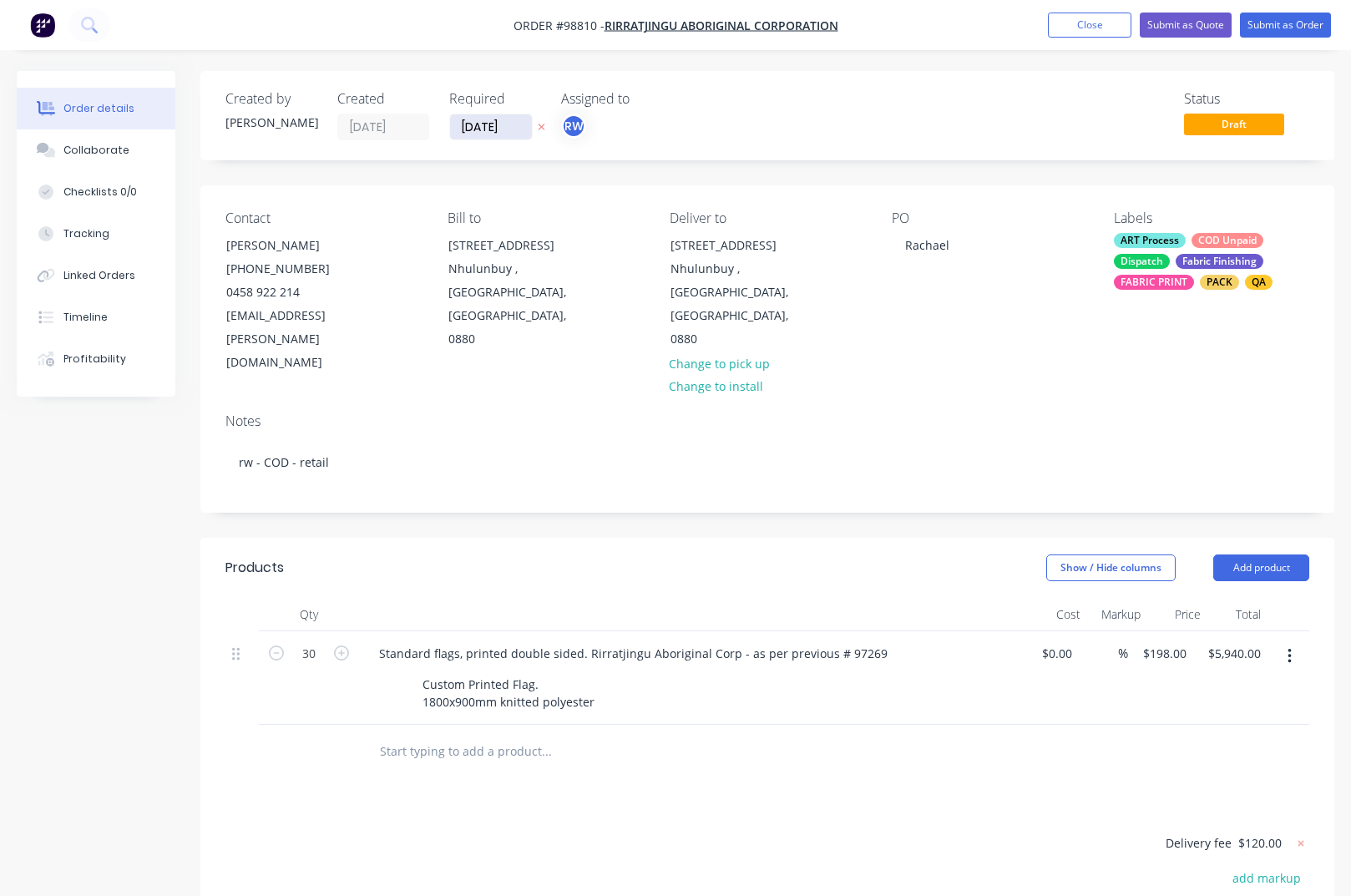
click at [510, 129] on input "[DATE]" at bounding box center [491, 127] width 82 height 25
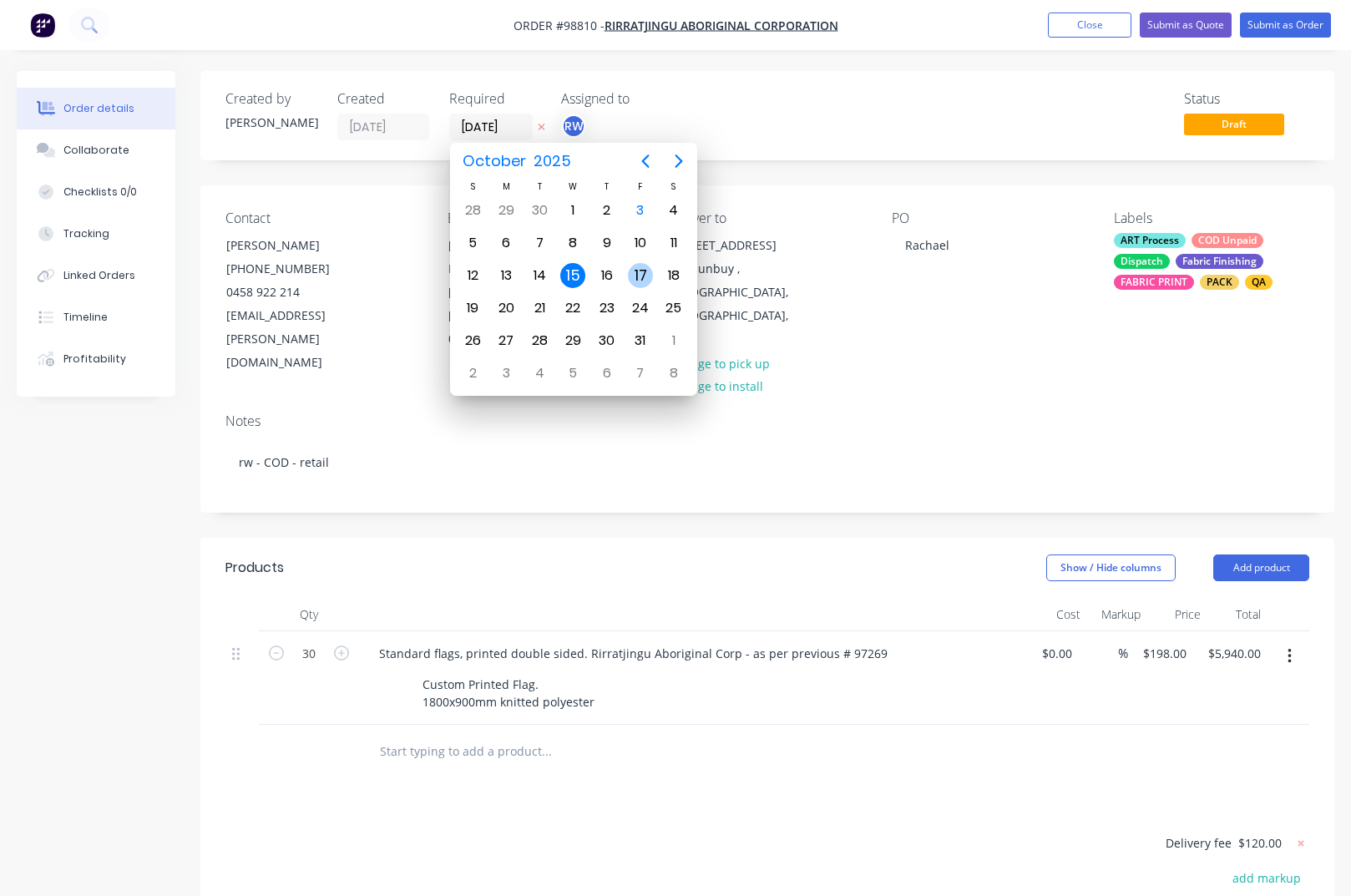
click at [637, 277] on div "17" at bounding box center [641, 276] width 25 height 25
type input "[DATE]"
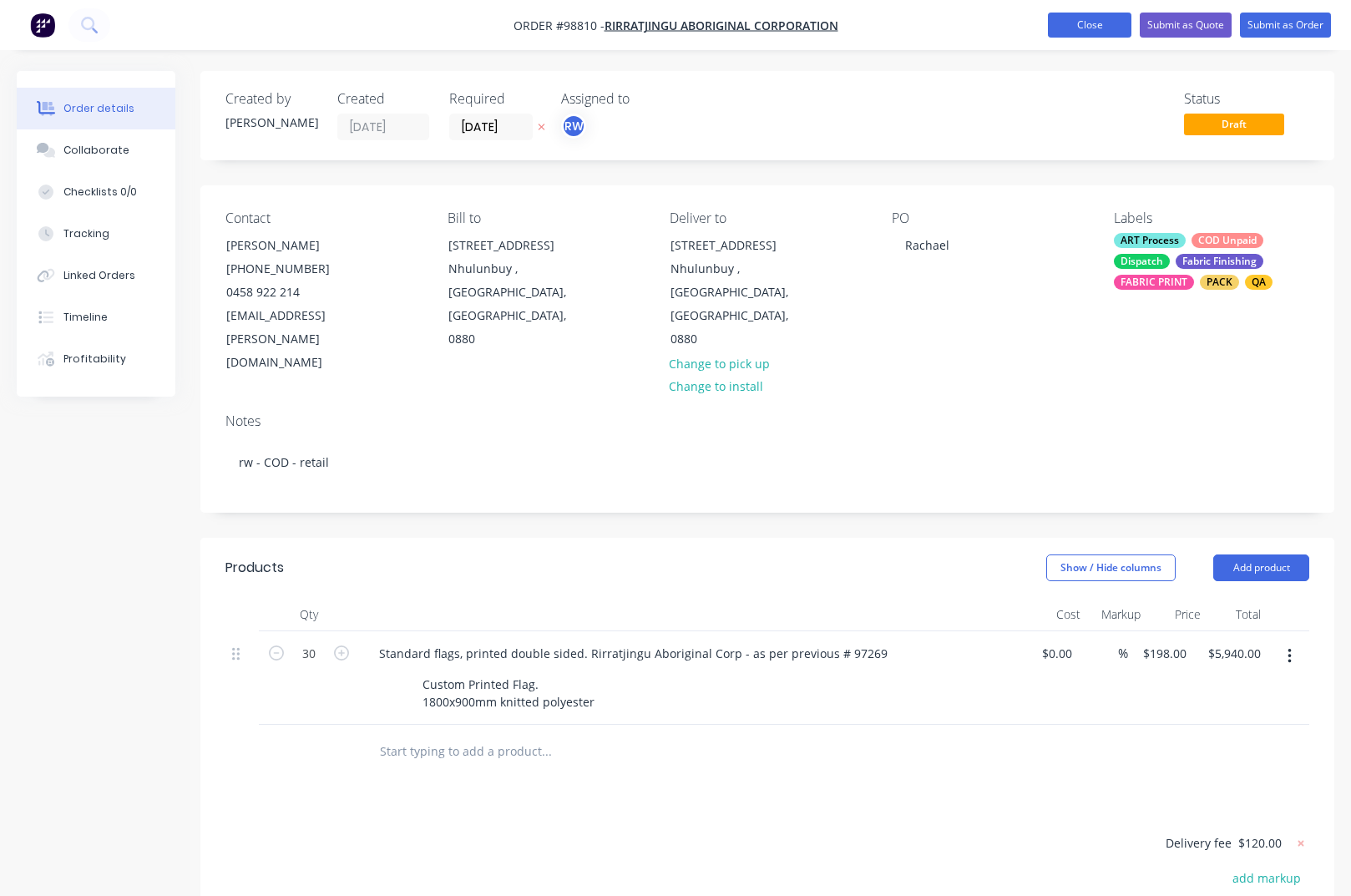
click at [1099, 26] on button "Close" at bounding box center [1090, 25] width 83 height 25
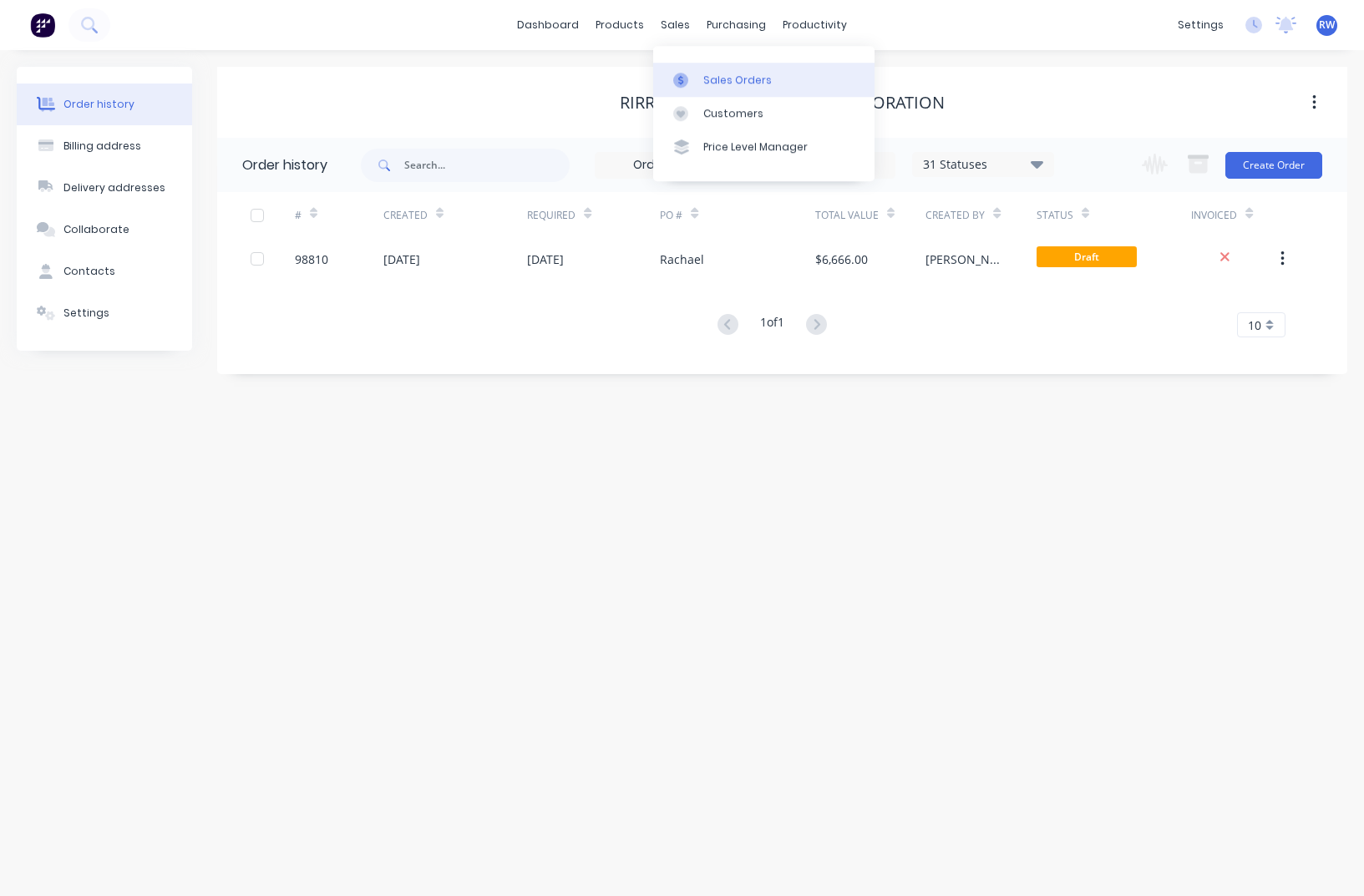
click at [729, 78] on div "Sales Orders" at bounding box center [737, 80] width 69 height 15
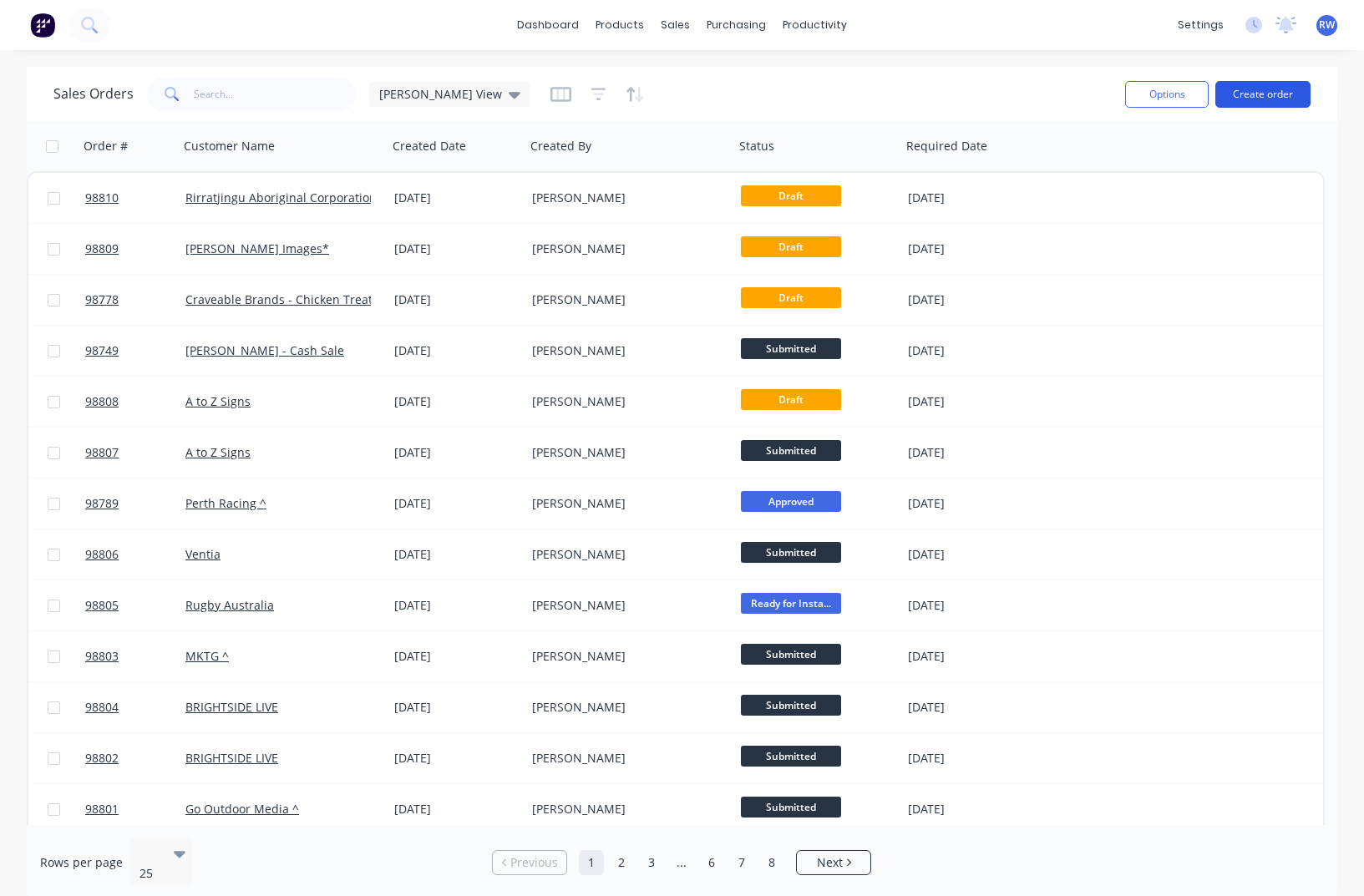
click at [1255, 94] on button "Create order" at bounding box center [1262, 95] width 95 height 27
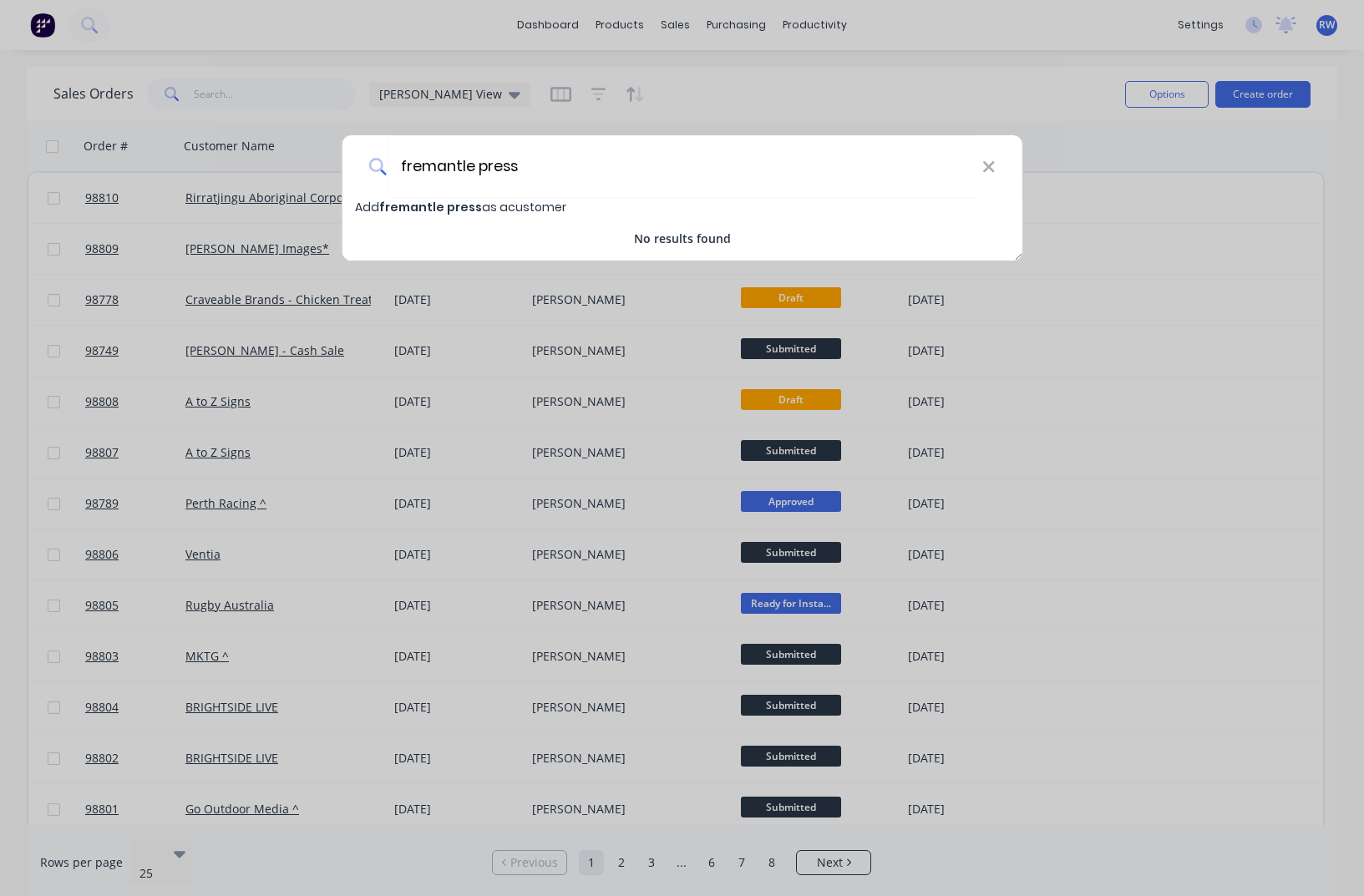
type input "fremantle press"
click at [442, 205] on span "fremantle press" at bounding box center [431, 206] width 103 height 16
select select "AU"
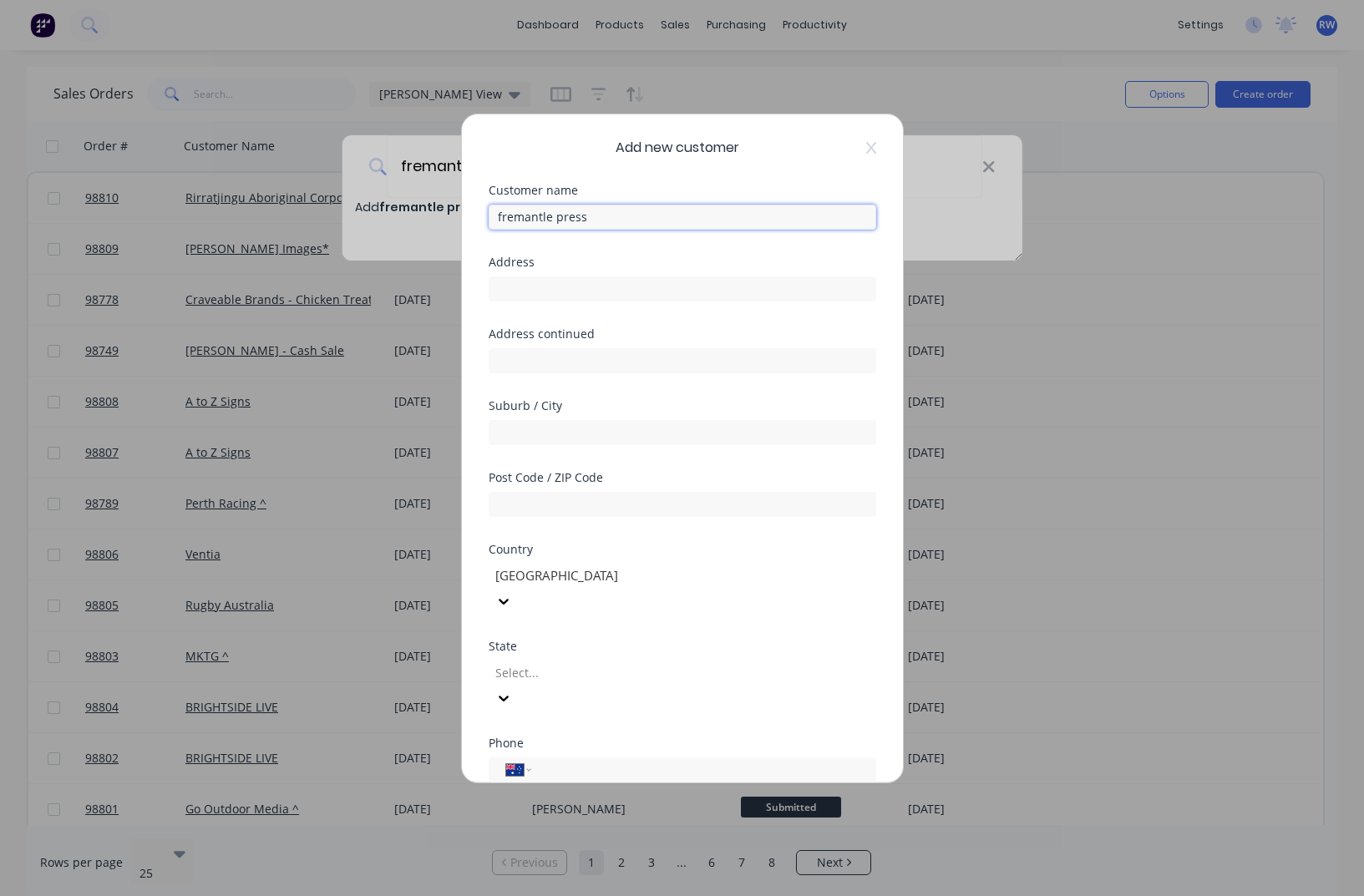
click at [502, 216] on input "fremantle press" at bounding box center [682, 217] width 387 height 25
click at [562, 218] on input "Fremantle press" at bounding box center [682, 217] width 387 height 25
type input "Fremantle Press"
click at [579, 284] on input "text" at bounding box center [682, 289] width 387 height 25
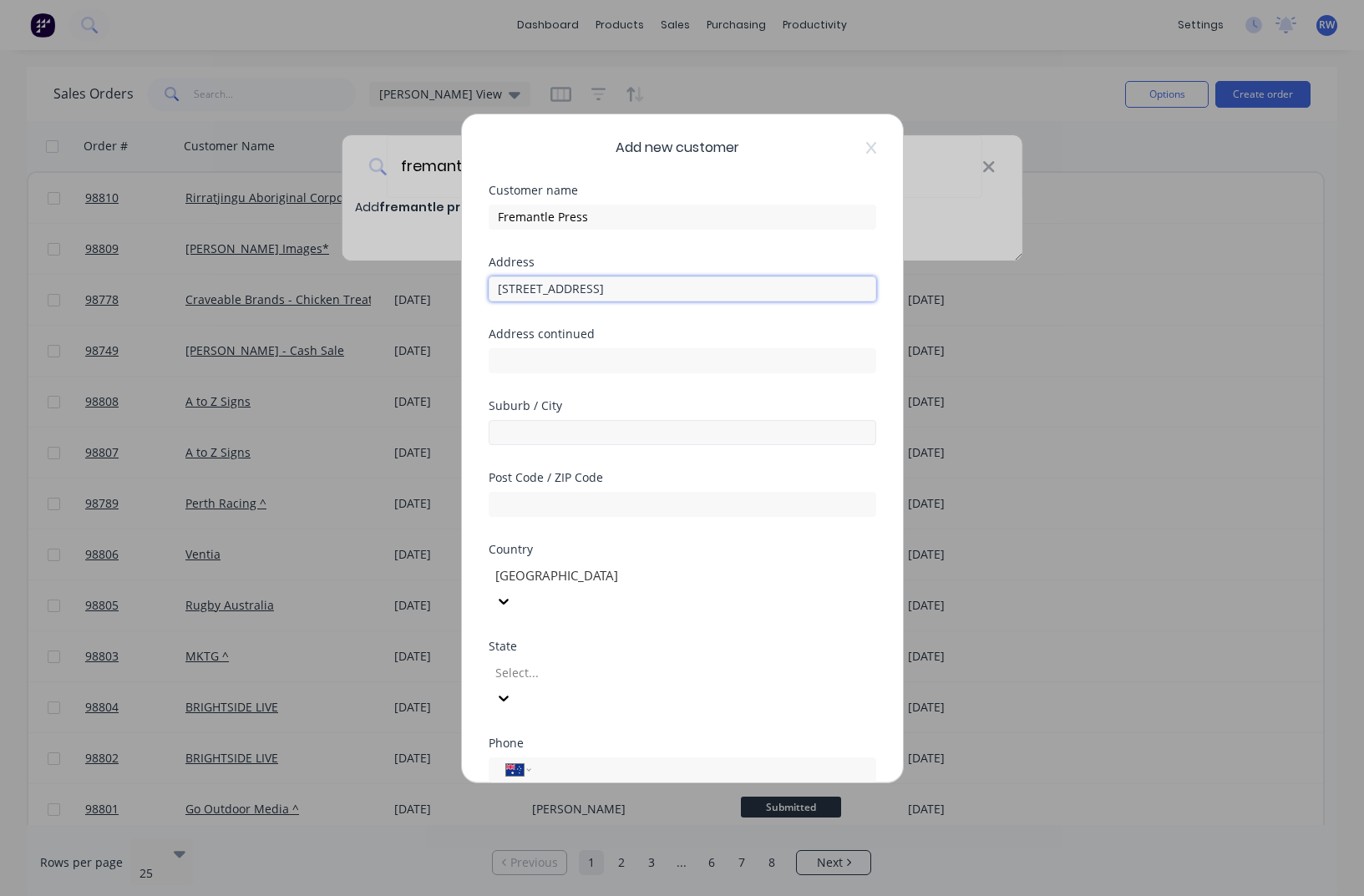
type input "[STREET_ADDRESS]"
click at [540, 433] on input "text" at bounding box center [682, 433] width 387 height 25
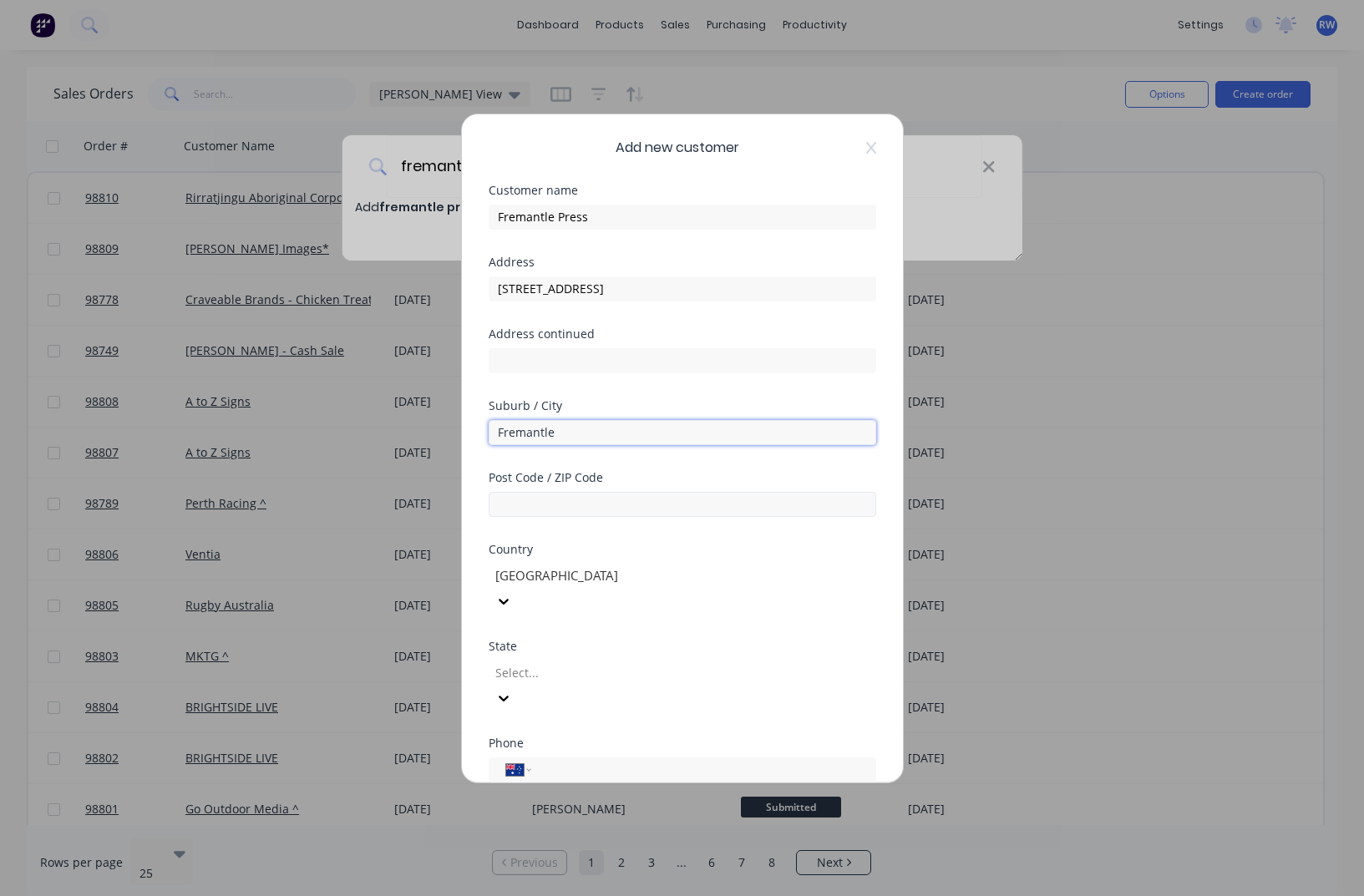
type input "Fremantle"
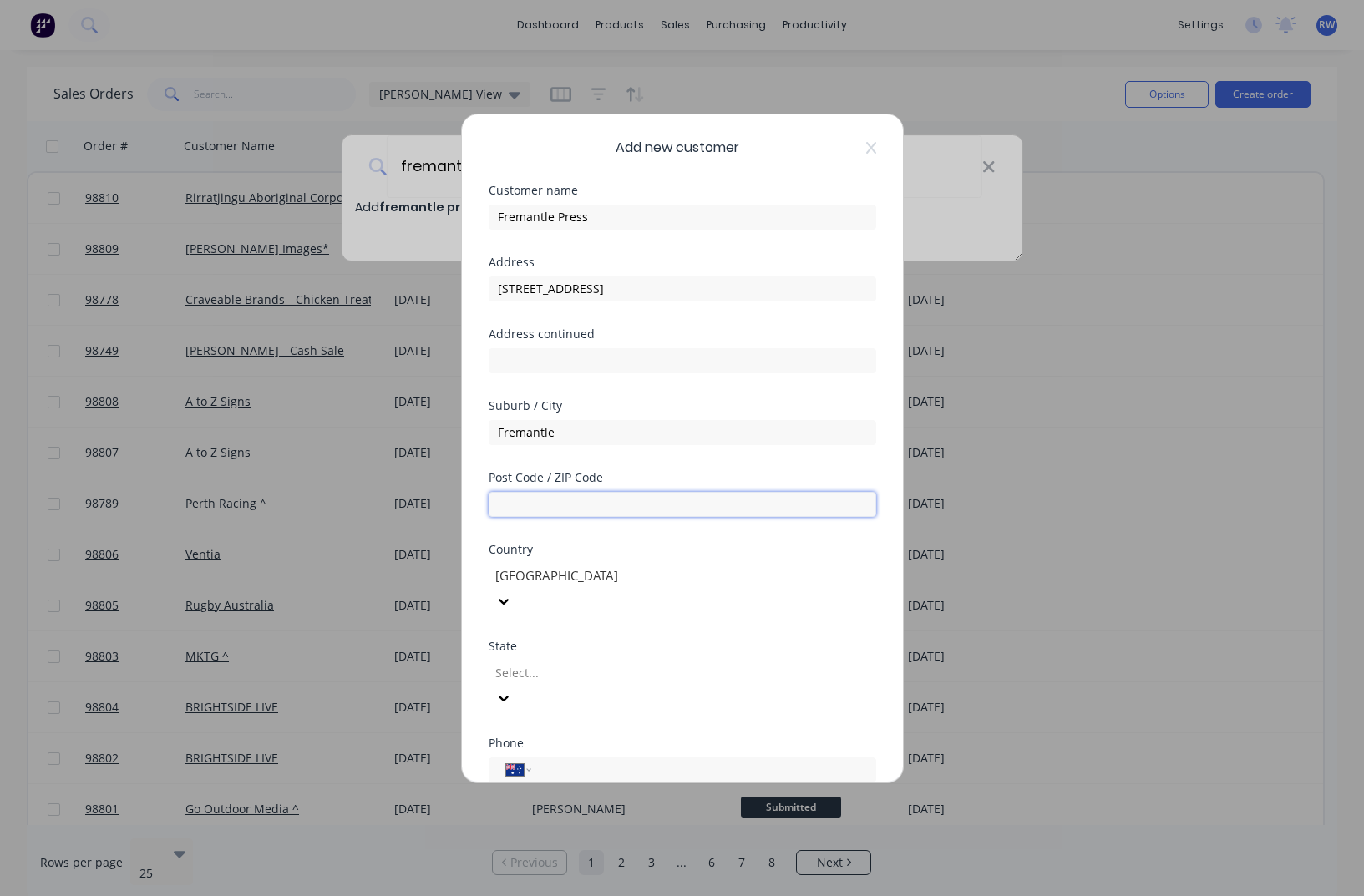
click at [574, 504] on input "text" at bounding box center [682, 504] width 387 height 25
type input "6164"
click at [570, 760] on input "tel" at bounding box center [700, 769] width 315 height 19
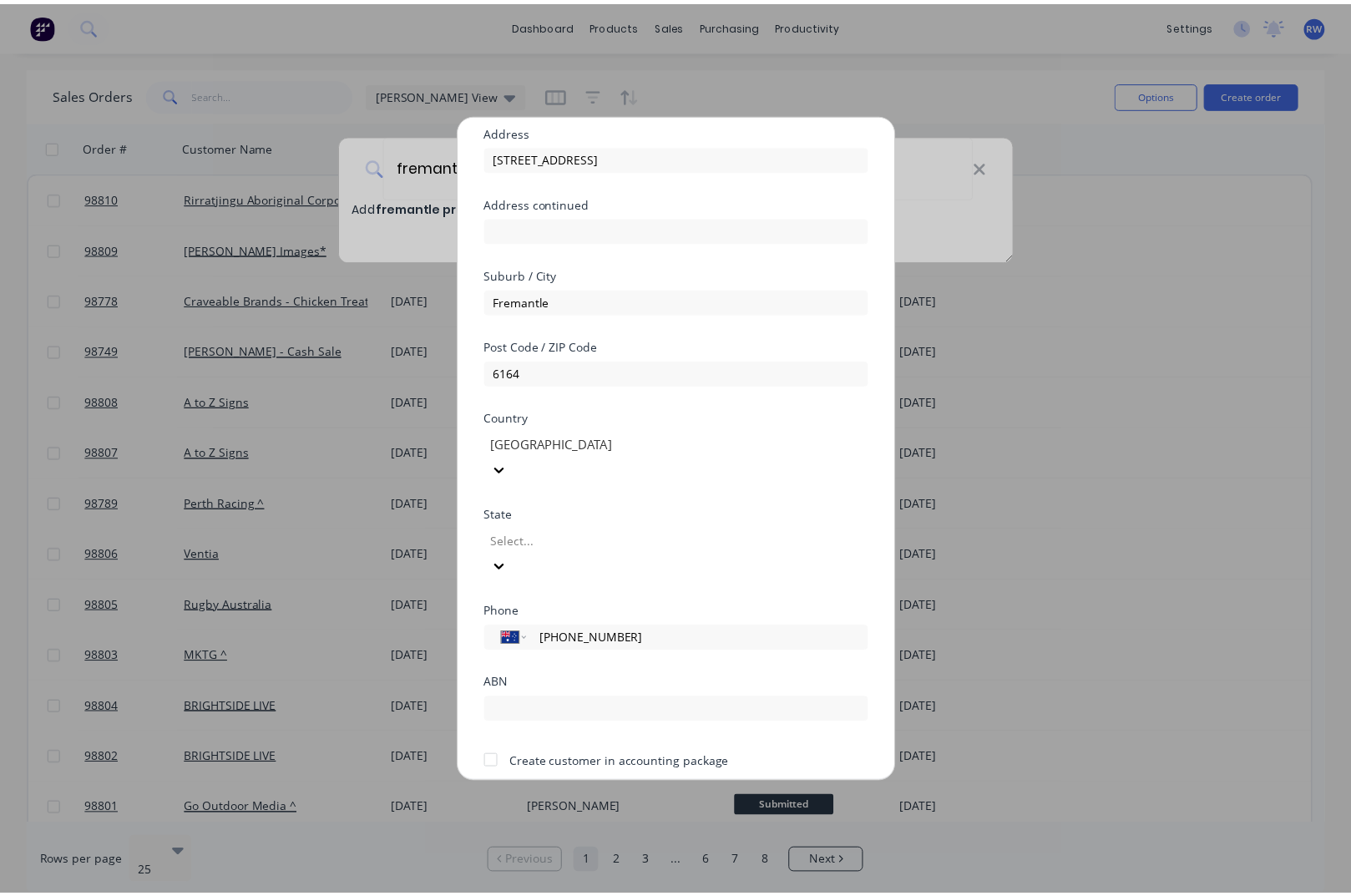
scroll to position [147, 0]
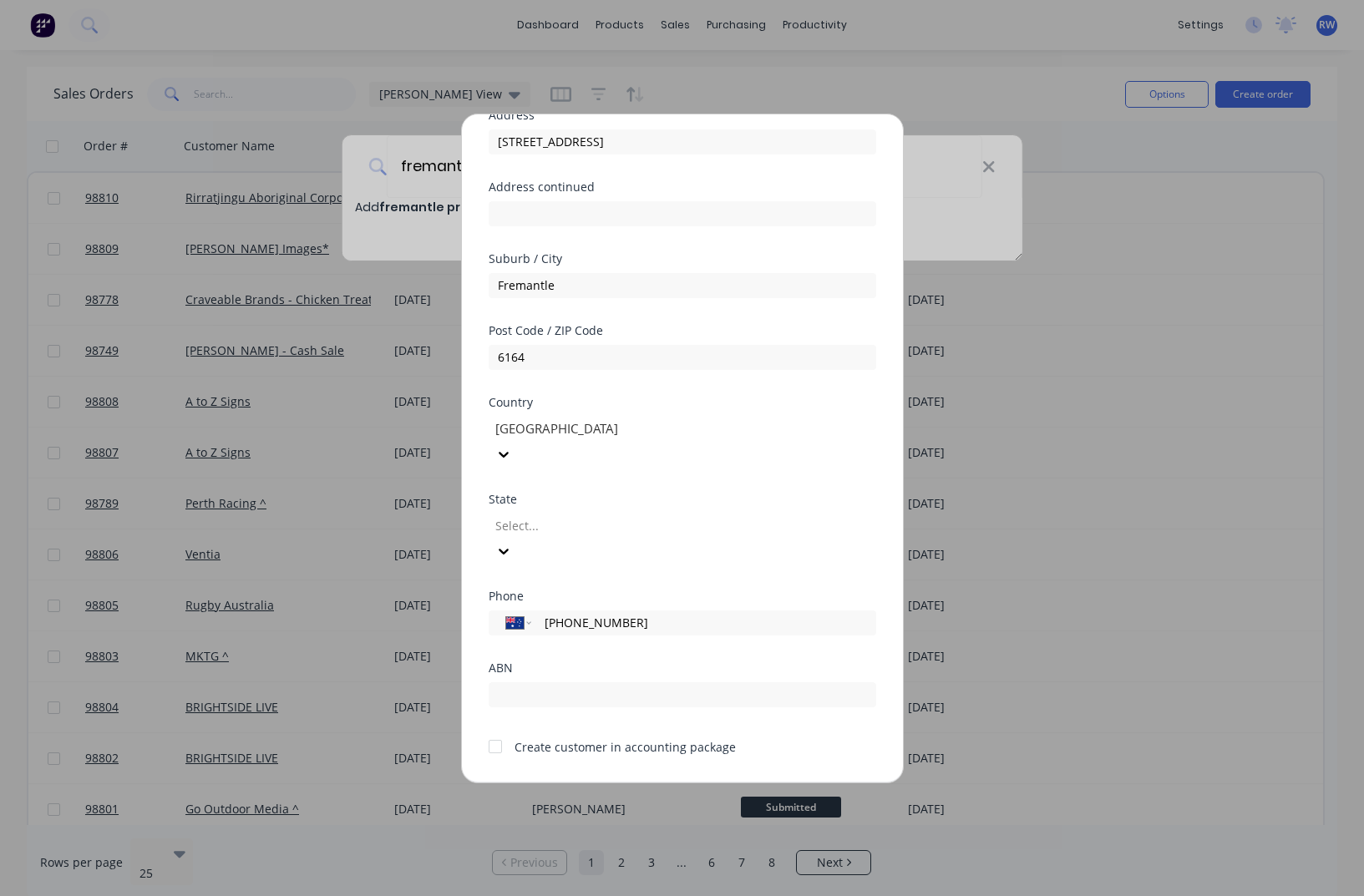
type input "[PHONE_NUMBER]"
click at [496, 730] on div at bounding box center [495, 746] width 34 height 34
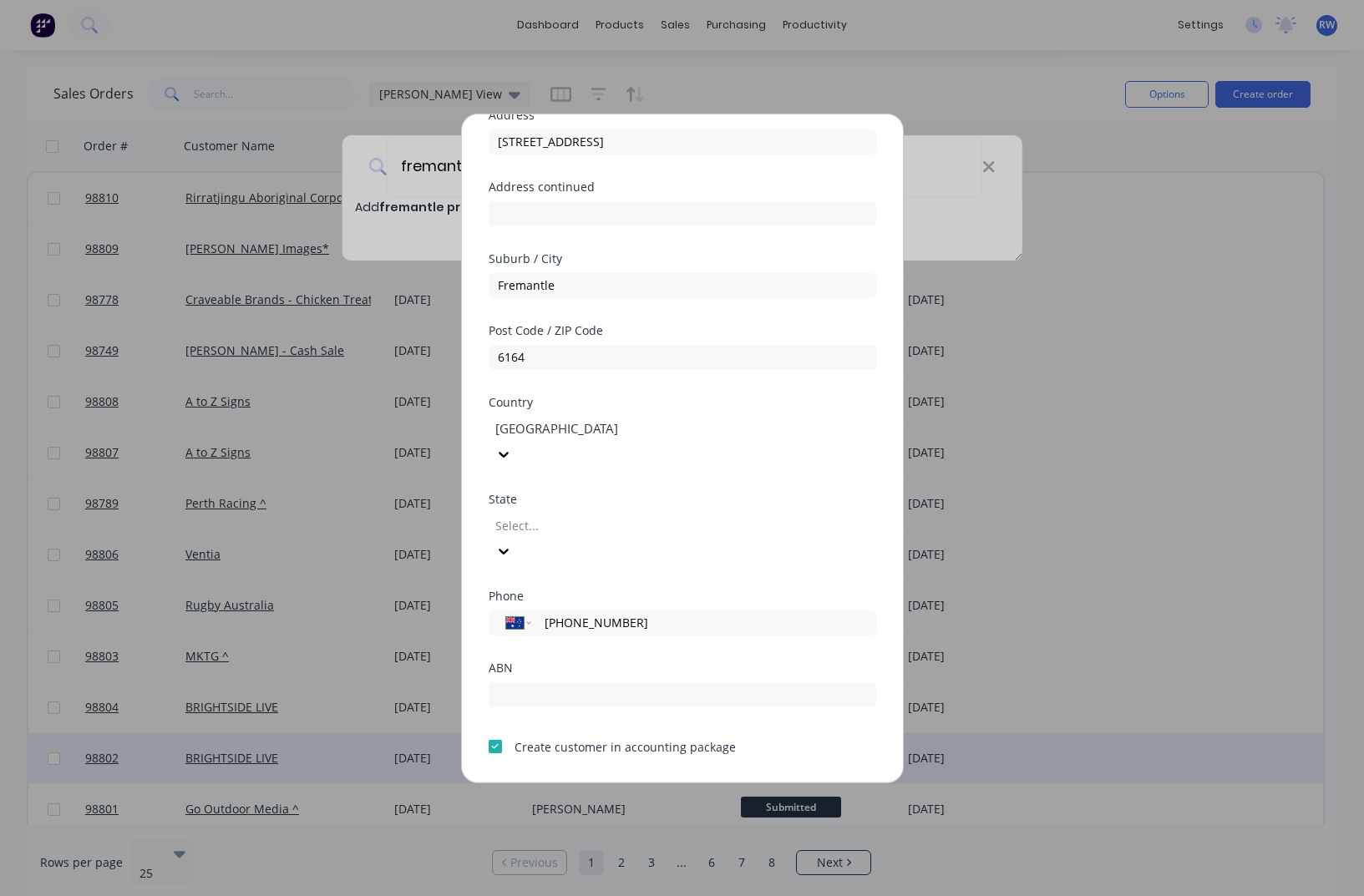
click at [621, 782] on button "Save" at bounding box center [629, 795] width 92 height 27
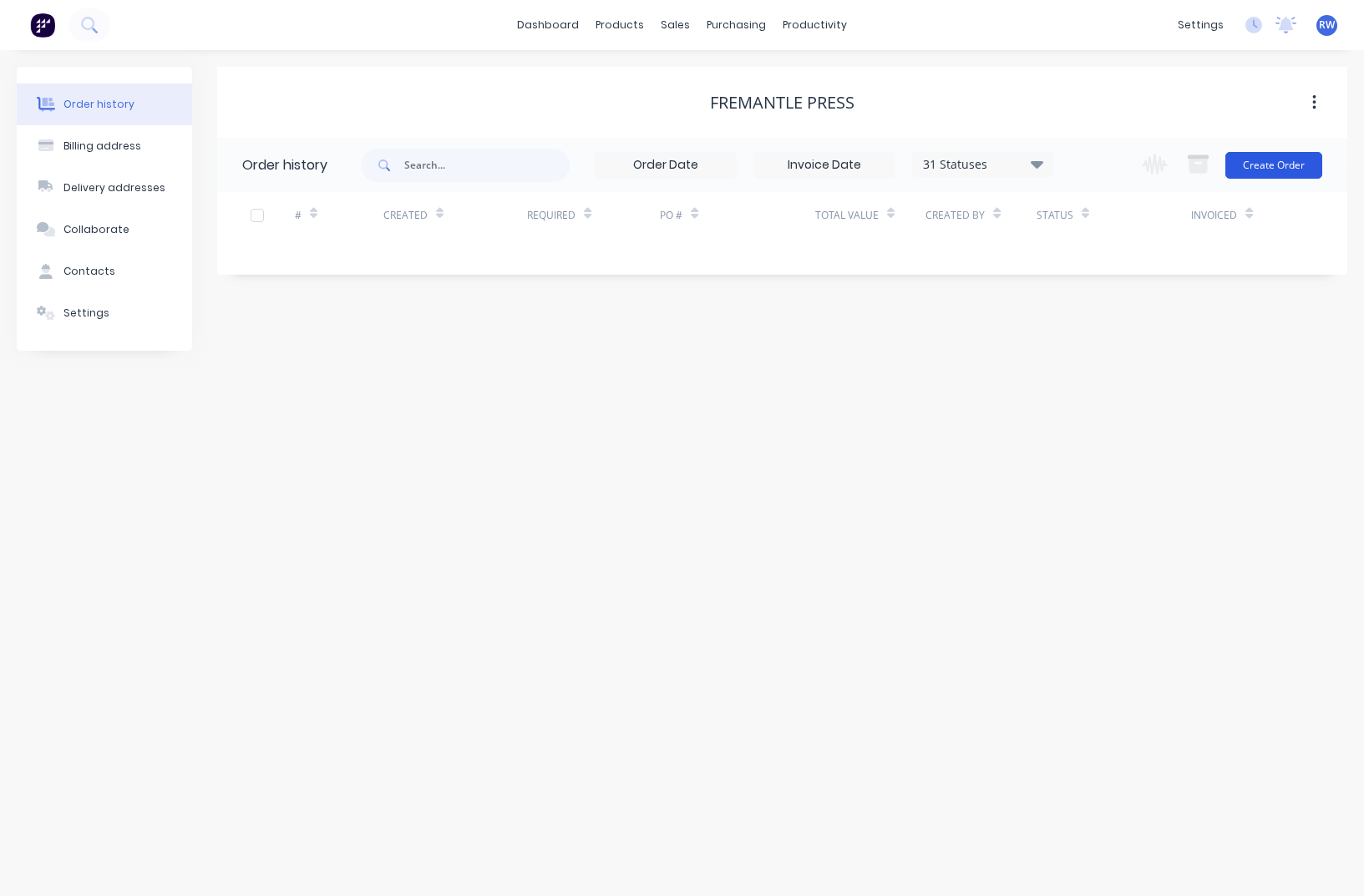
click at [1260, 163] on button "Create Order" at bounding box center [1274, 165] width 97 height 27
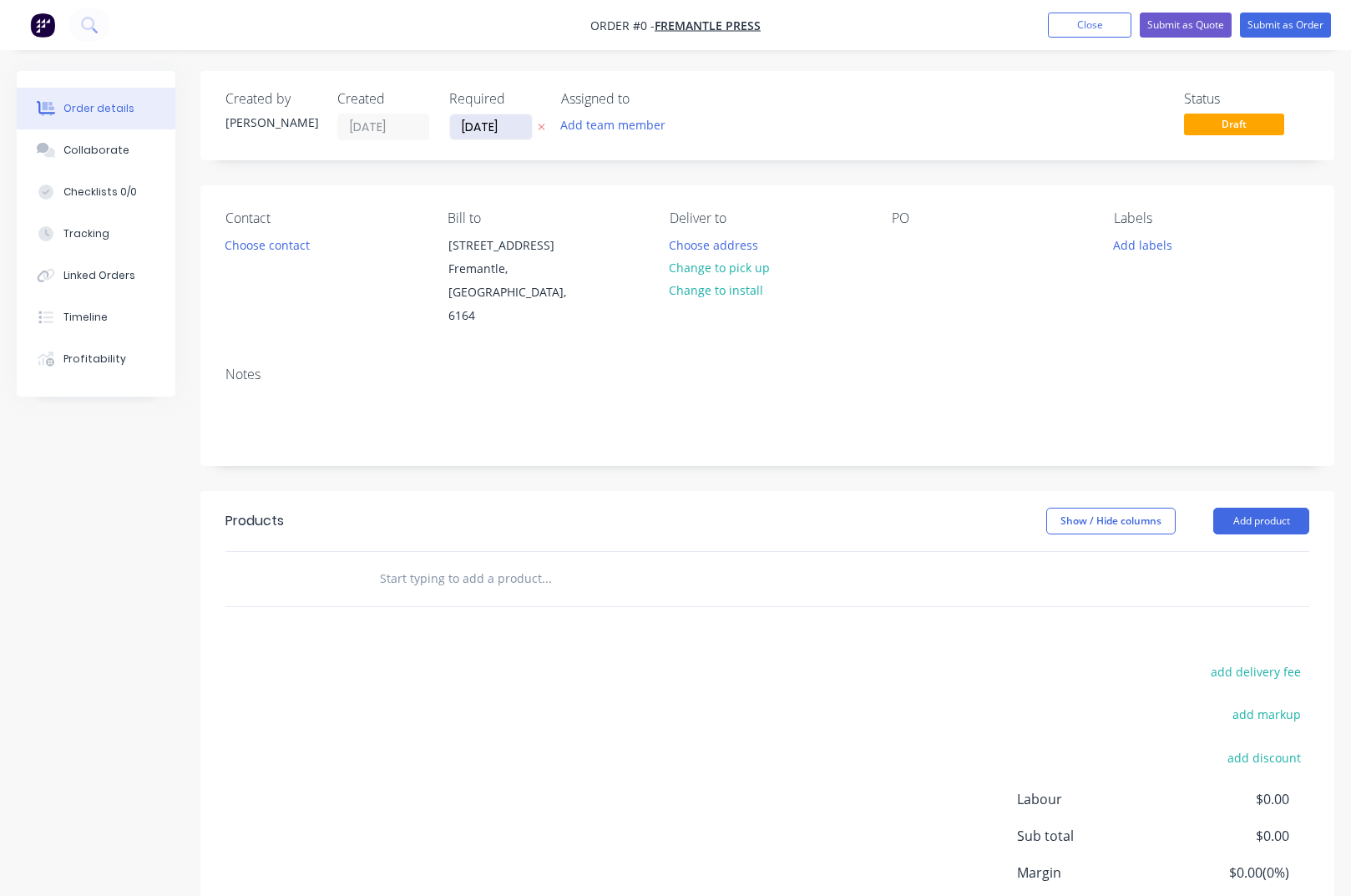
click at [519, 126] on input "[DATE]" at bounding box center [491, 127] width 82 height 25
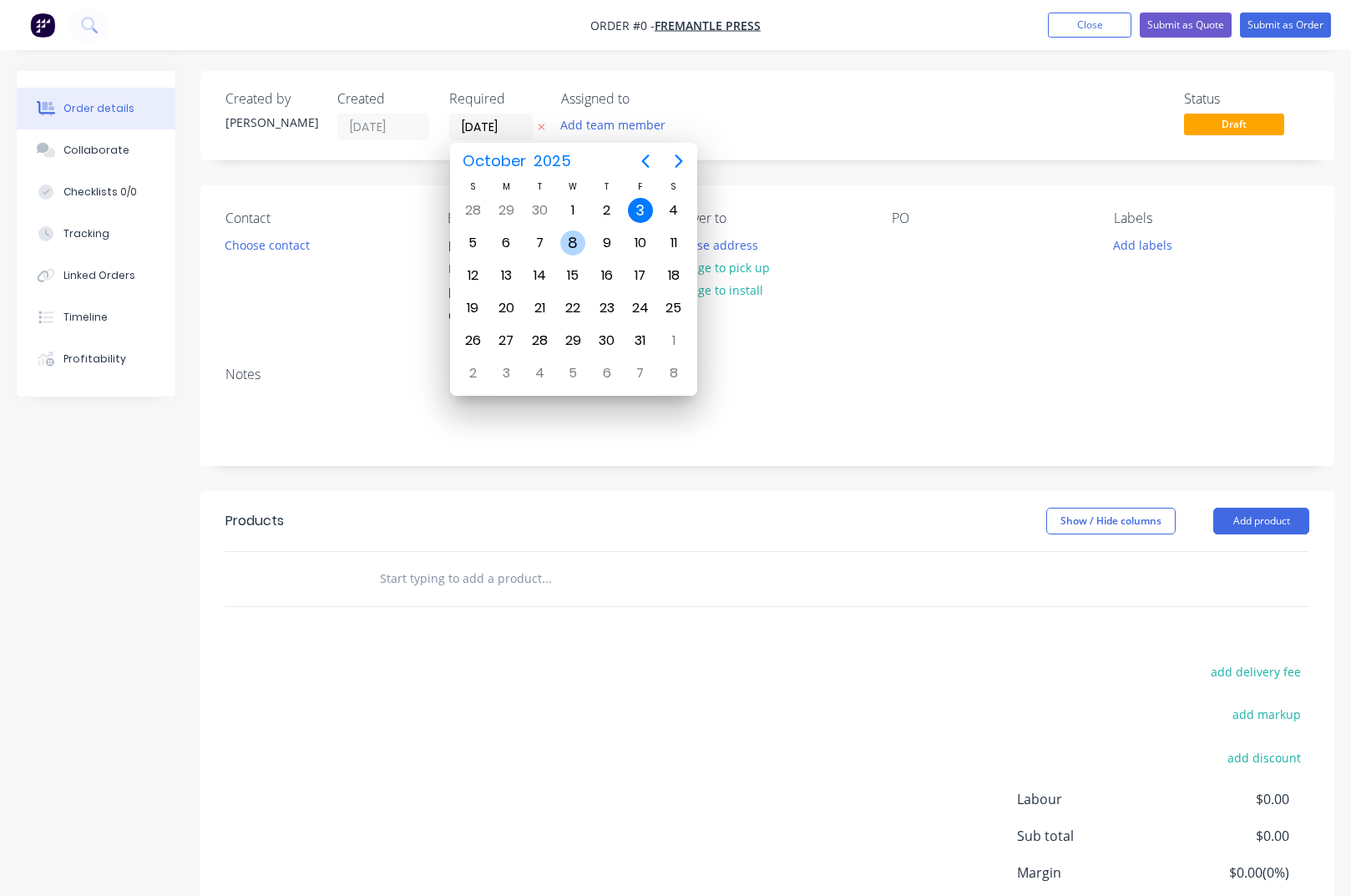
click at [569, 243] on div "8" at bounding box center [573, 243] width 25 height 25
type input "[DATE]"
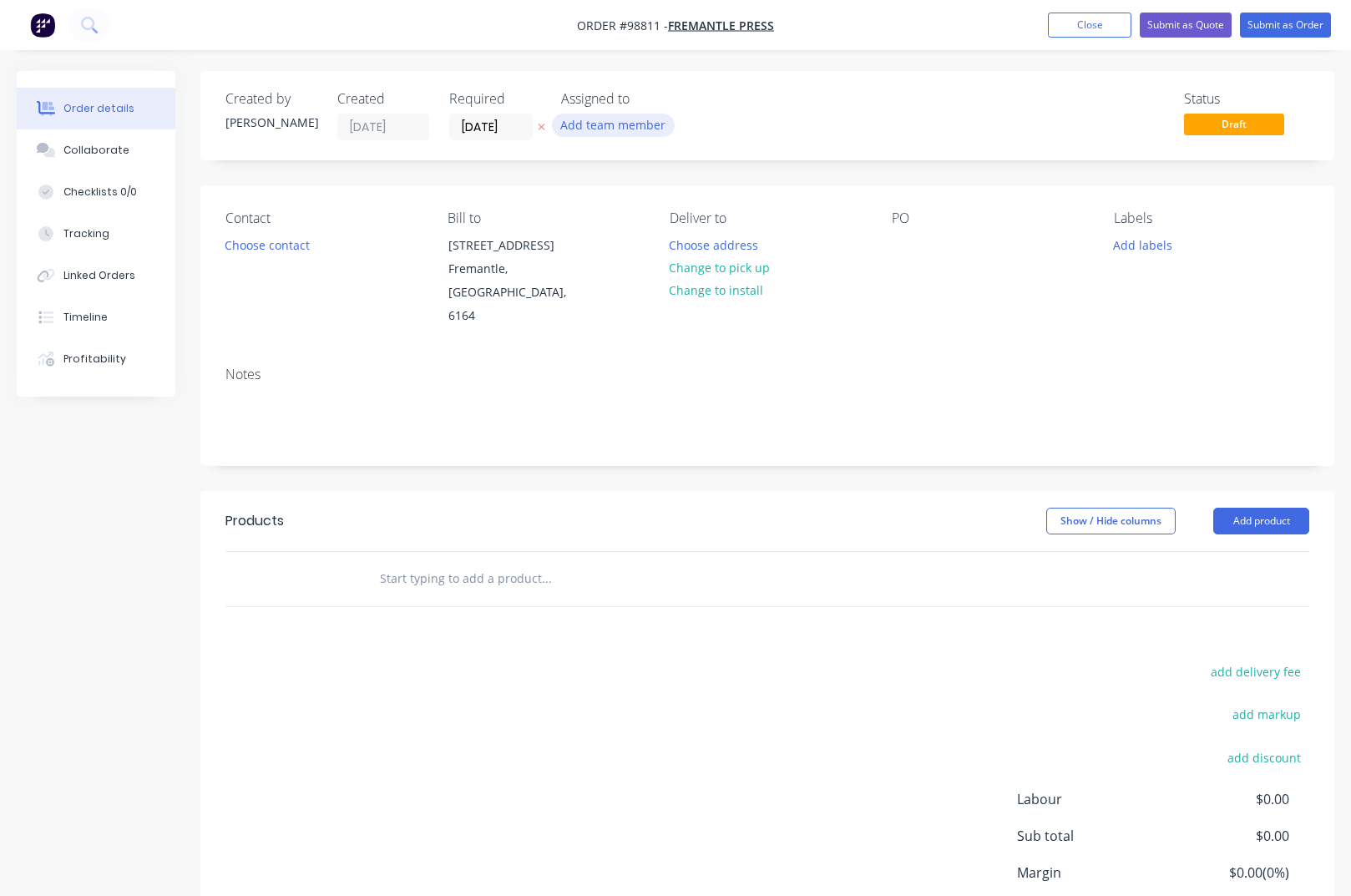
click at [598, 125] on button "Add team member" at bounding box center [613, 124] width 123 height 22
type input "tash"
click at [639, 224] on div "[PERSON_NAME]" at bounding box center [695, 219] width 167 height 17
click at [296, 249] on button "Choose contact" at bounding box center [267, 244] width 103 height 22
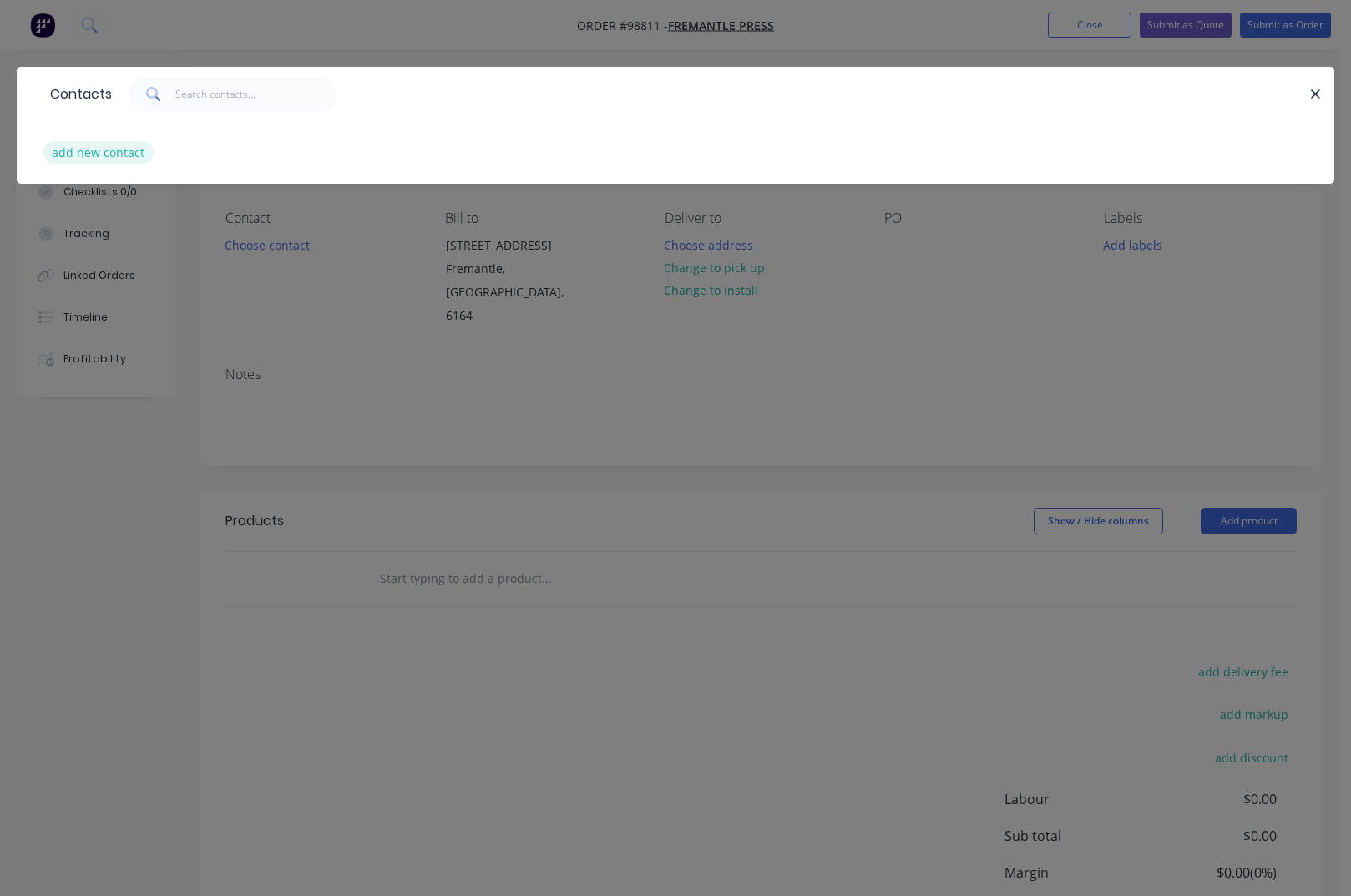
click at [128, 155] on button "add new contact" at bounding box center [99, 152] width 110 height 22
select select "AU"
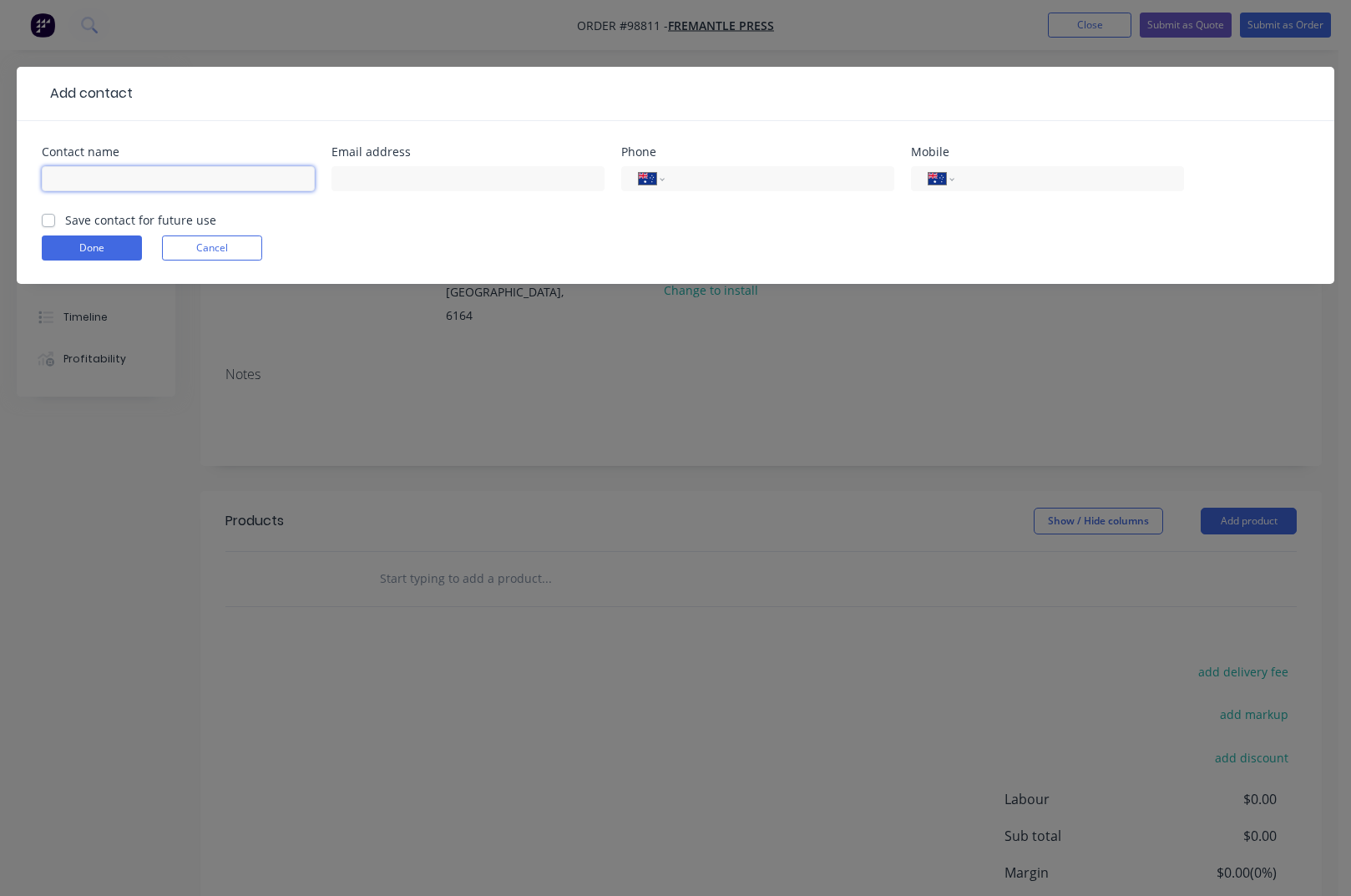
click at [138, 180] on input "text" at bounding box center [178, 179] width 273 height 25
type input "[PERSON_NAME]"
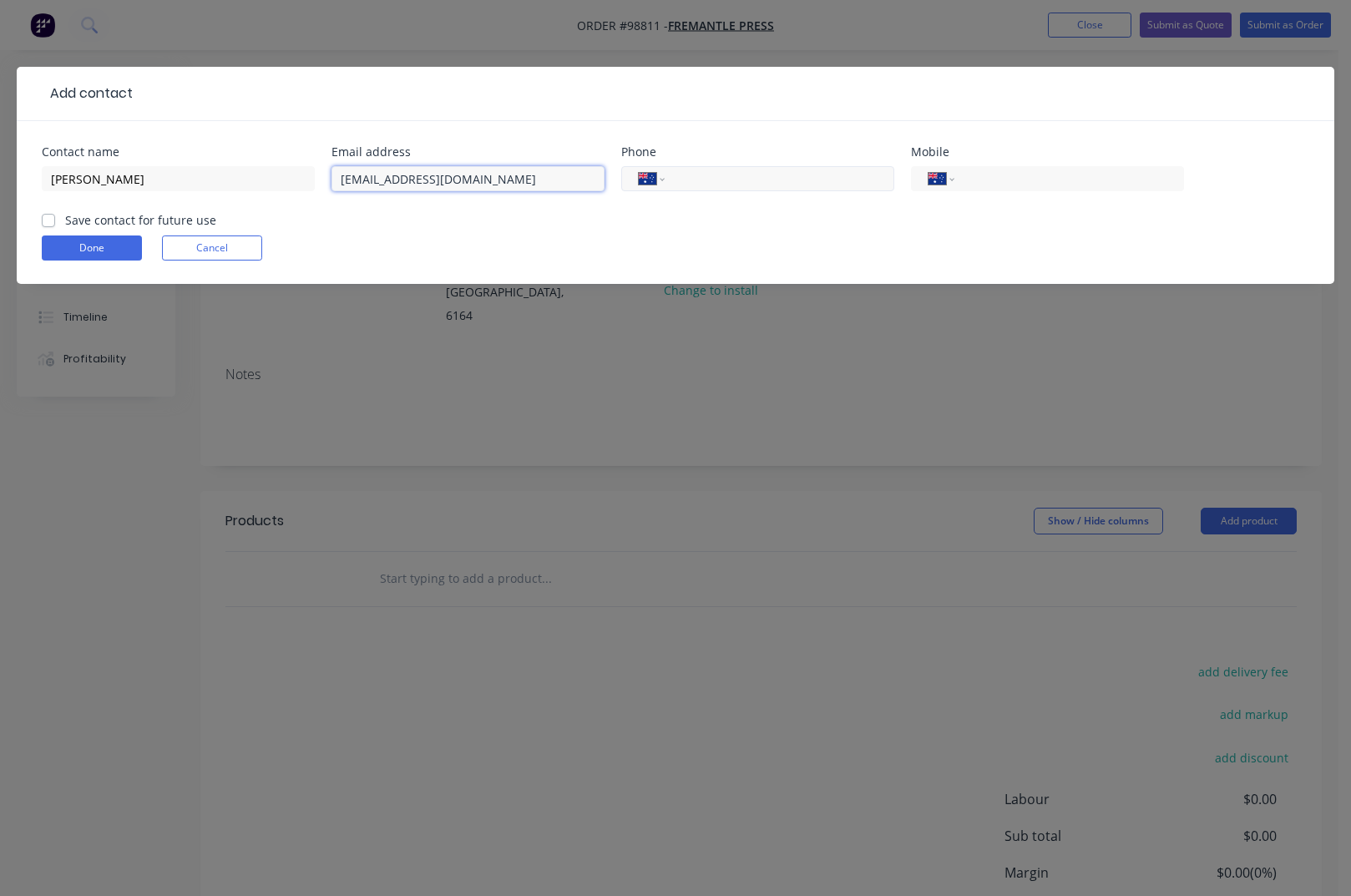
type input "[EMAIL_ADDRESS][DOMAIN_NAME]"
click at [682, 180] on input "tel" at bounding box center [776, 179] width 200 height 19
type input "[PHONE_NUMBER]"
click at [65, 217] on label "Save contact for future use" at bounding box center [140, 220] width 151 height 17
click at [51, 217] on input "Save contact for future use" at bounding box center [48, 219] width 14 height 15
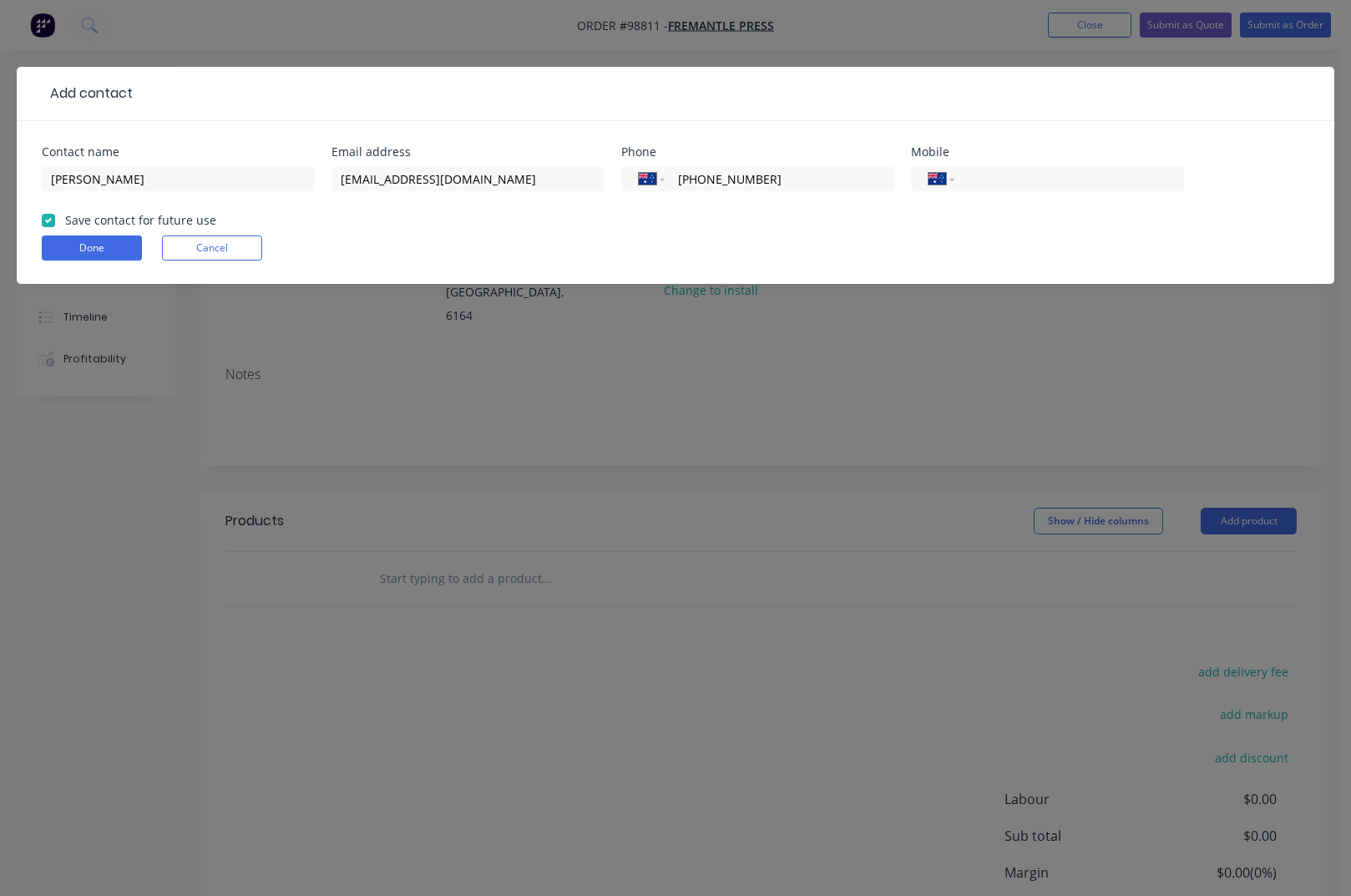
checkbox input "true"
click at [82, 246] on button "Done" at bounding box center [92, 248] width 101 height 25
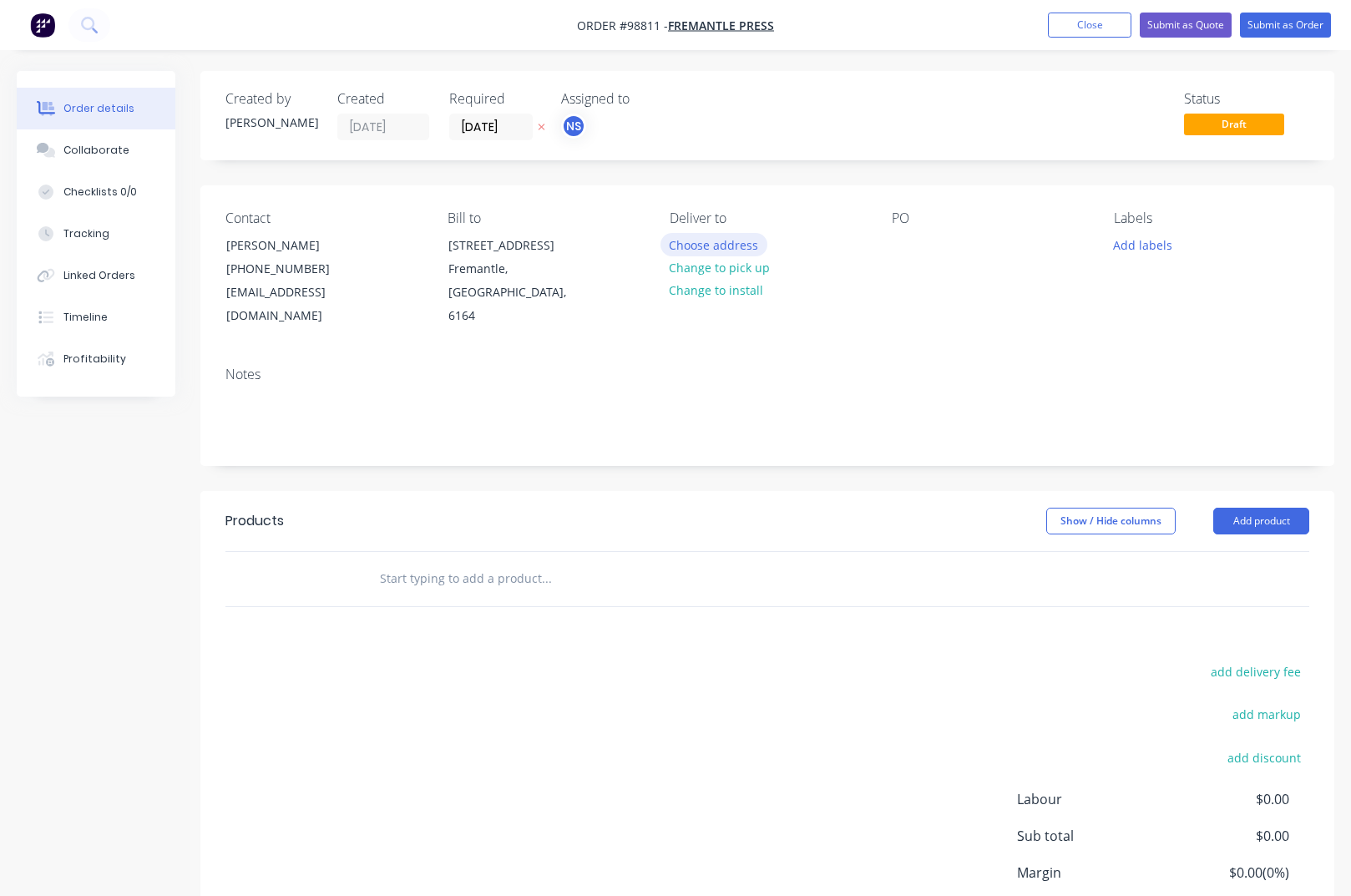
click at [731, 247] on button "Choose address" at bounding box center [713, 244] width 106 height 22
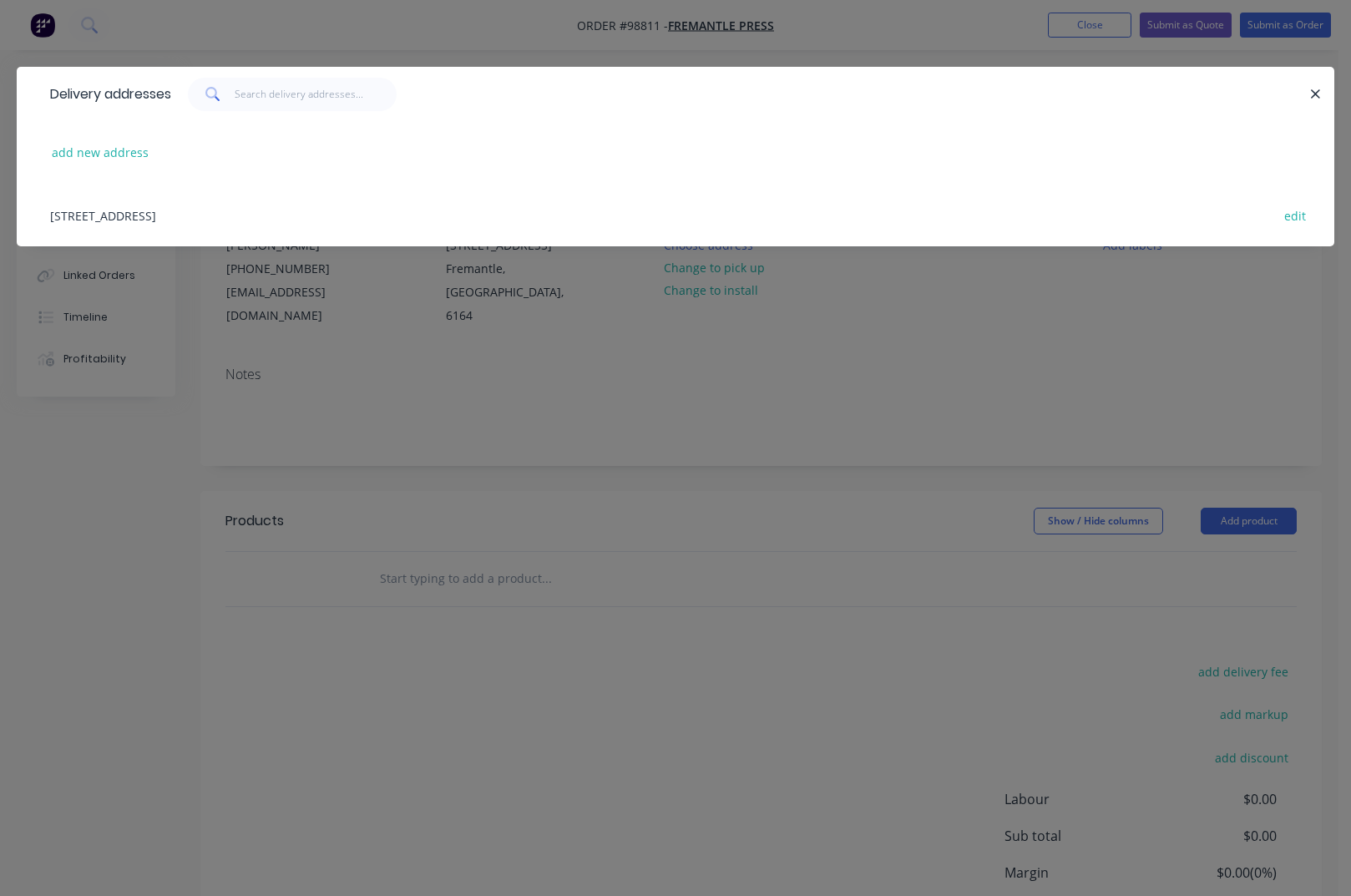
click at [221, 217] on div "[STREET_ADDRESS] edit" at bounding box center [676, 215] width 1268 height 63
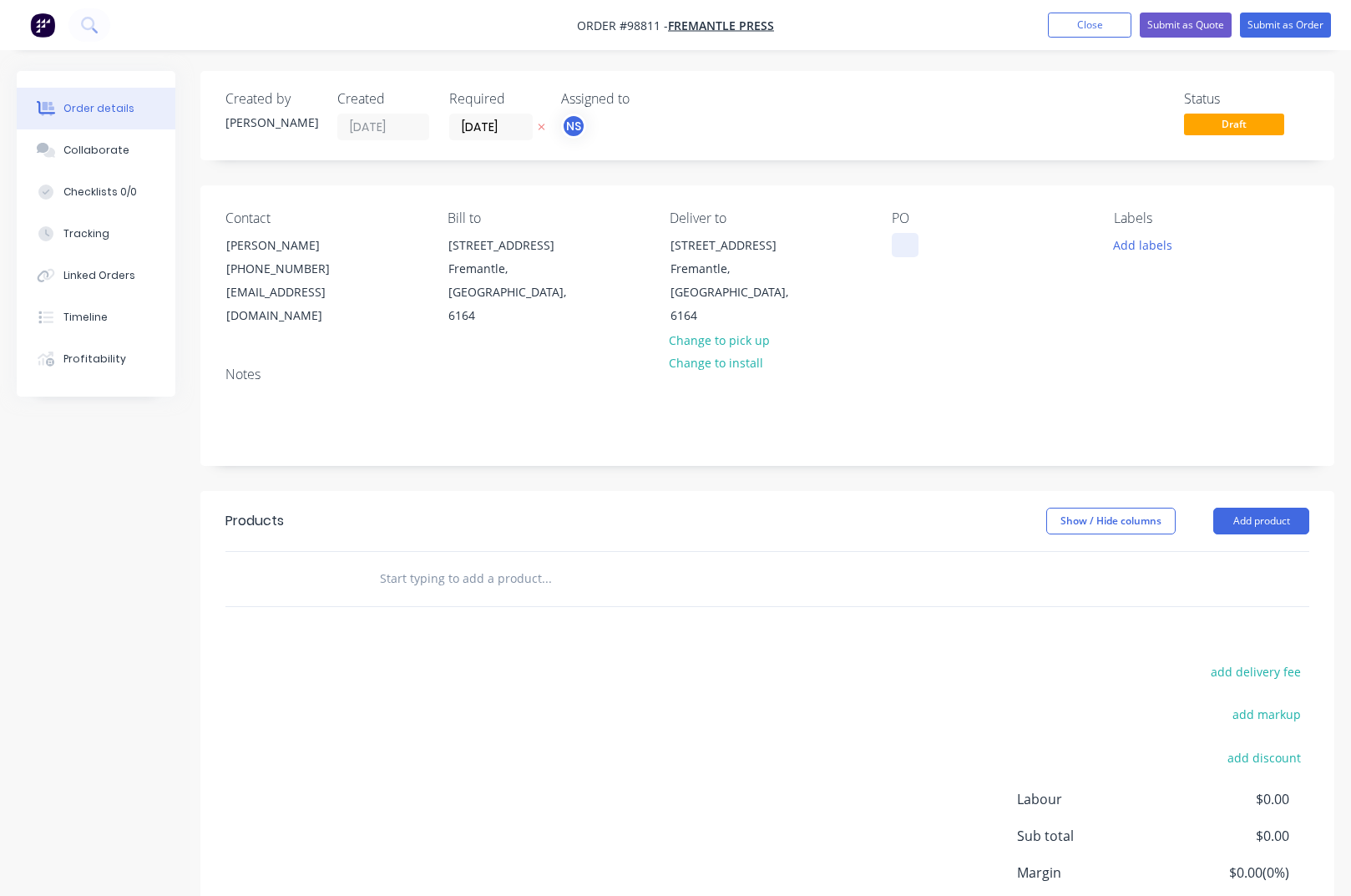
click at [893, 246] on div at bounding box center [905, 245] width 27 height 24
click at [1125, 248] on button "Add labels" at bounding box center [1142, 244] width 76 height 22
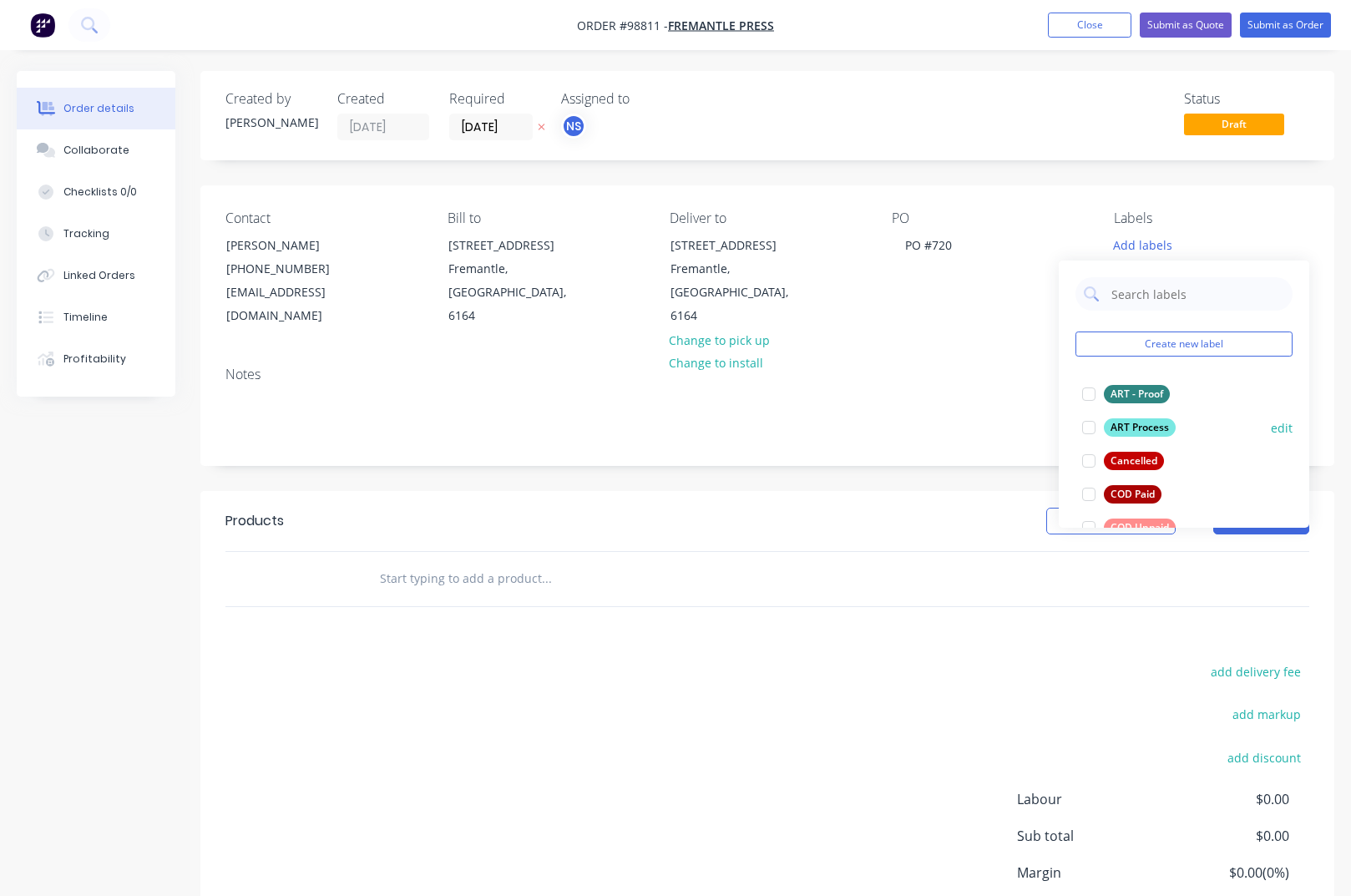
click at [1134, 427] on div "ART Process" at bounding box center [1140, 427] width 72 height 18
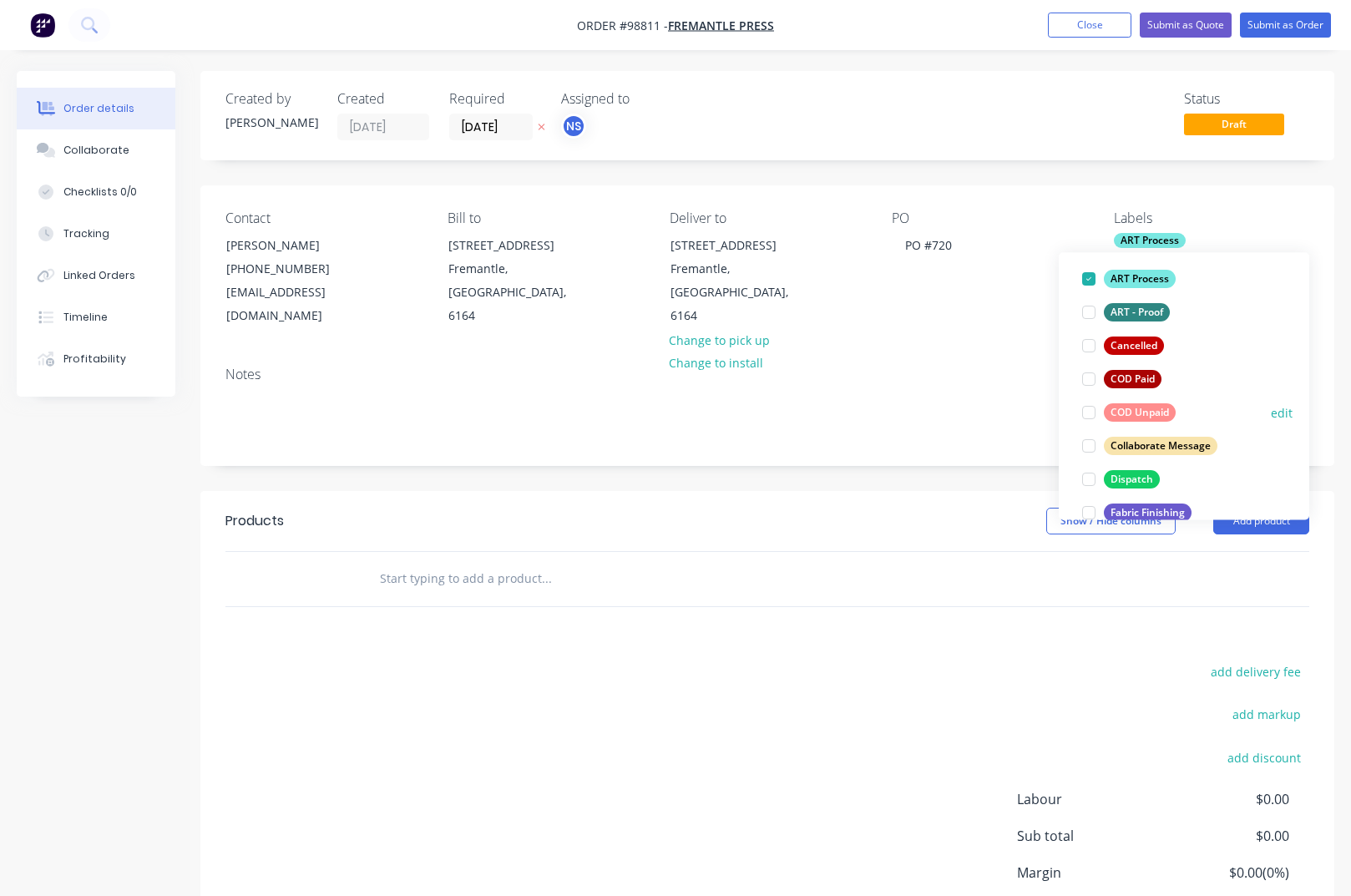
click at [1127, 413] on div "COD Unpaid" at bounding box center [1140, 412] width 72 height 18
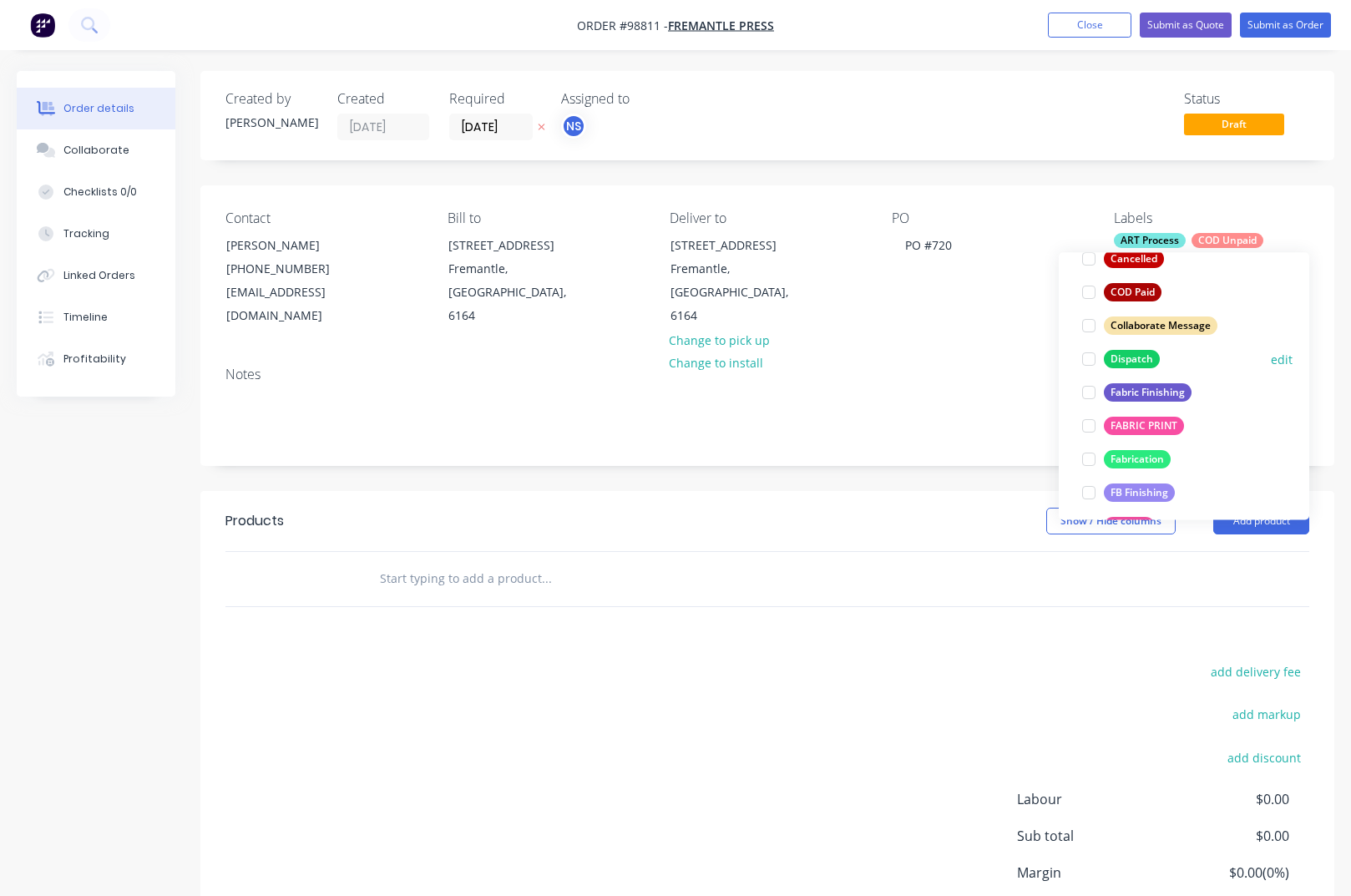
click at [1127, 361] on div "Dispatch" at bounding box center [1132, 358] width 56 height 18
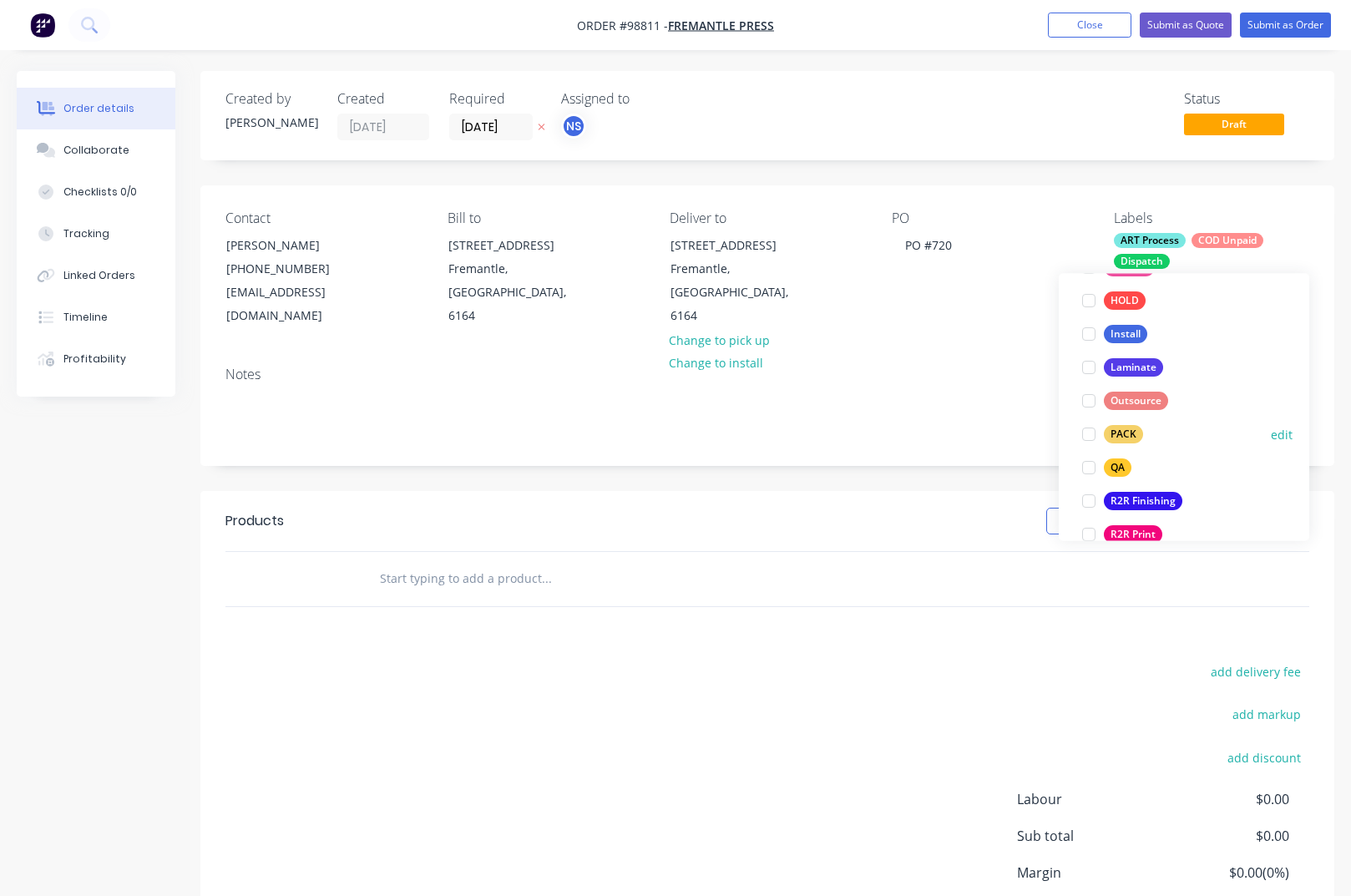
click at [1116, 434] on div "PACK" at bounding box center [1124, 434] width 40 height 18
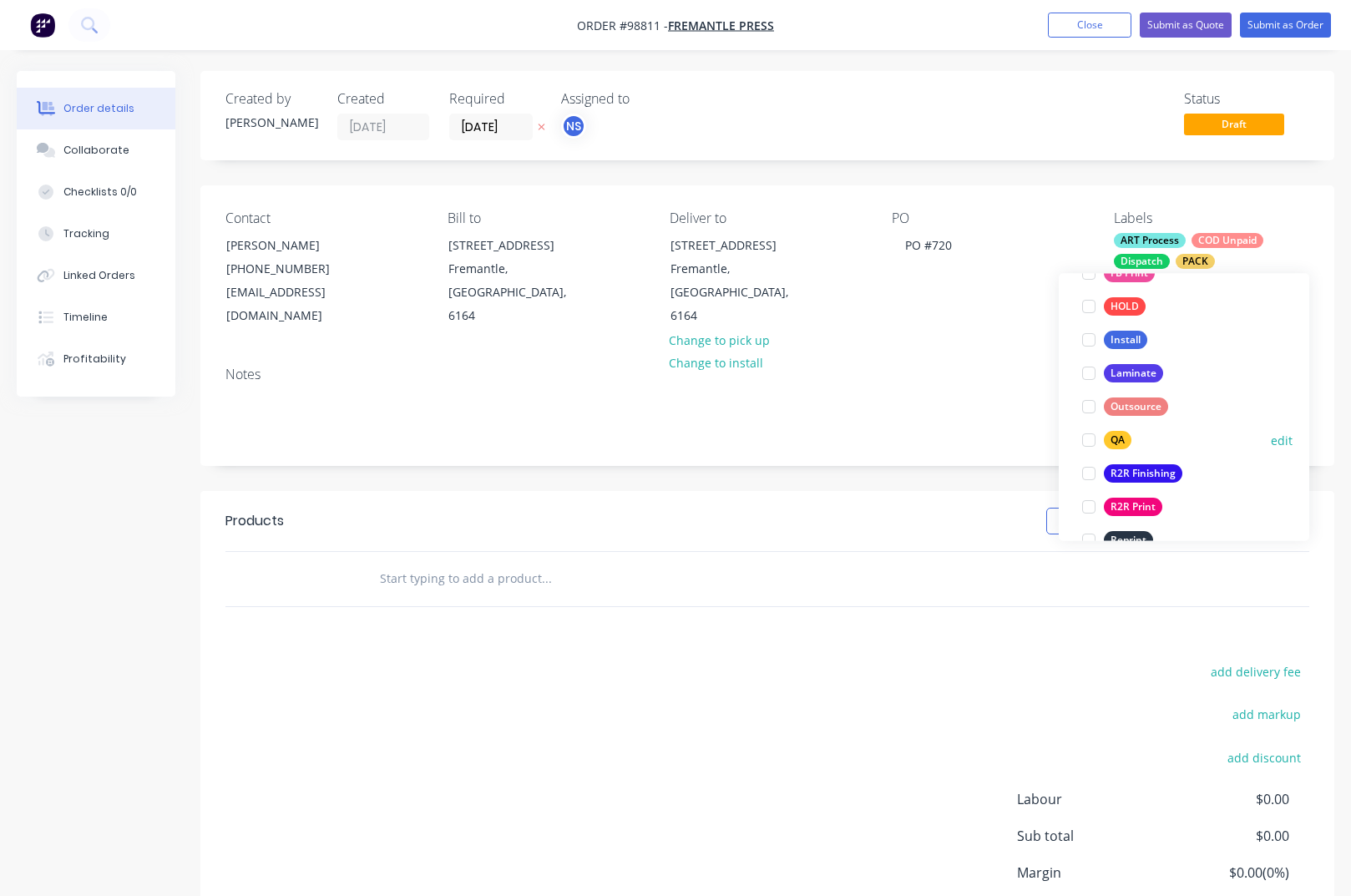
click at [1112, 441] on div "QA" at bounding box center [1118, 440] width 27 height 18
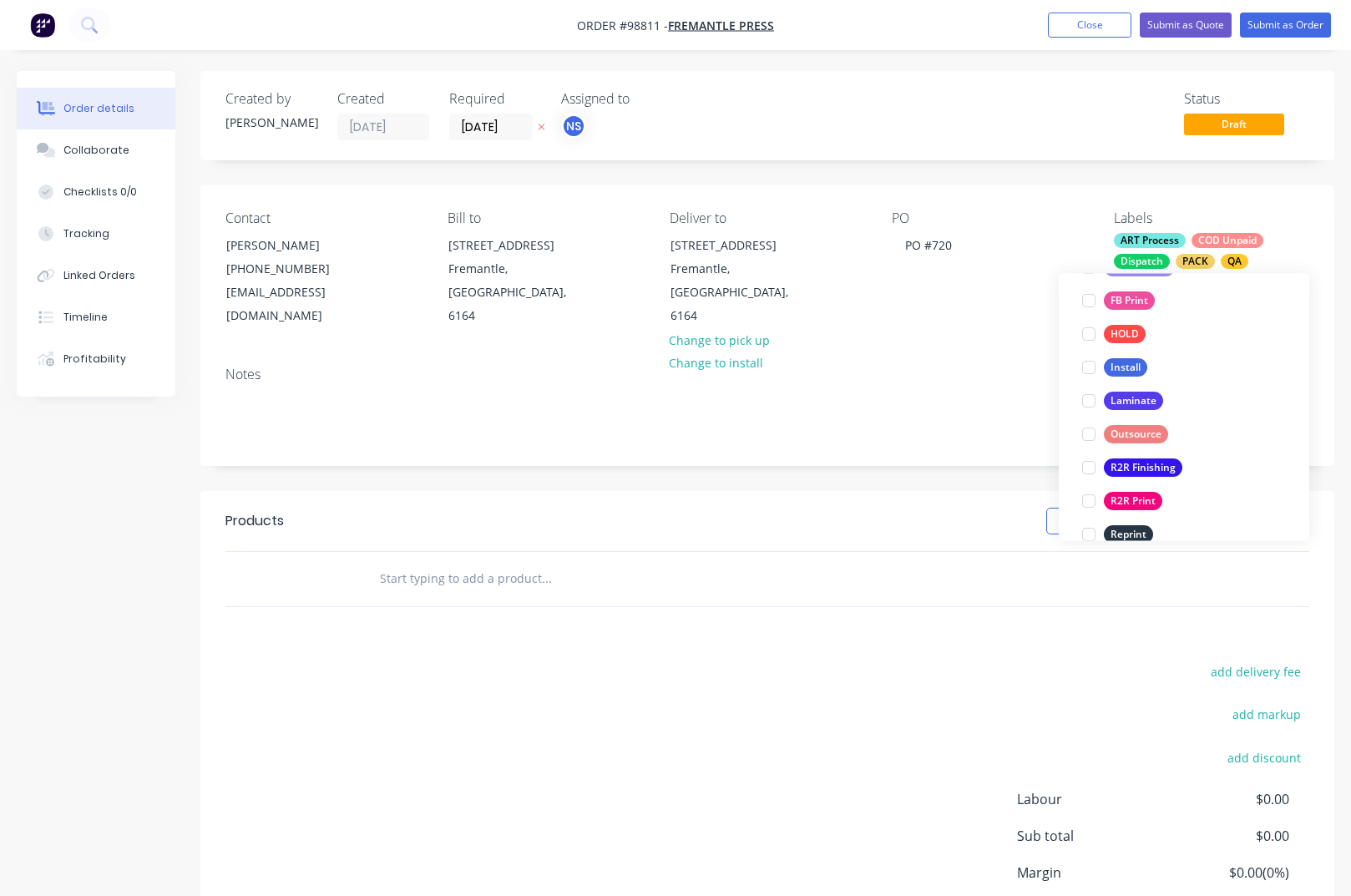
scroll to position [646, 0]
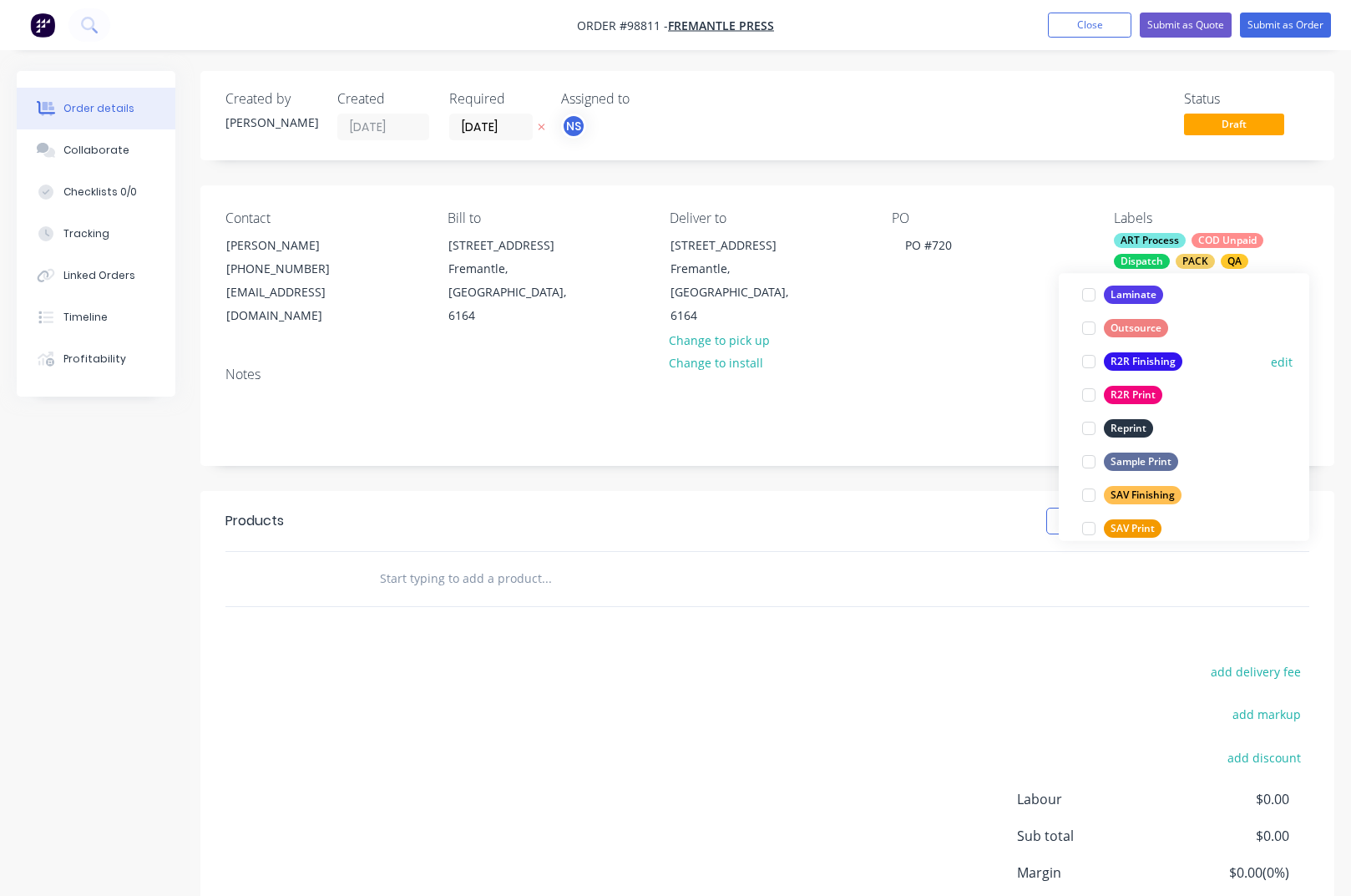
click at [1126, 368] on div "R2R Finishing" at bounding box center [1143, 362] width 78 height 18
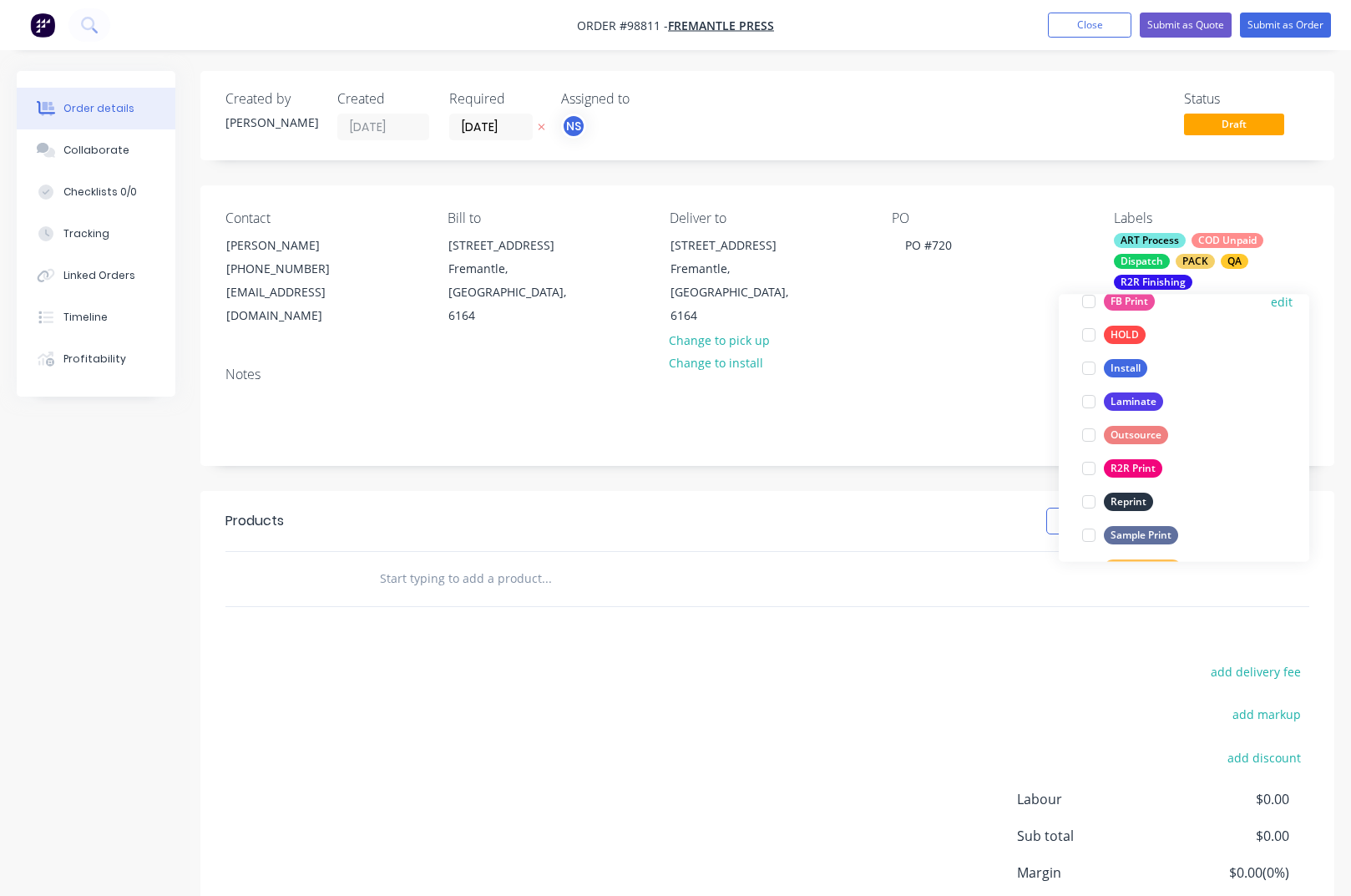
scroll to position [610, 0]
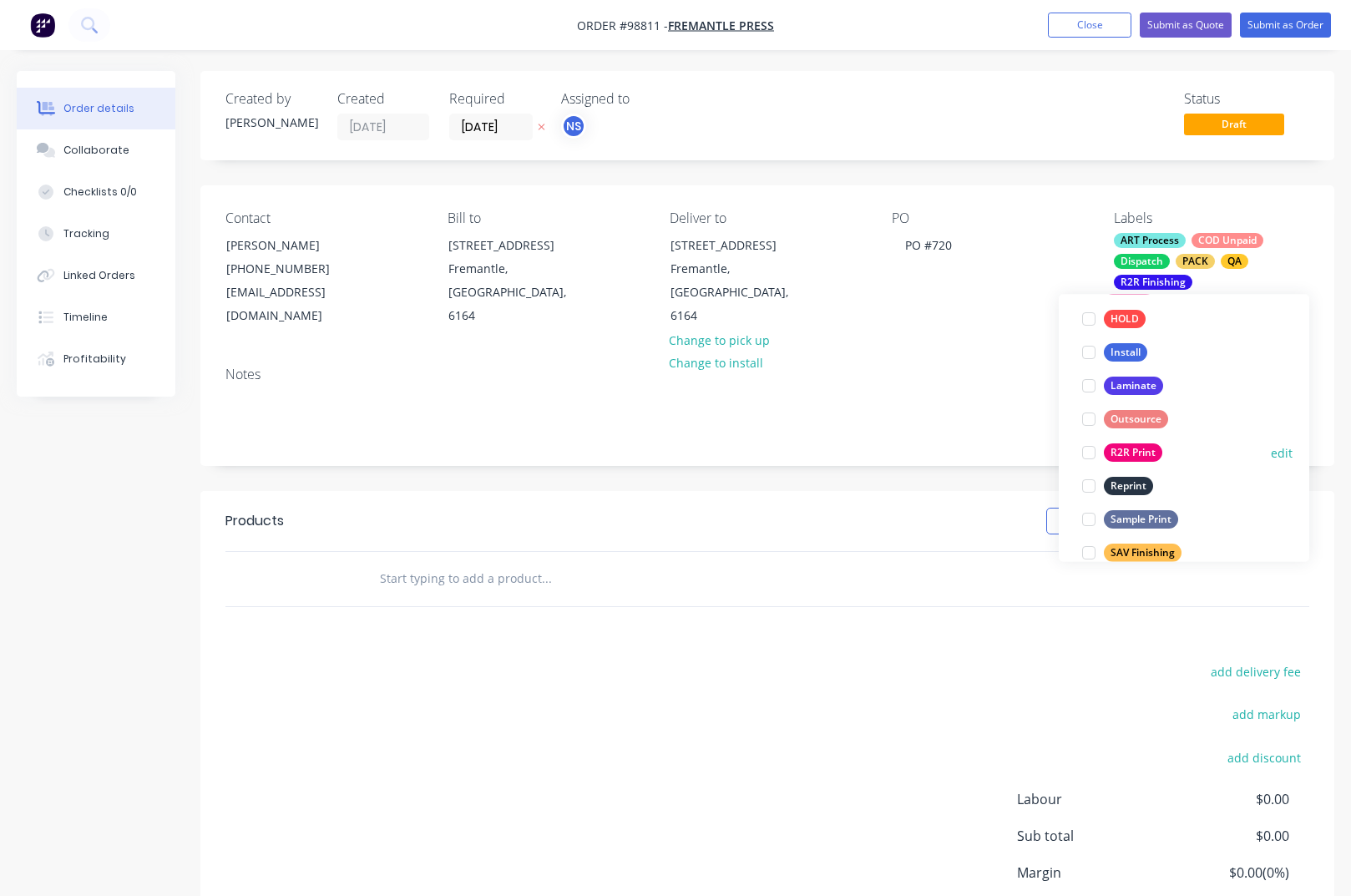
click at [1135, 453] on div "R2R Print" at bounding box center [1133, 453] width 58 height 18
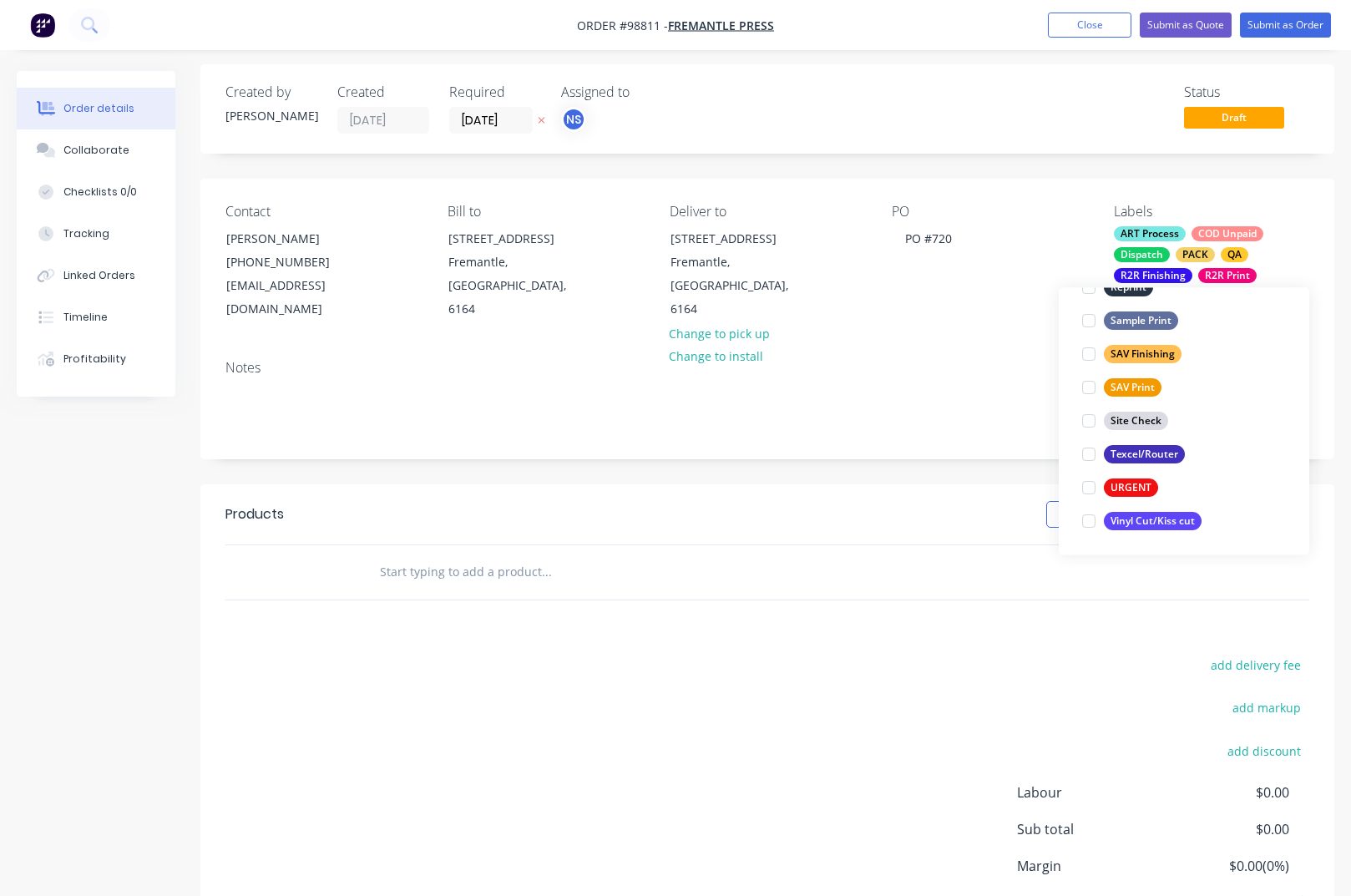
scroll to position [9, 0]
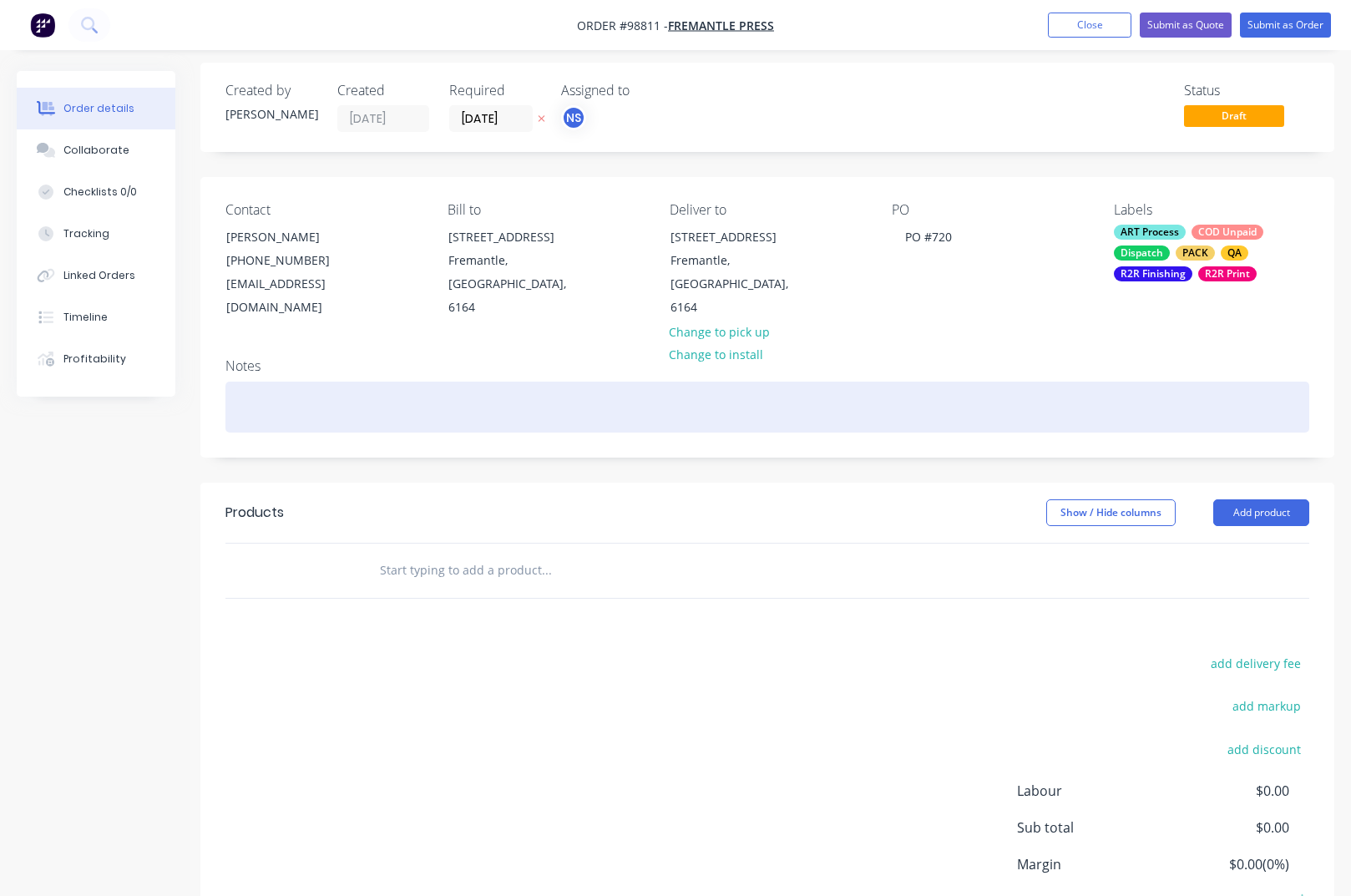
click at [461, 400] on div at bounding box center [767, 406] width 1084 height 51
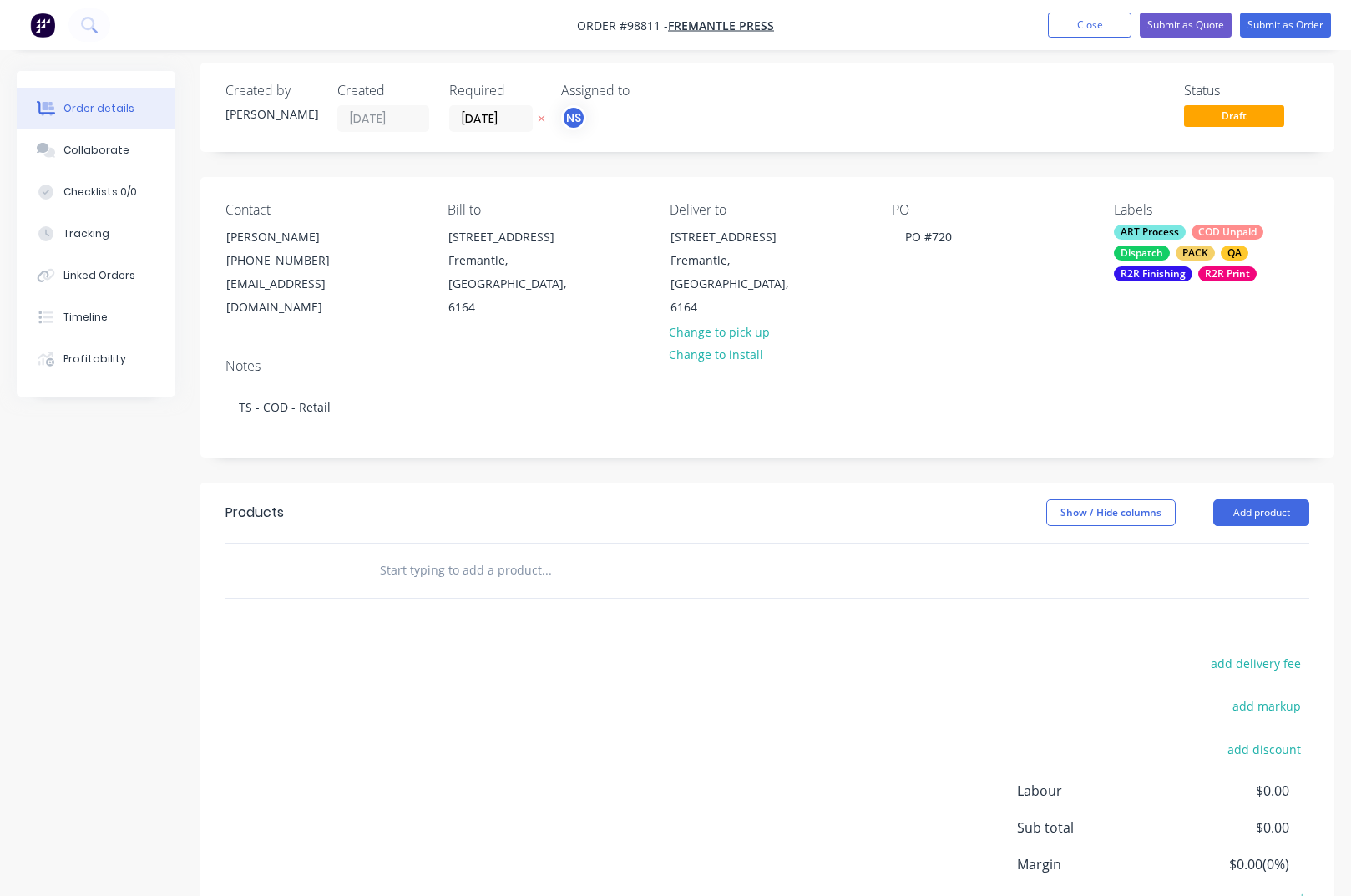
click at [429, 553] on input "text" at bounding box center [546, 570] width 334 height 34
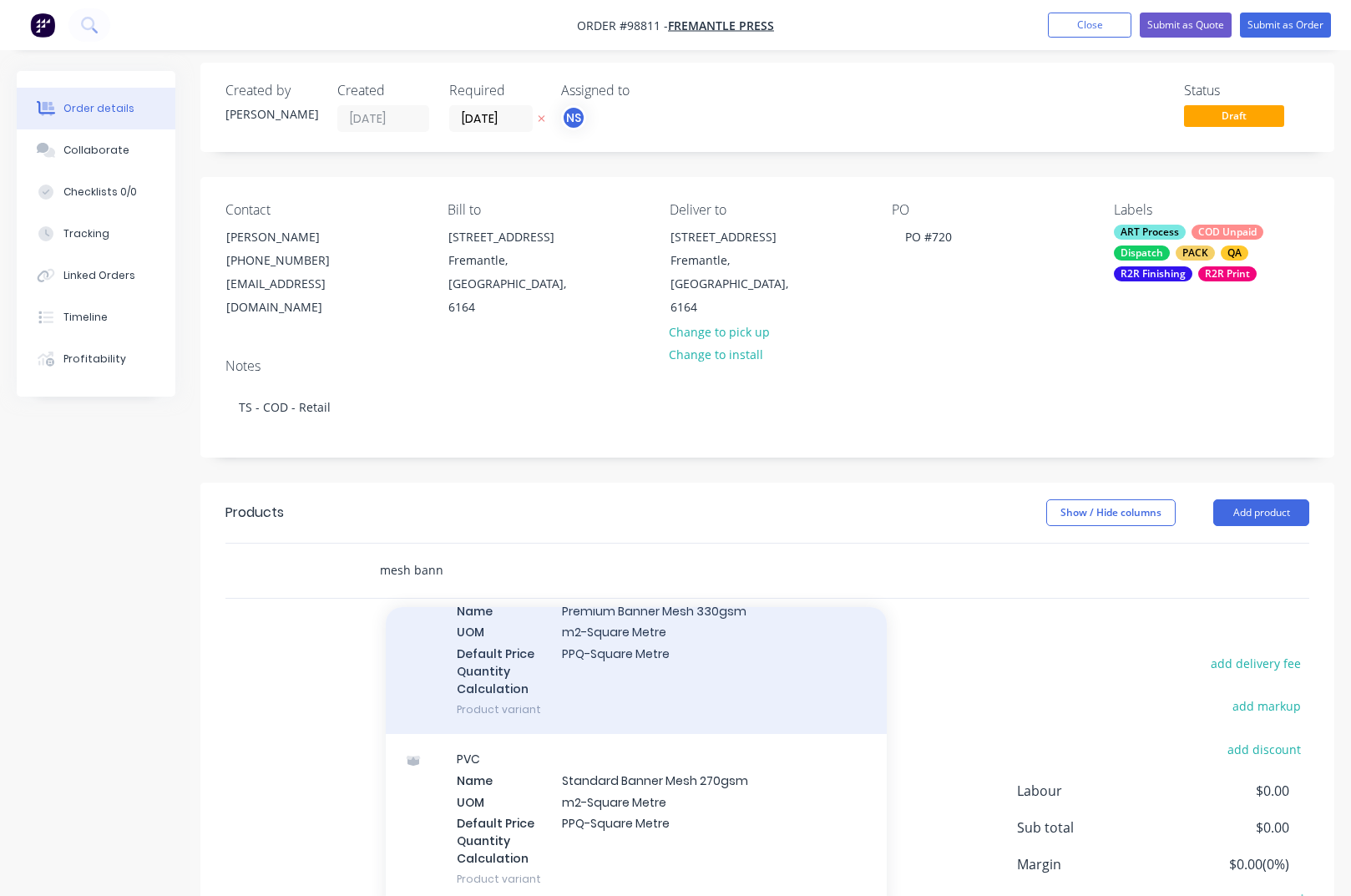
scroll to position [270, 0]
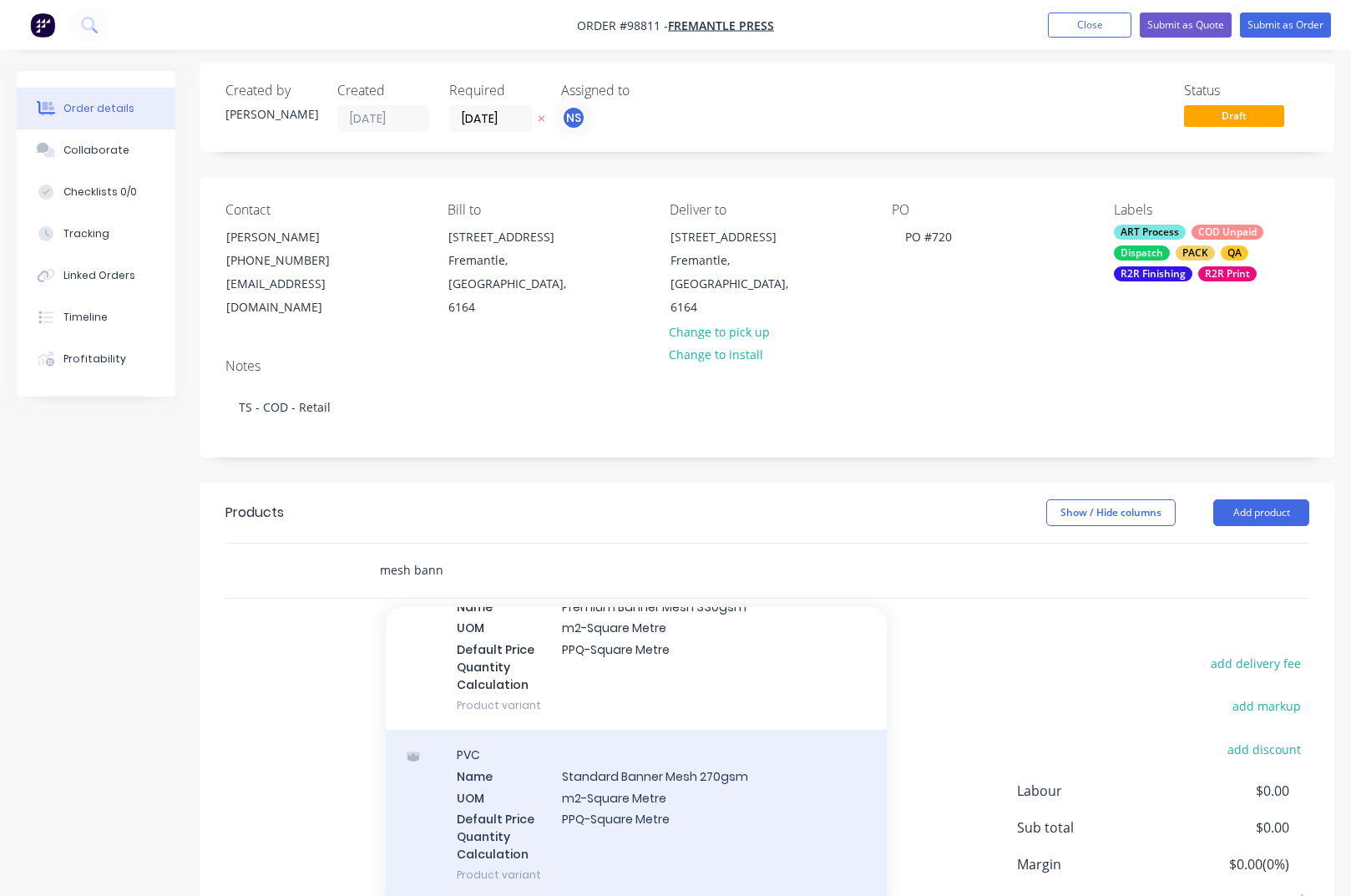
type input "mesh bann"
click at [605, 774] on div "PVC Name Standard Banner Mesh 270gsm UOM m2-Square Metre Default Price Quantity…" at bounding box center [637, 814] width 501 height 169
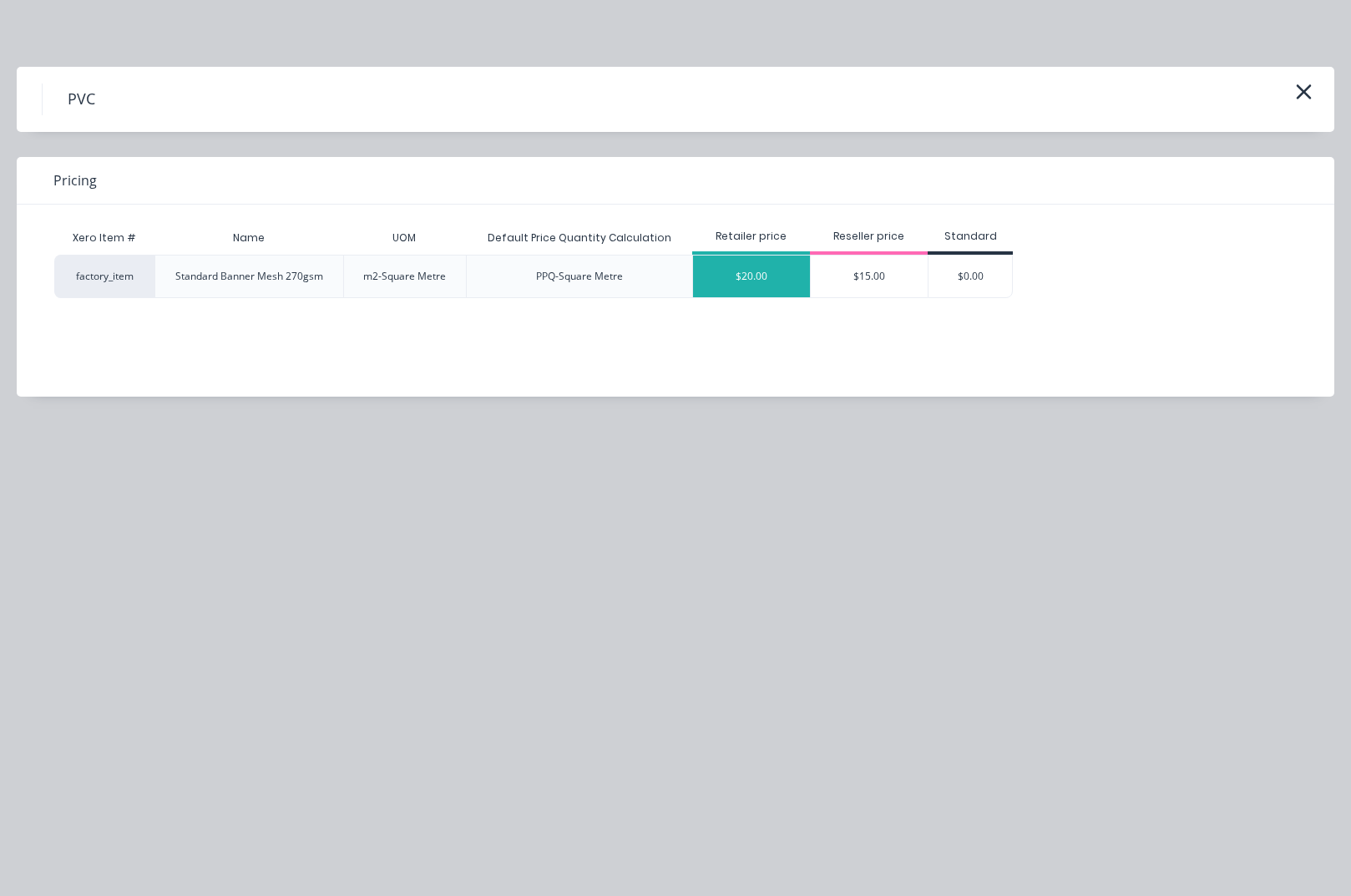
click at [764, 284] on div "$20.00" at bounding box center [751, 276] width 117 height 42
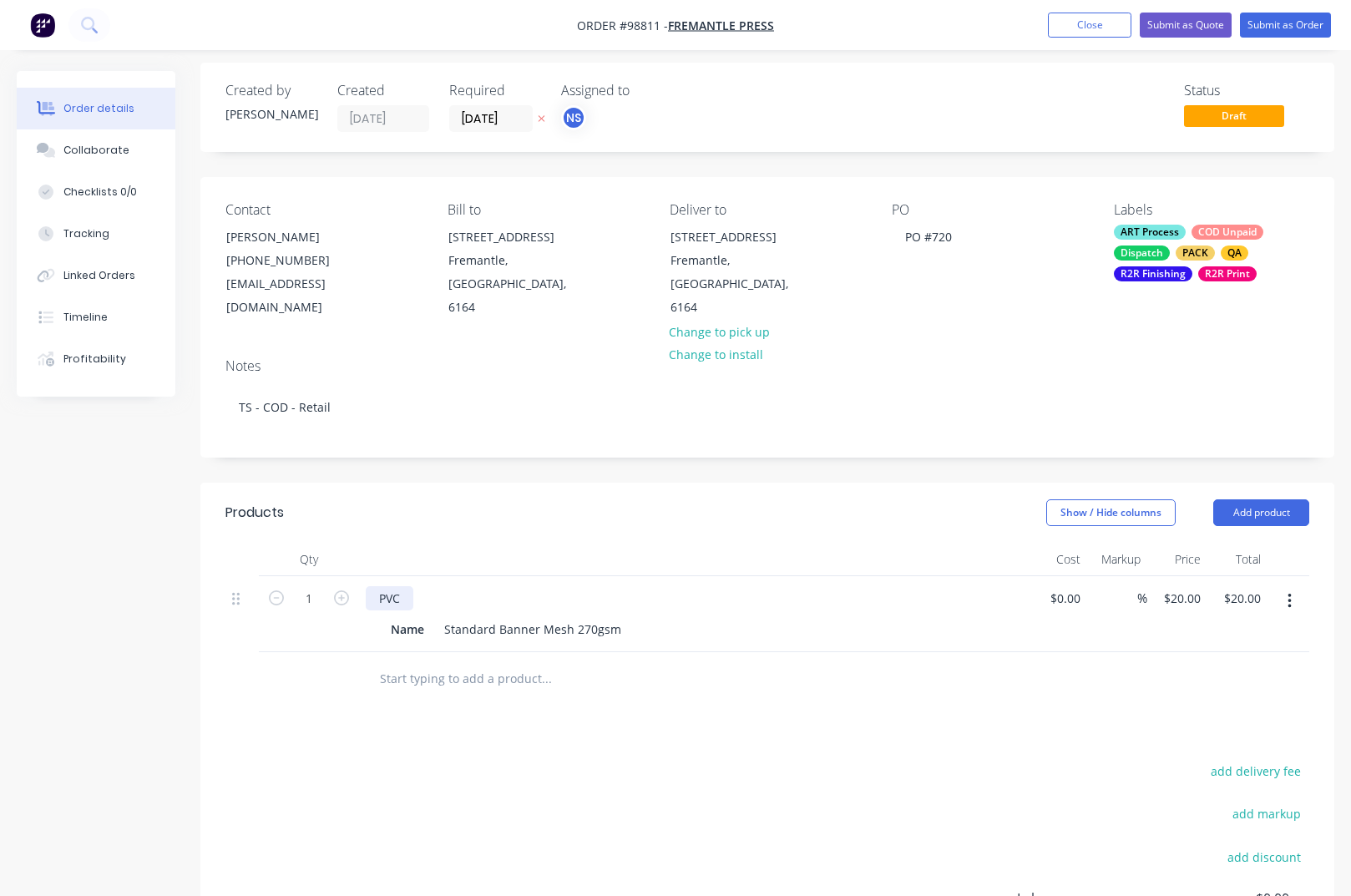
click at [406, 586] on div "PVC" at bounding box center [389, 598] width 47 height 24
click at [525, 586] on div "PVC mesh banner - hem & eyelets @ 500mm" at bounding box center [503, 598] width 276 height 24
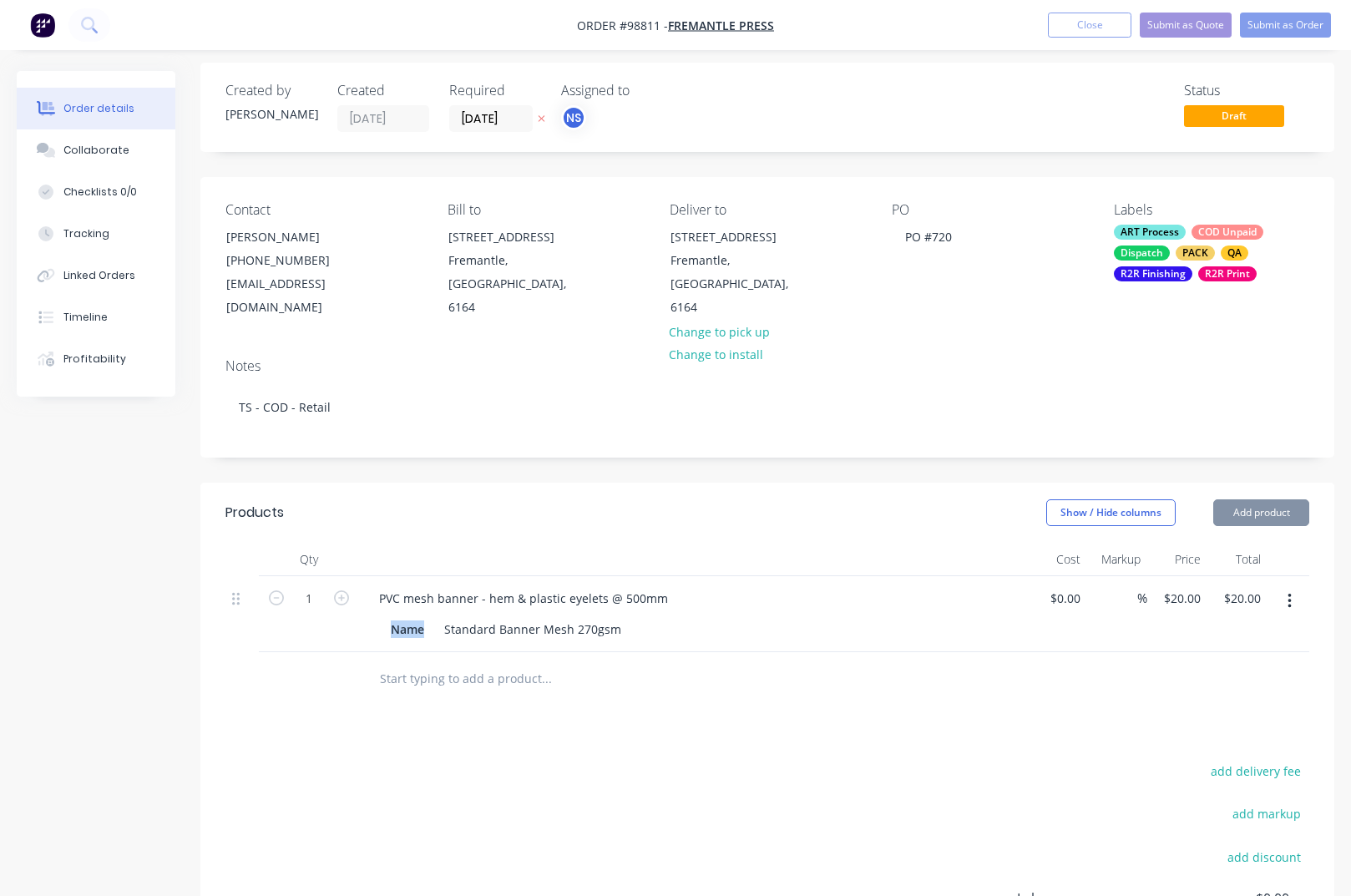
drag, startPoint x: 429, startPoint y: 606, endPoint x: 371, endPoint y: 603, distance: 58.1
click at [384, 617] on div "Name" at bounding box center [407, 629] width 46 height 24
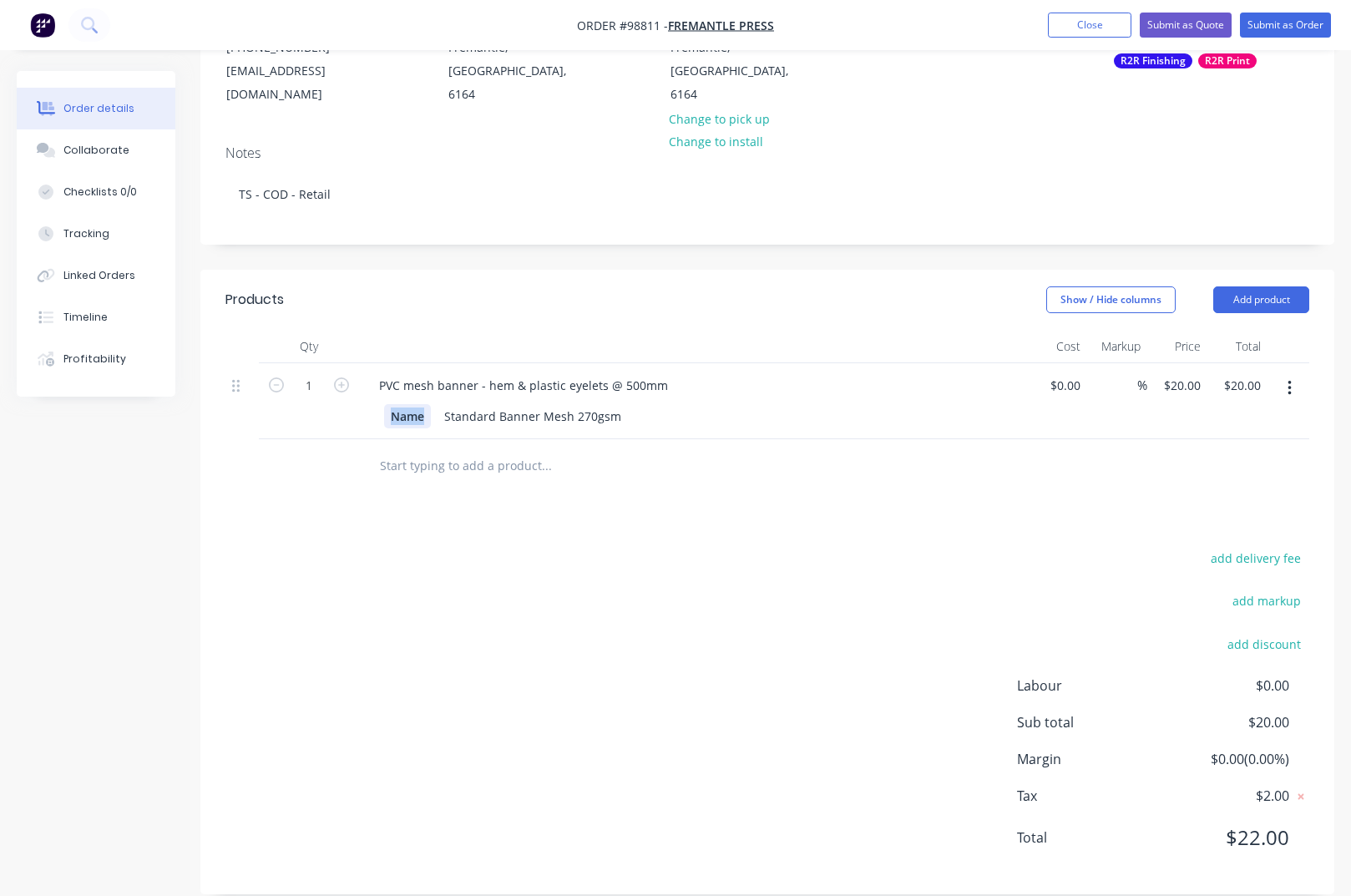
click at [403, 404] on div "Name" at bounding box center [407, 416] width 46 height 24
drag, startPoint x: 428, startPoint y: 392, endPoint x: 386, endPoint y: 391, distance: 42.0
click at [386, 404] on div "Name" at bounding box center [407, 416] width 46 height 24
click at [1181, 373] on input "20" at bounding box center [1185, 385] width 45 height 24
type input "$545.00"
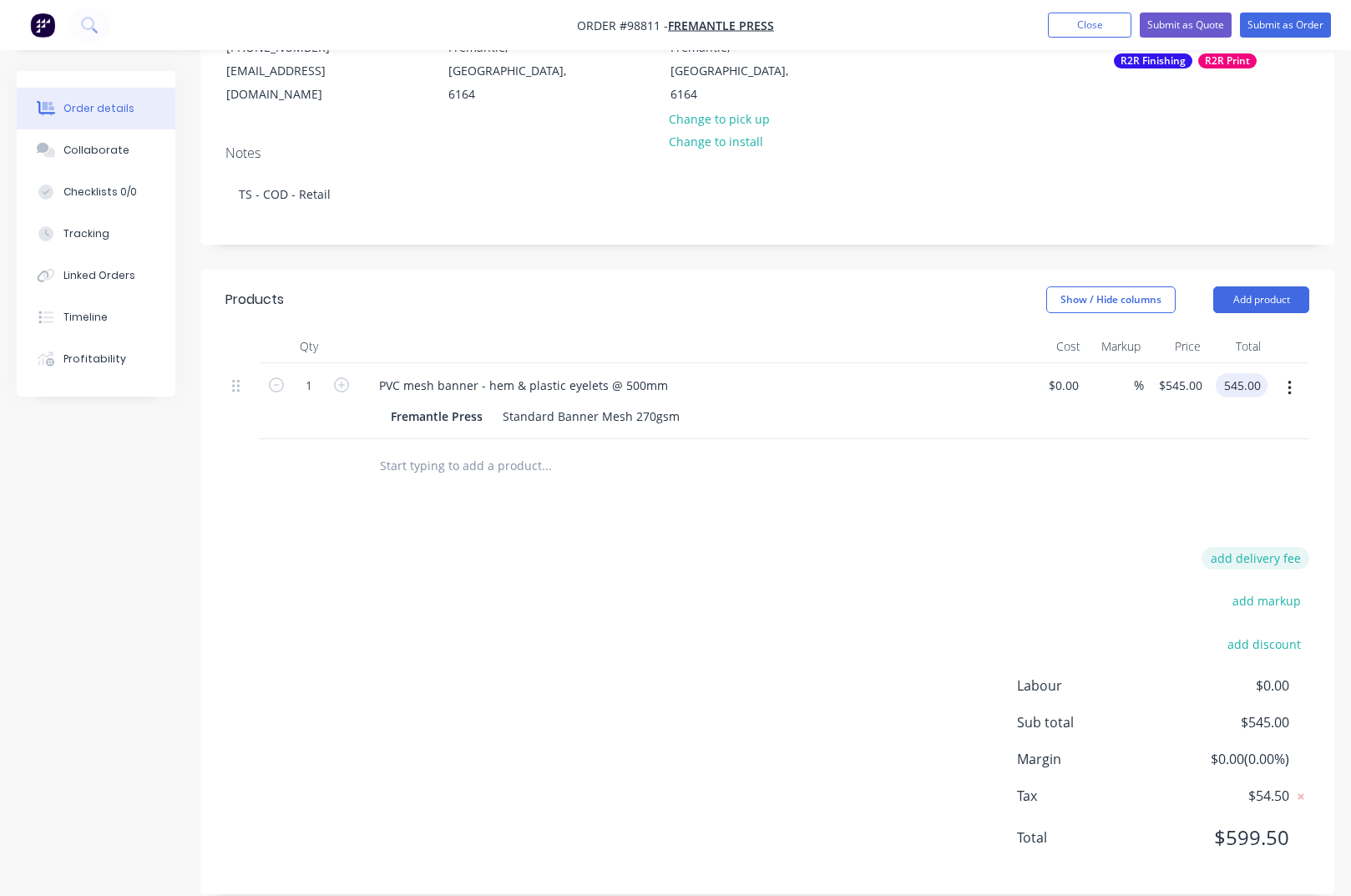
type input "$545.00"
click at [1276, 547] on button "add delivery fee" at bounding box center [1254, 557] width 107 height 22
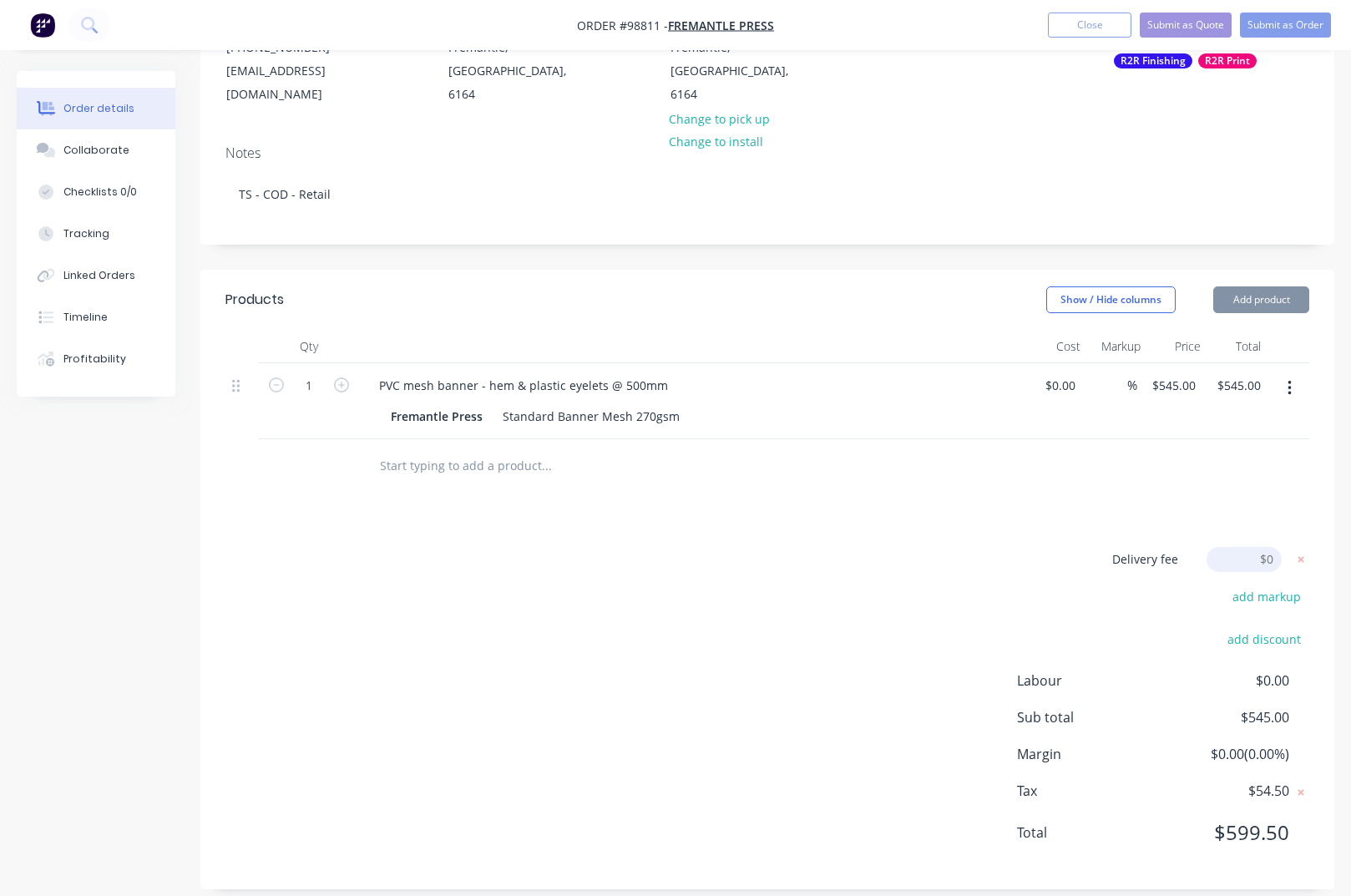
scroll to position [216, 0]
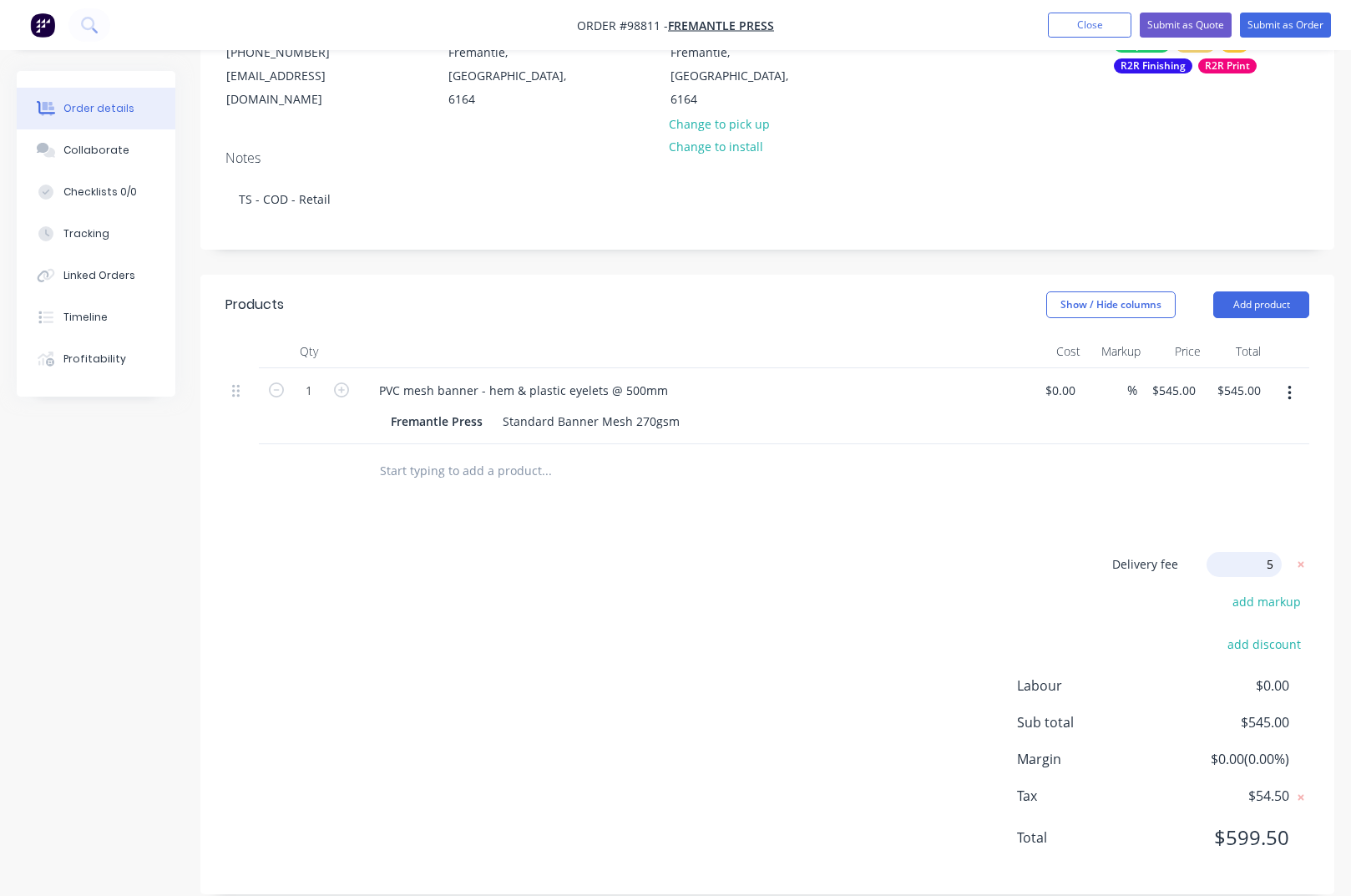
type input "55"
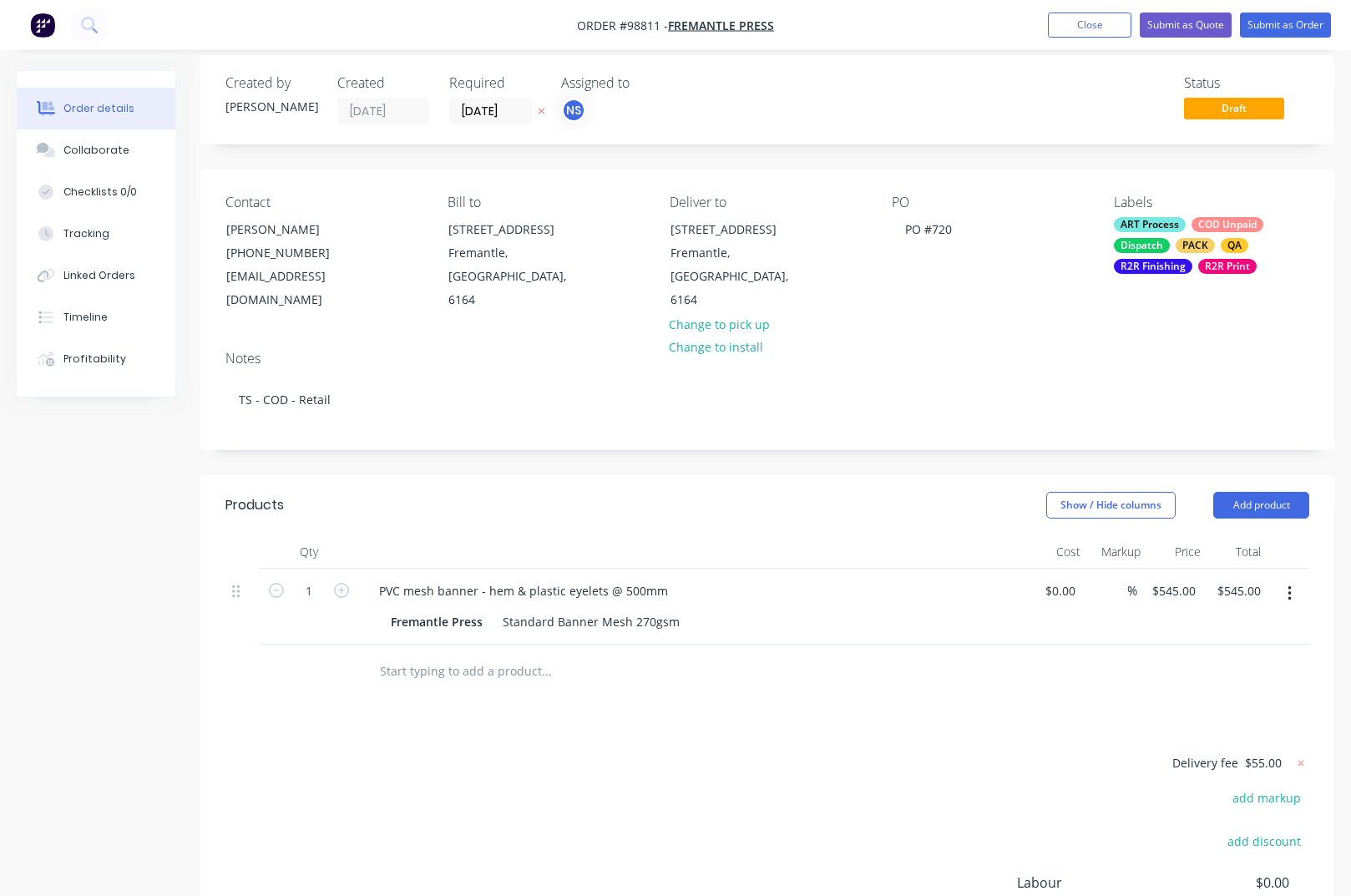
scroll to position [0, 0]
